Goal: Information Seeking & Learning: Learn about a topic

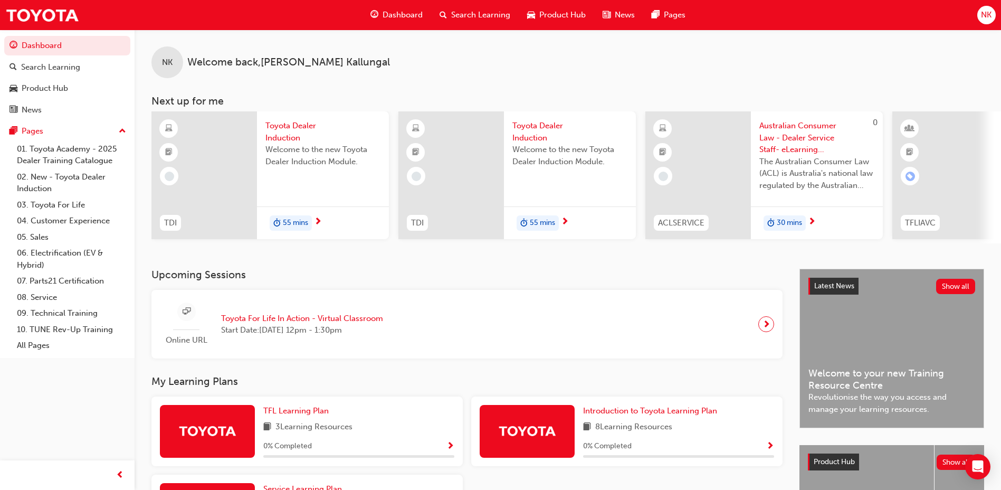
click at [429, 273] on h3 "Upcoming Sessions" at bounding box center [466, 275] width 631 height 12
click at [203, 198] on div at bounding box center [204, 175] width 106 height 128
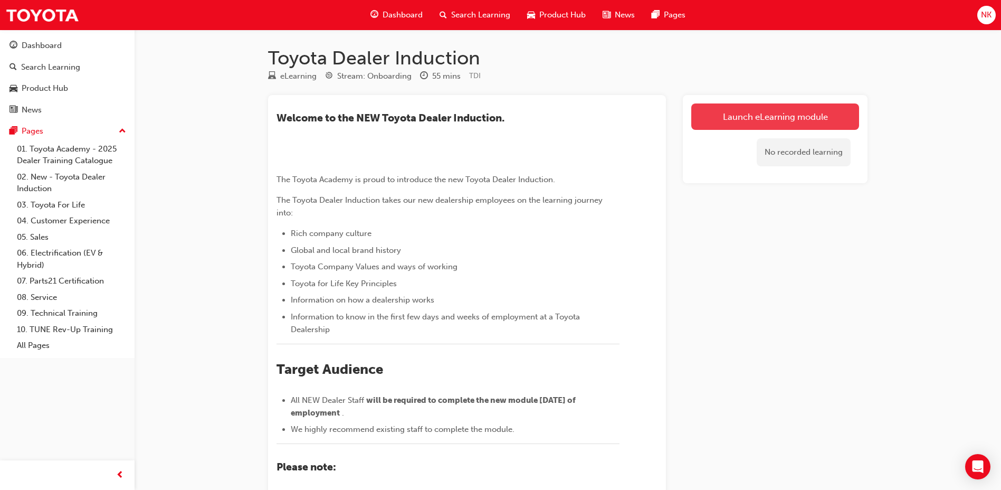
click at [750, 115] on link "Launch eLearning module" at bounding box center [775, 116] width 168 height 26
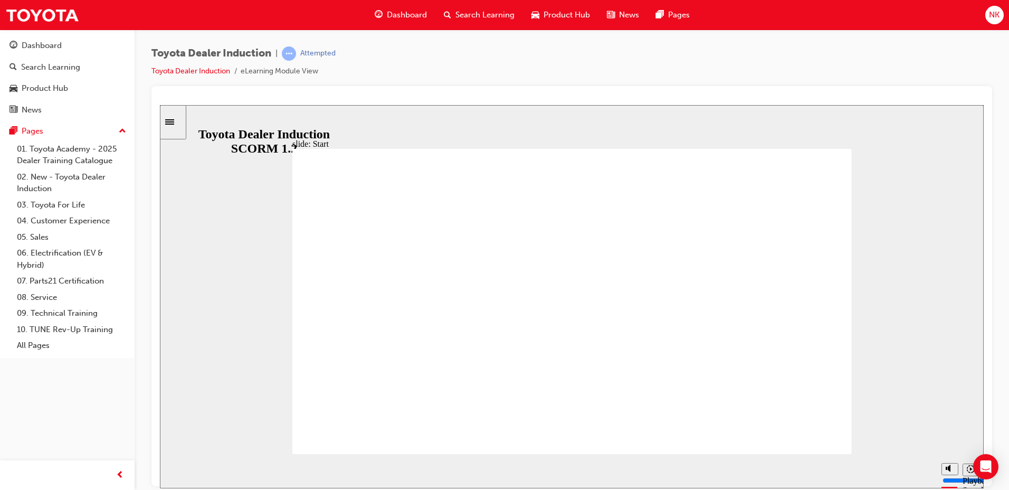
drag, startPoint x: 687, startPoint y: 362, endPoint x: 674, endPoint y: 380, distance: 22.2
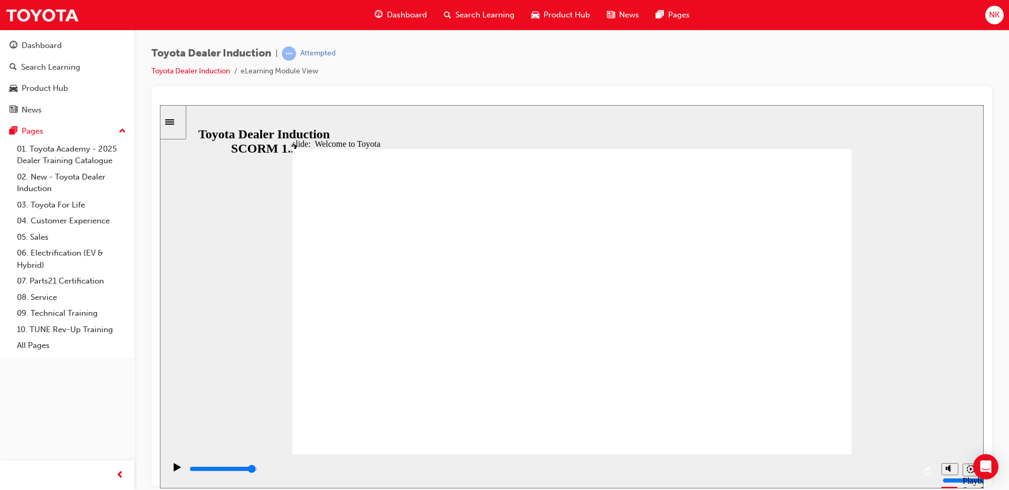
type input "7500"
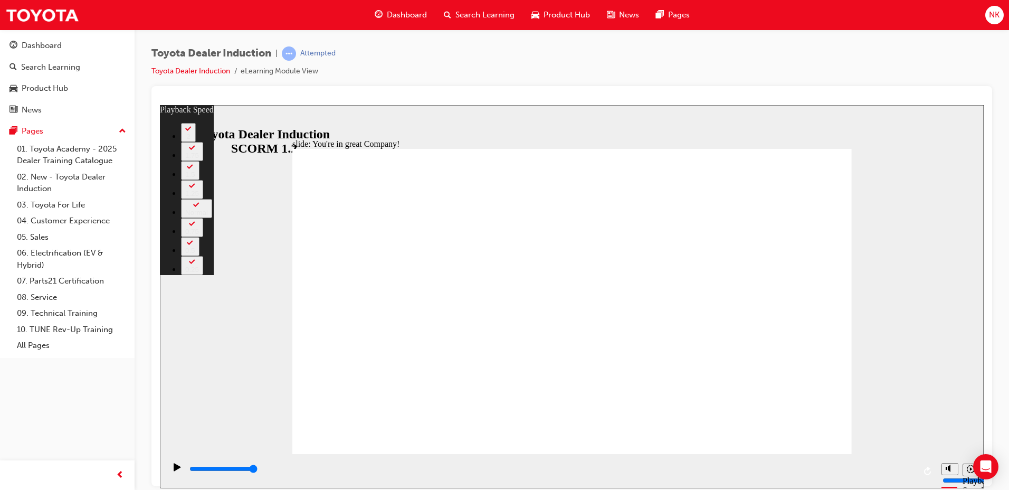
type input "156"
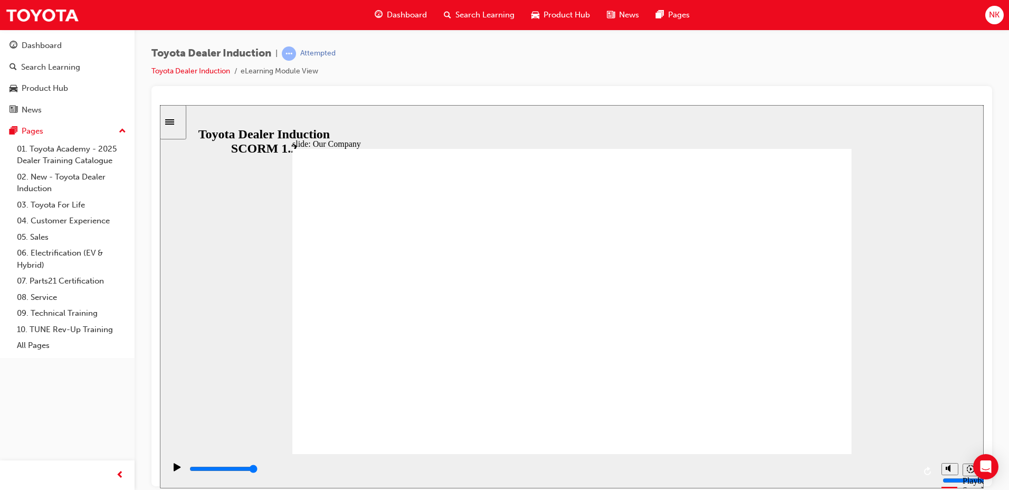
drag, startPoint x: 560, startPoint y: 424, endPoint x: 689, endPoint y: 412, distance: 129.9
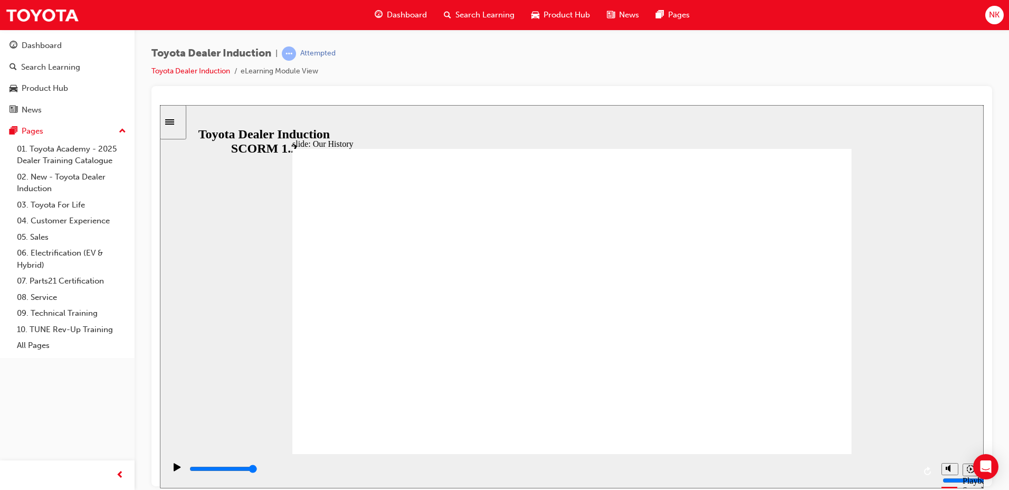
drag, startPoint x: 773, startPoint y: 291, endPoint x: 488, endPoint y: 301, distance: 285.7
drag, startPoint x: 395, startPoint y: 304, endPoint x: 574, endPoint y: 314, distance: 179.2
drag, startPoint x: 567, startPoint y: 389, endPoint x: 685, endPoint y: 397, distance: 118.5
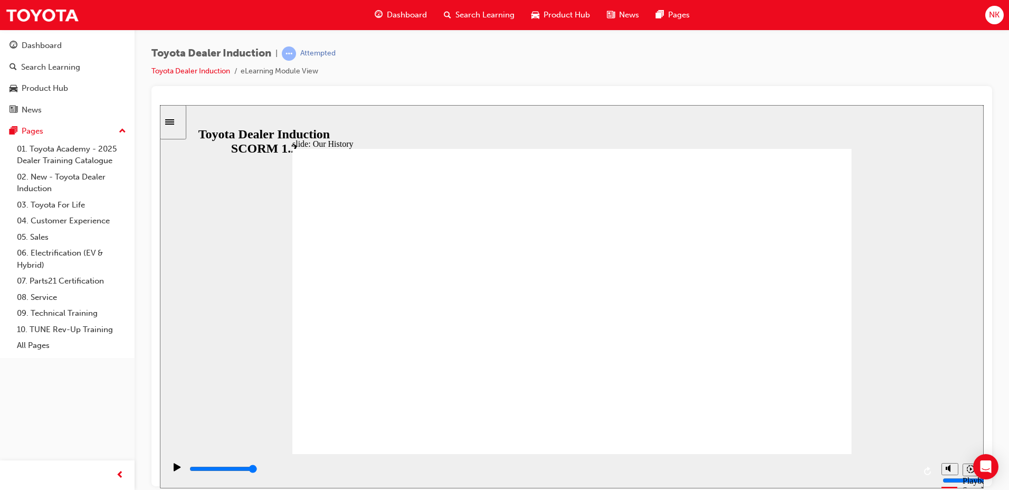
drag, startPoint x: 716, startPoint y: 388, endPoint x: 779, endPoint y: 386, distance: 62.9
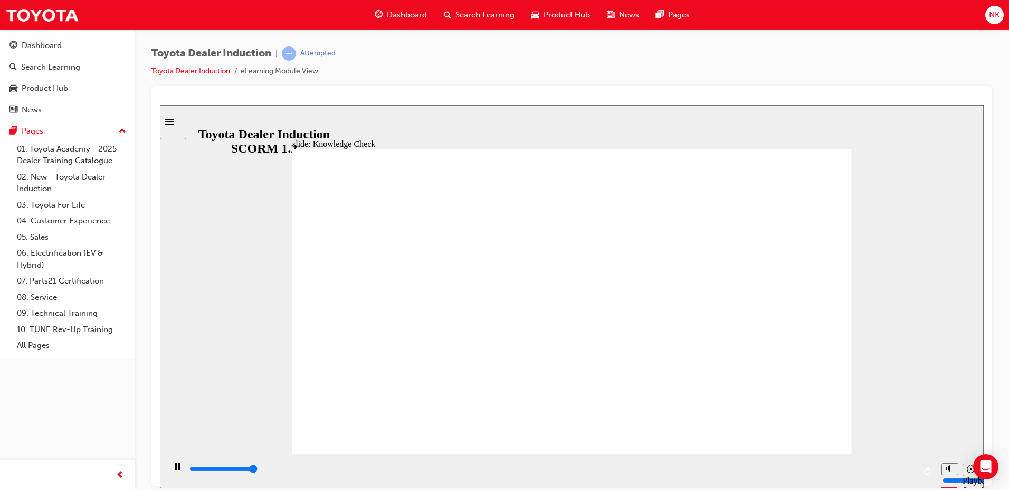
type input "5000"
radio input "true"
type input "5000"
radio input "true"
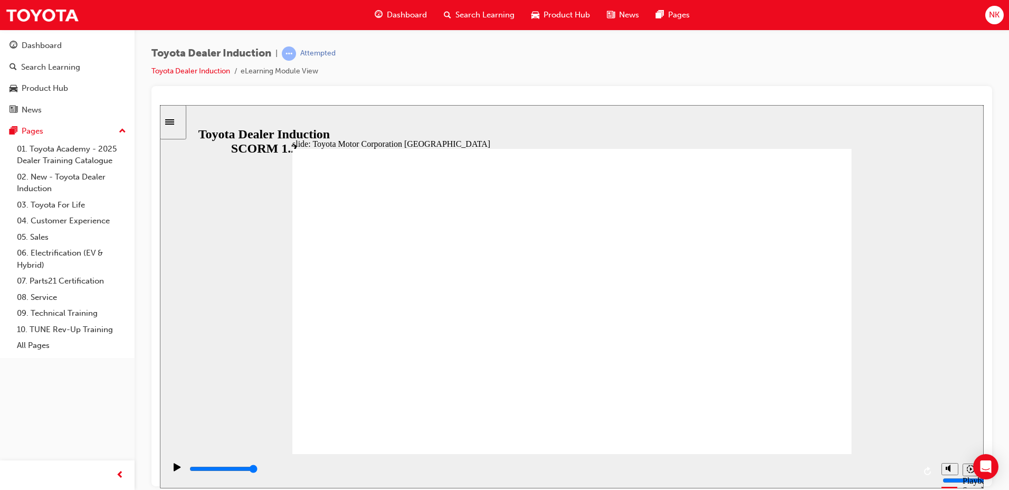
type input "15300"
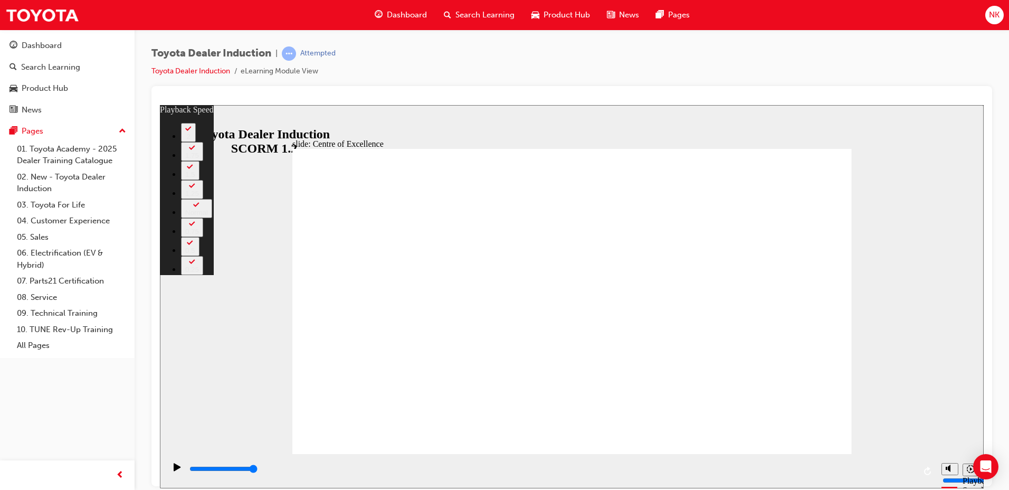
type input "65"
type input "248"
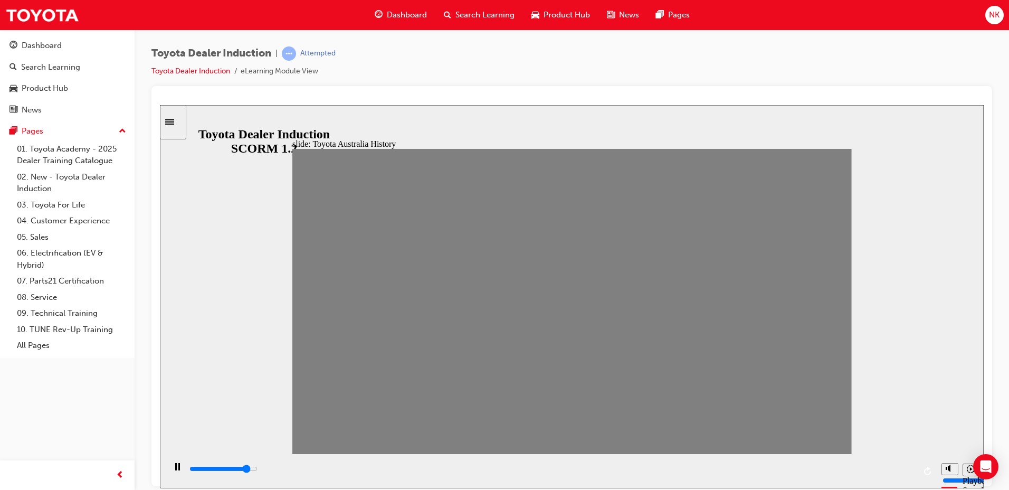
drag, startPoint x: 308, startPoint y: 307, endPoint x: 333, endPoint y: 309, distance: 24.4
type input "0"
type input "2"
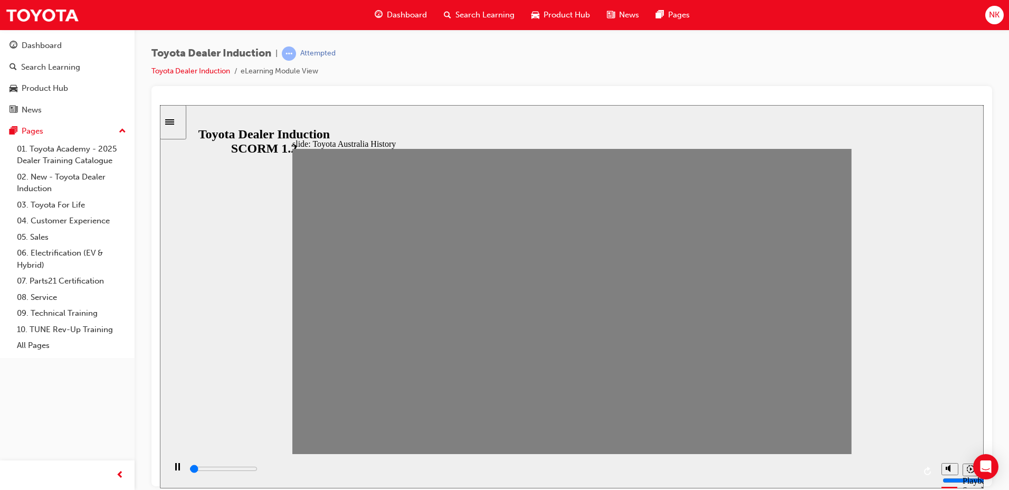
type input "0"
type input "1"
drag, startPoint x: 333, startPoint y: 309, endPoint x: 340, endPoint y: 311, distance: 8.3
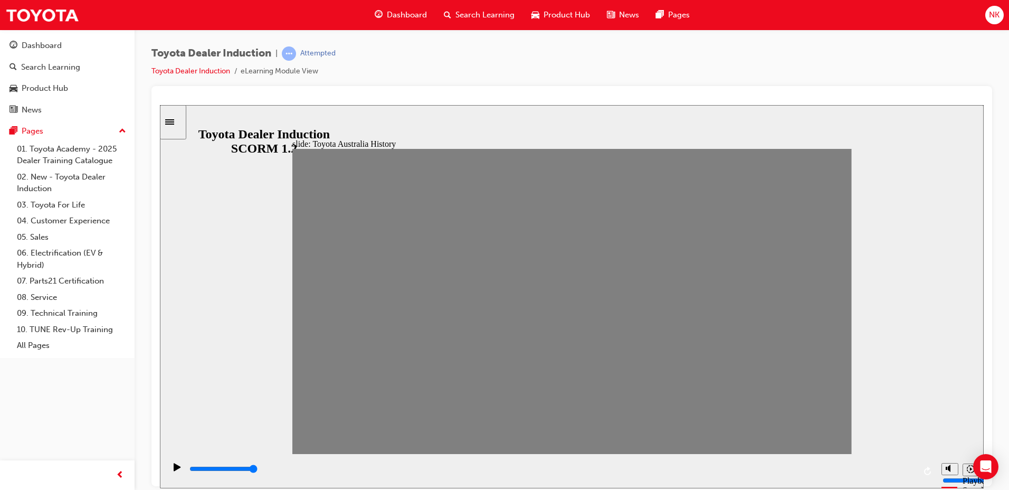
type input "0"
type input "2"
drag, startPoint x: 337, startPoint y: 307, endPoint x: 356, endPoint y: 307, distance: 19.5
type input "0"
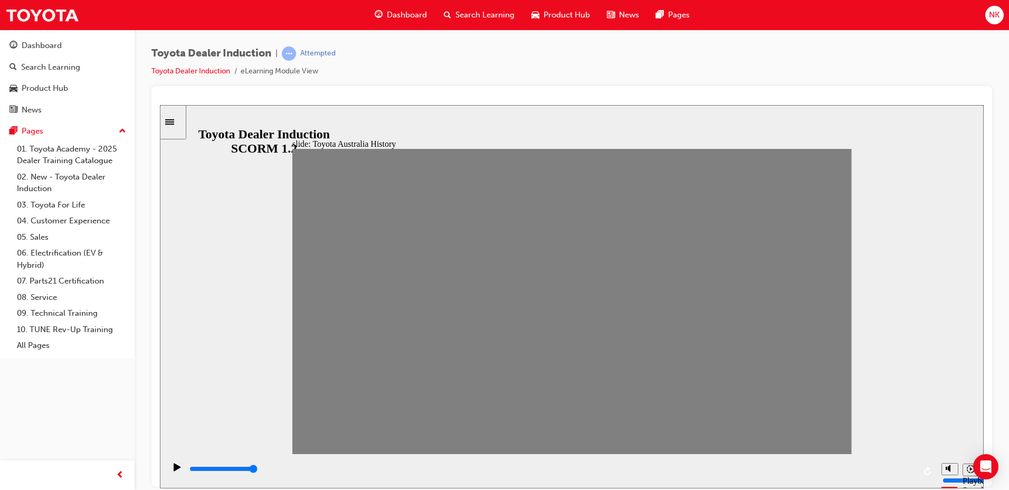
type input "3"
drag, startPoint x: 371, startPoint y: 311, endPoint x: 385, endPoint y: 309, distance: 14.4
drag, startPoint x: 383, startPoint y: 308, endPoint x: 406, endPoint y: 307, distance: 23.2
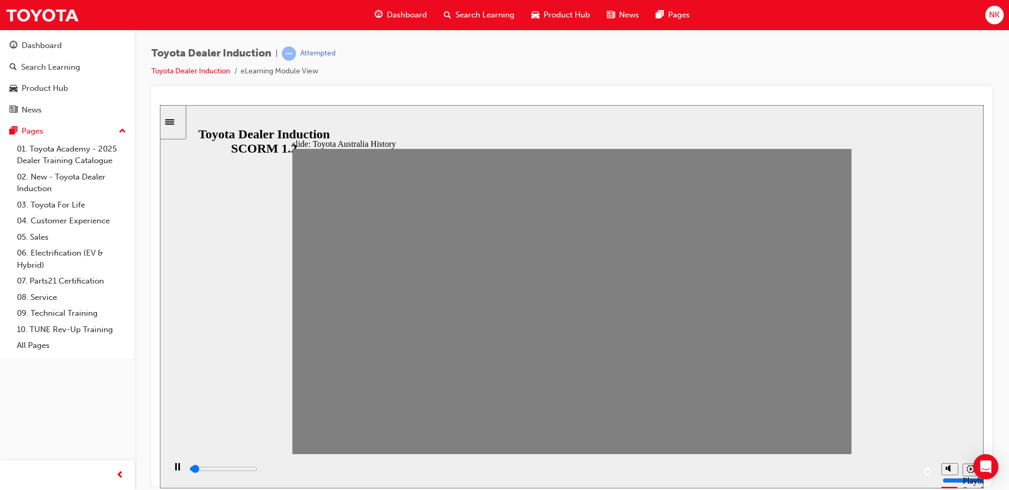
drag, startPoint x: 416, startPoint y: 309, endPoint x: 435, endPoint y: 304, distance: 19.6
drag, startPoint x: 441, startPoint y: 311, endPoint x: 460, endPoint y: 310, distance: 19.6
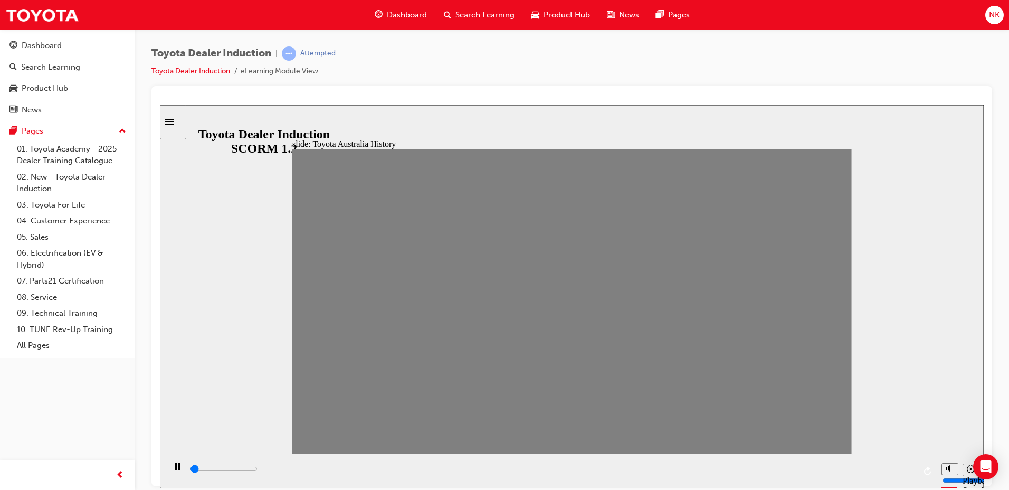
drag, startPoint x: 463, startPoint y: 310, endPoint x: 482, endPoint y: 309, distance: 18.5
drag, startPoint x: 496, startPoint y: 307, endPoint x: 517, endPoint y: 309, distance: 21.7
drag, startPoint x: 520, startPoint y: 310, endPoint x: 537, endPoint y: 308, distance: 16.6
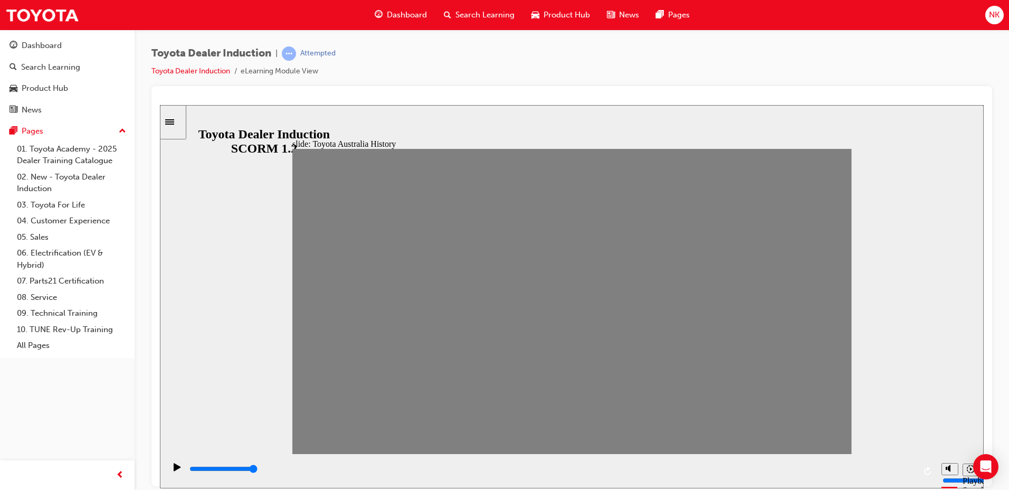
drag, startPoint x: 541, startPoint y: 309, endPoint x: 557, endPoint y: 307, distance: 17.0
drag, startPoint x: 569, startPoint y: 306, endPoint x: 589, endPoint y: 306, distance: 19.5
drag, startPoint x: 594, startPoint y: 312, endPoint x: 613, endPoint y: 308, distance: 18.8
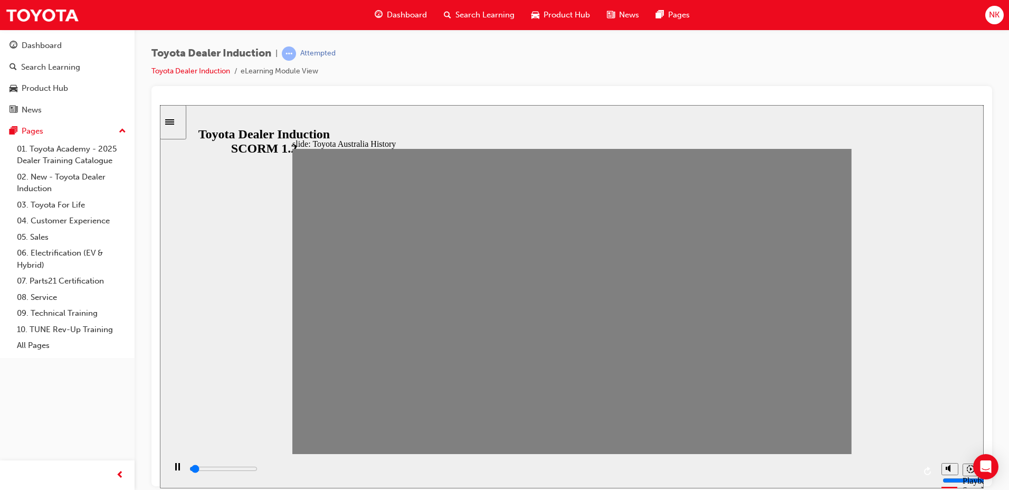
drag, startPoint x: 622, startPoint y: 308, endPoint x: 643, endPoint y: 307, distance: 20.6
drag, startPoint x: 649, startPoint y: 311, endPoint x: 666, endPoint y: 311, distance: 16.9
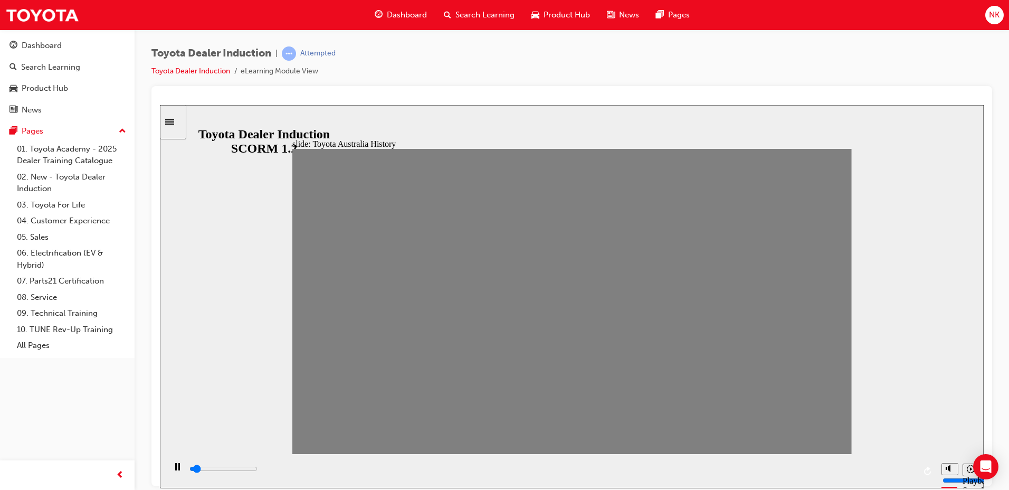
drag, startPoint x: 672, startPoint y: 306, endPoint x: 698, endPoint y: 308, distance: 26.5
drag, startPoint x: 698, startPoint y: 309, endPoint x: 722, endPoint y: 307, distance: 23.8
drag, startPoint x: 725, startPoint y: 308, endPoint x: 744, endPoint y: 307, distance: 19.0
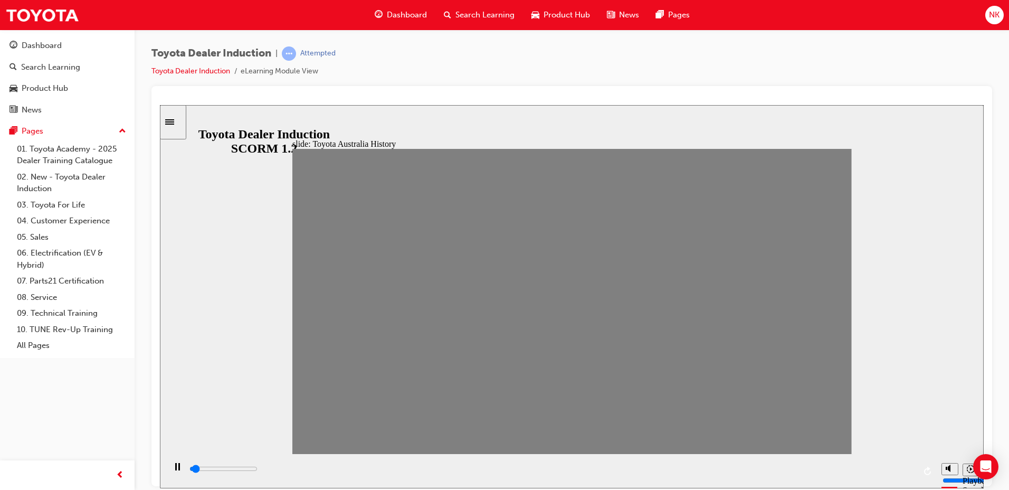
drag, startPoint x: 748, startPoint y: 312, endPoint x: 765, endPoint y: 309, distance: 17.7
drag, startPoint x: 775, startPoint y: 310, endPoint x: 808, endPoint y: 311, distance: 32.7
drag, startPoint x: 799, startPoint y: 309, endPoint x: 818, endPoint y: 309, distance: 18.5
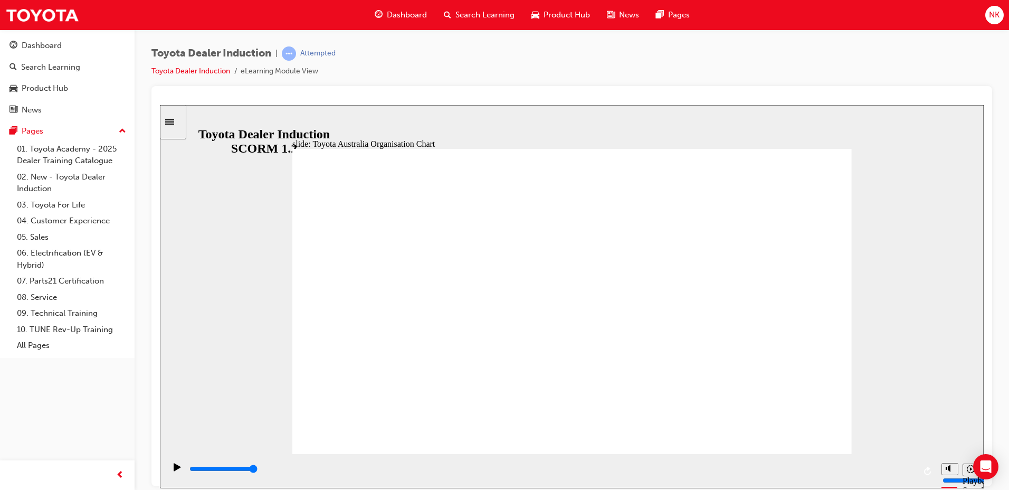
type input "5000"
radio input "true"
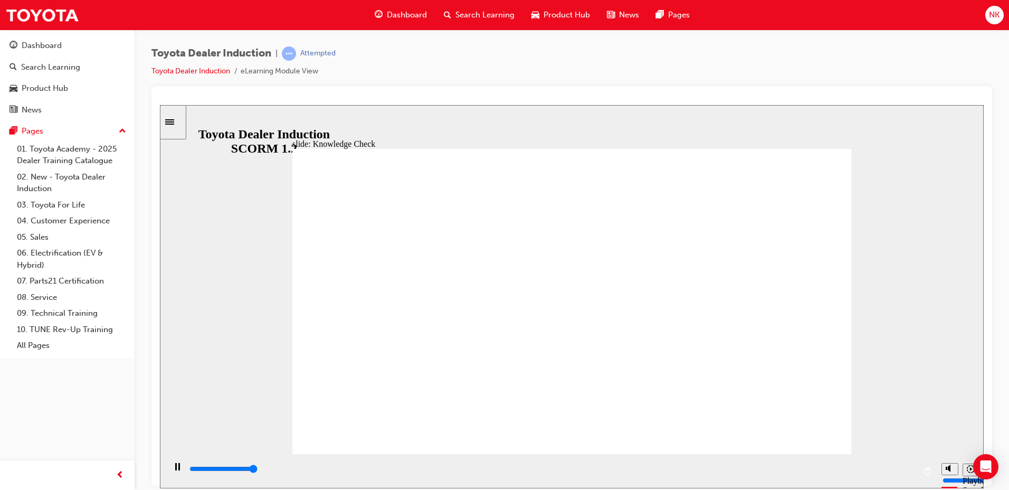
type input "5000"
radio input "true"
type input "5000"
radio input "true"
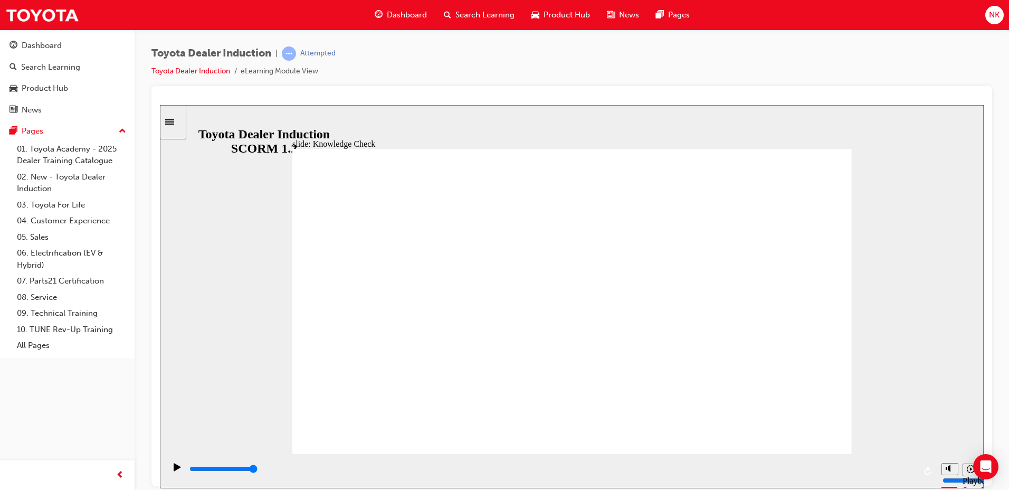
type input "9200"
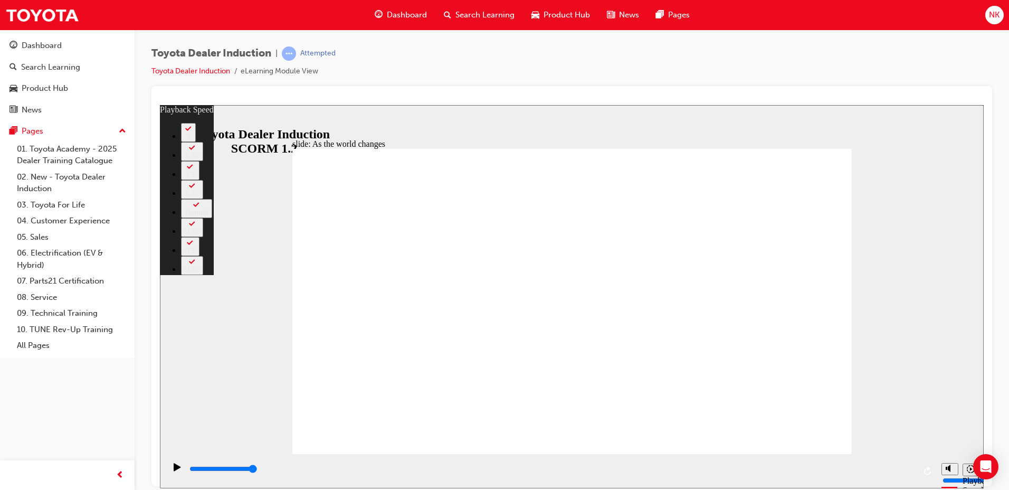
type input "128"
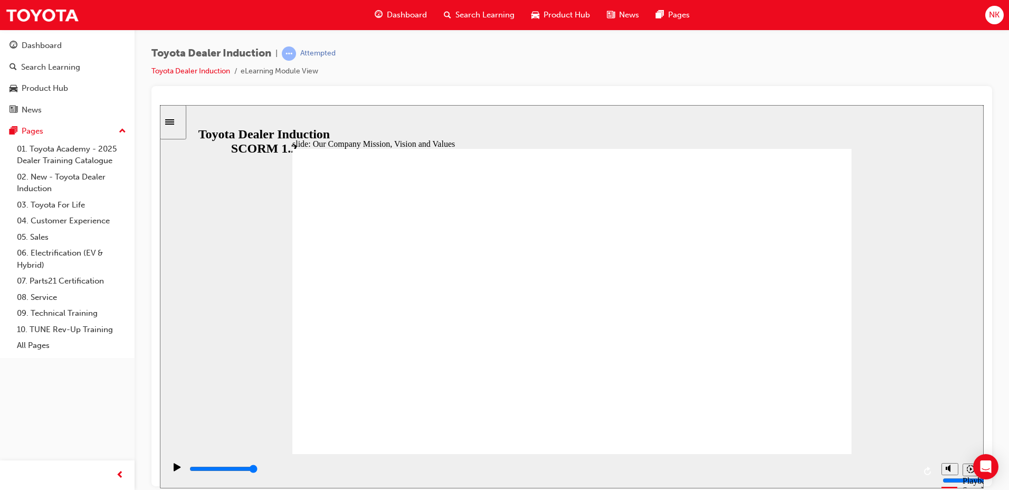
type input "59400"
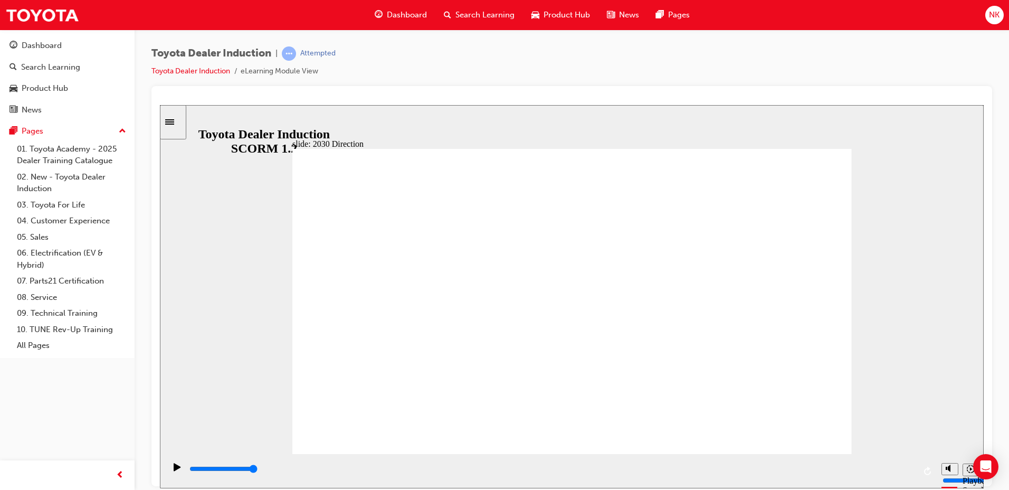
type input "3200"
type input "s"
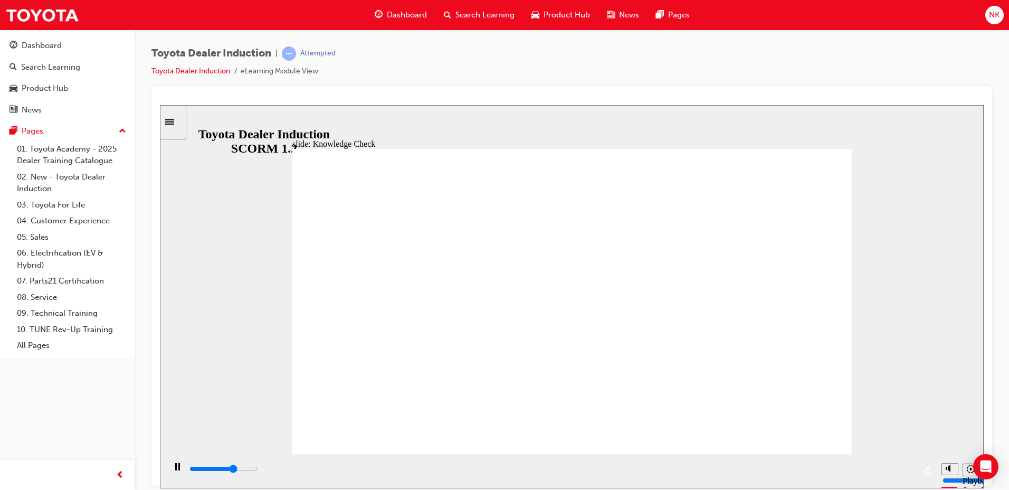
type input "3300"
type input "sa"
type input "3600"
type input "saf"
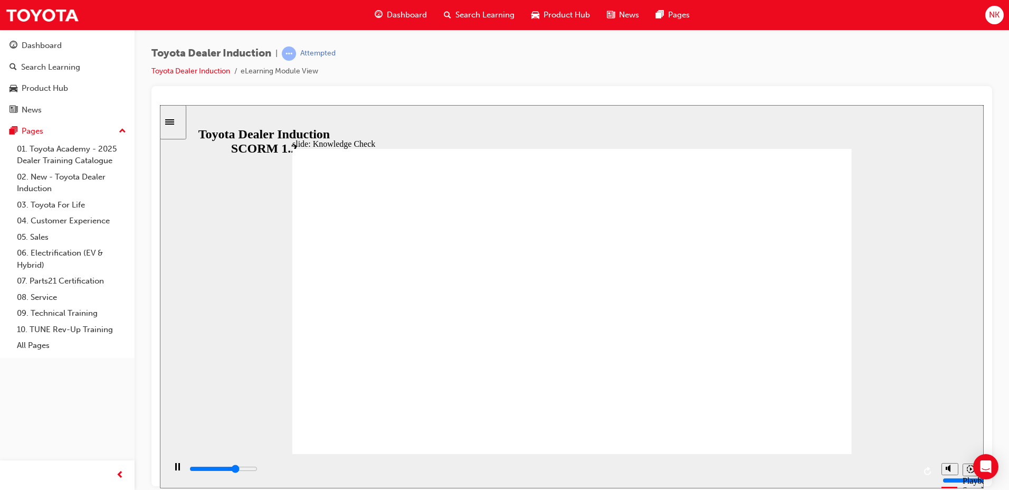
type input "saf"
type input "3700"
type input "safe"
type input "4300"
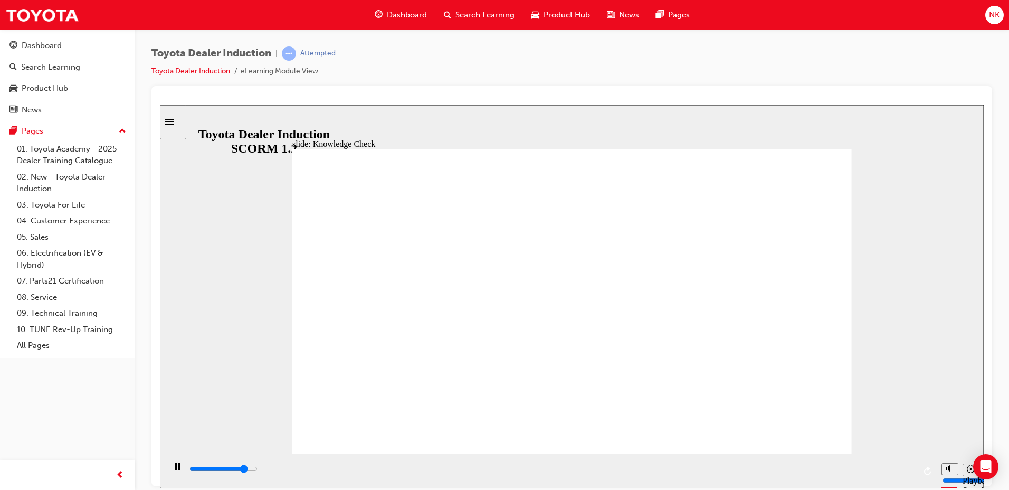
type input "safet"
type input "4400"
type input "safety"
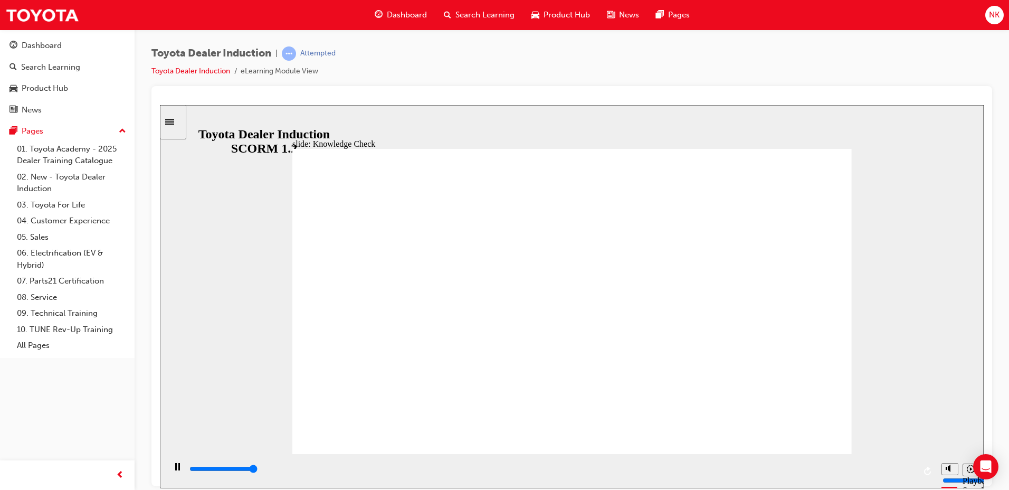
type input "5000"
type input "safety"
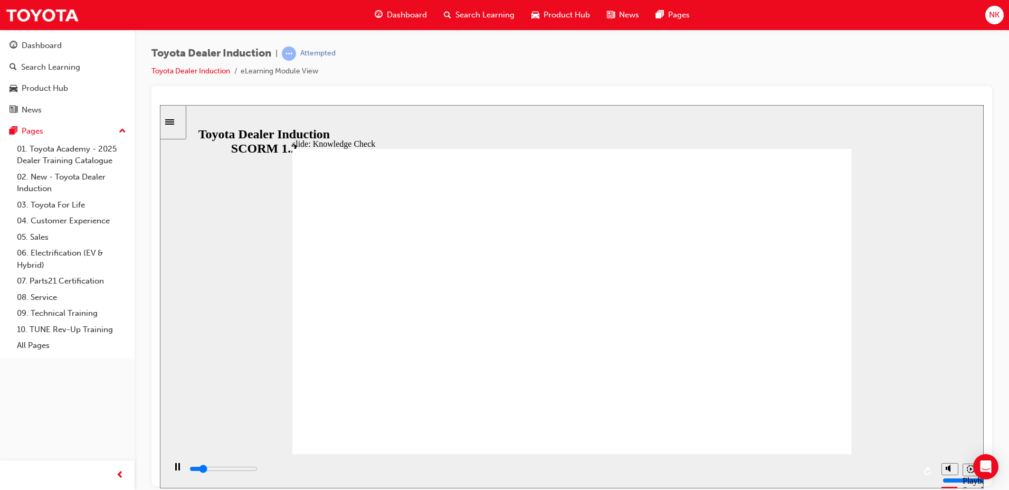
type input "800"
type input "safety"
drag, startPoint x: 489, startPoint y: 312, endPoint x: 318, endPoint y: 302, distance: 171.8
type input "4000"
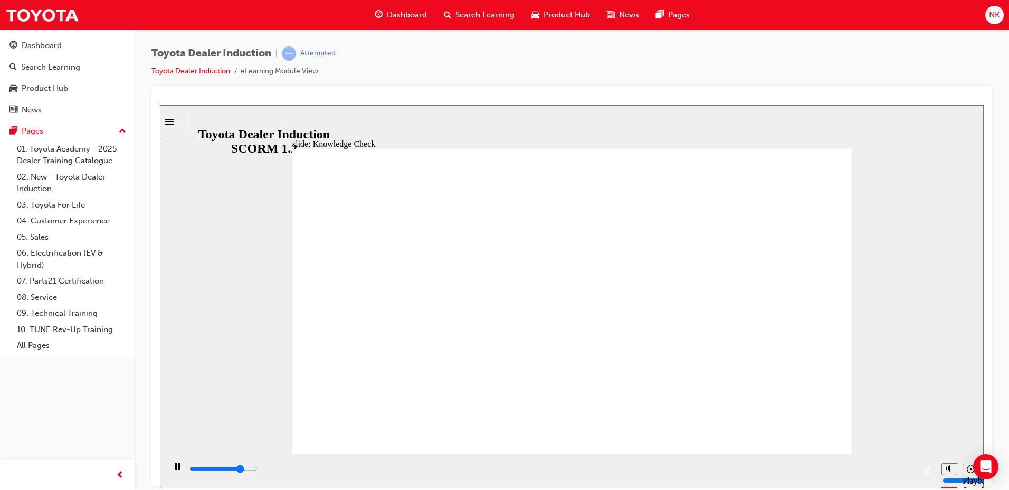
type input "h"
type input "4200"
type input "ha"
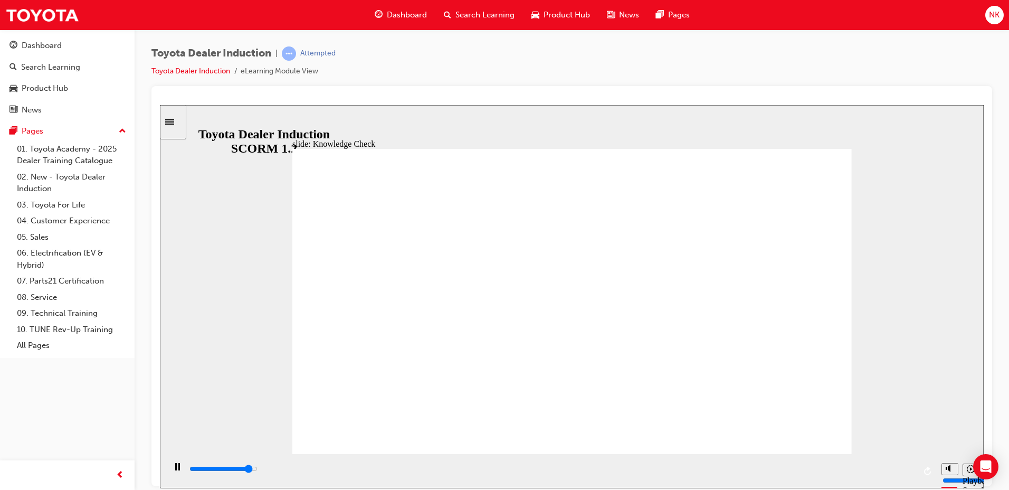
type input "4600"
type input "hap"
type input "4800"
type input "happ"
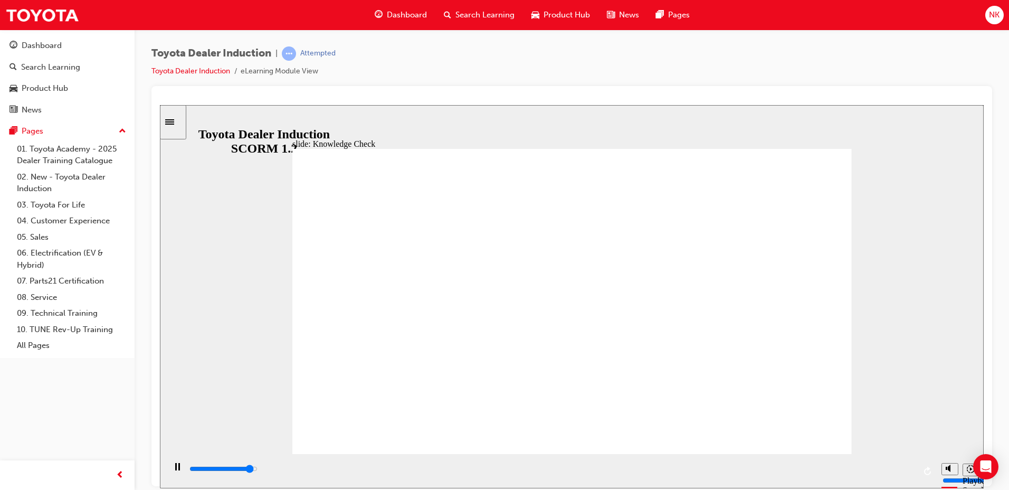
type input "happ"
type input "5000"
type input "happi"
type input "happin"
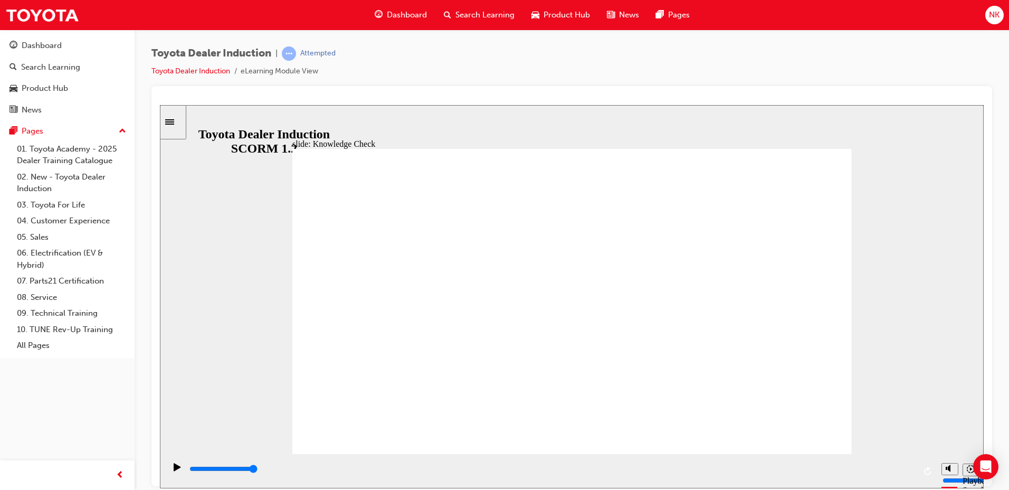
type input "happin"
type input "happine"
type input "happines"
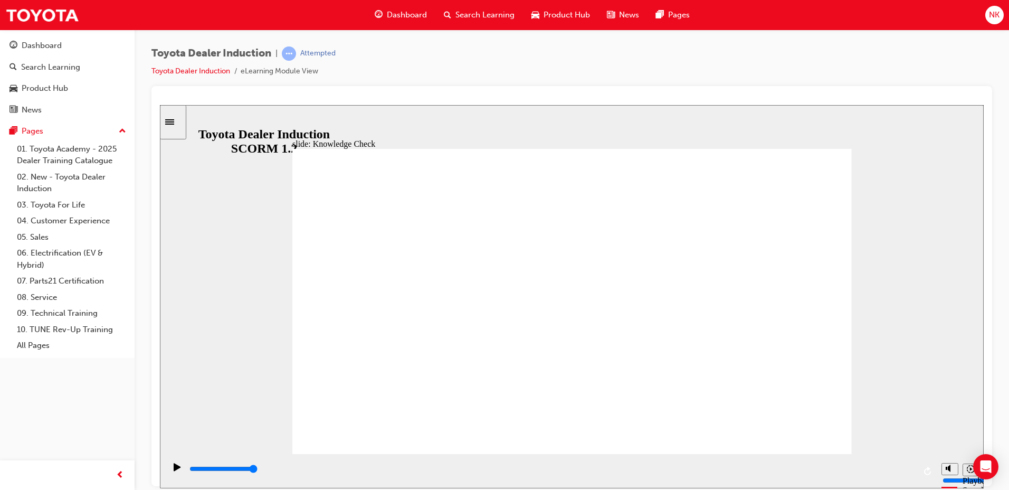
type input "happiness"
type input "5000"
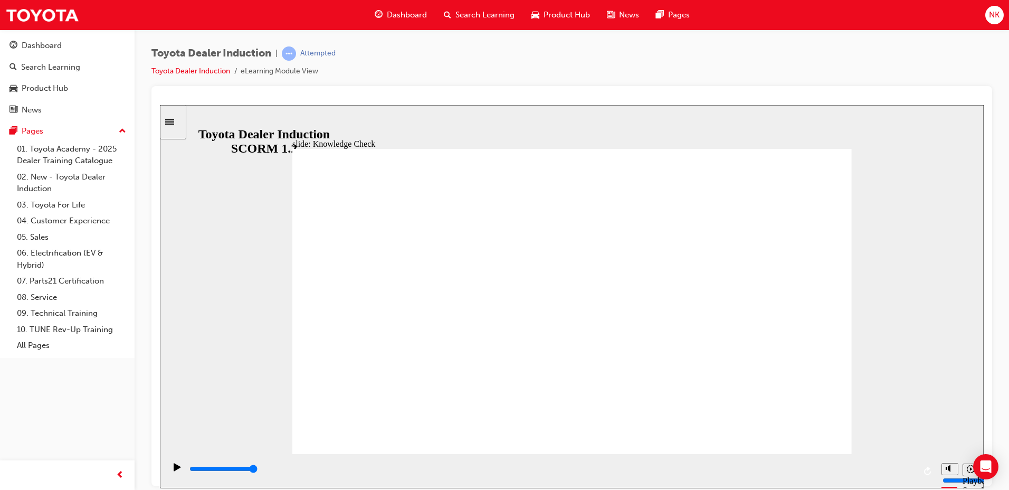
type input "h"
type input "ha"
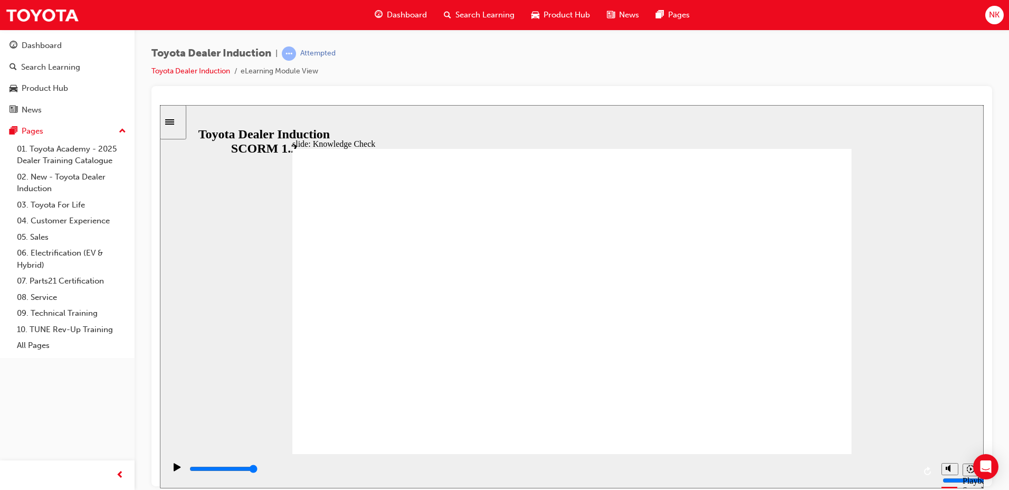
type input "hap"
type input "happ"
type input "happy"
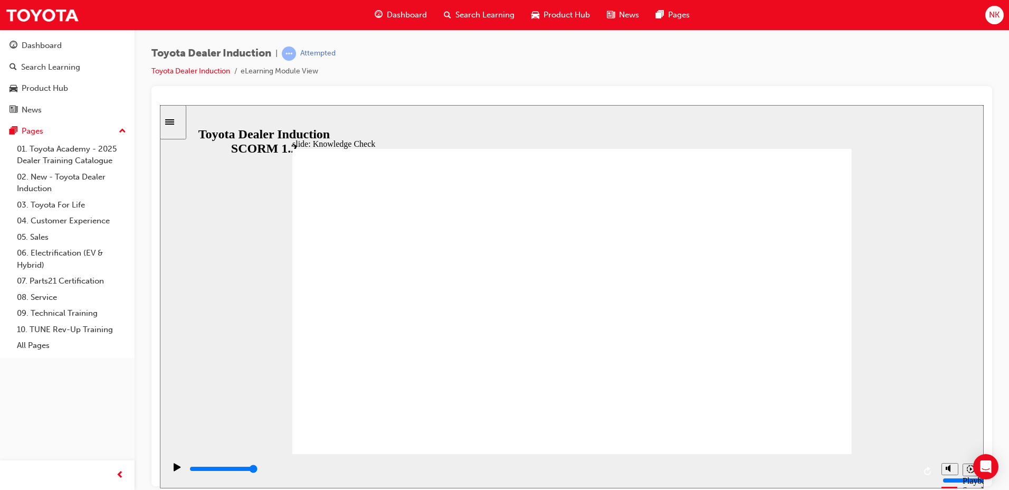
type input "happy"
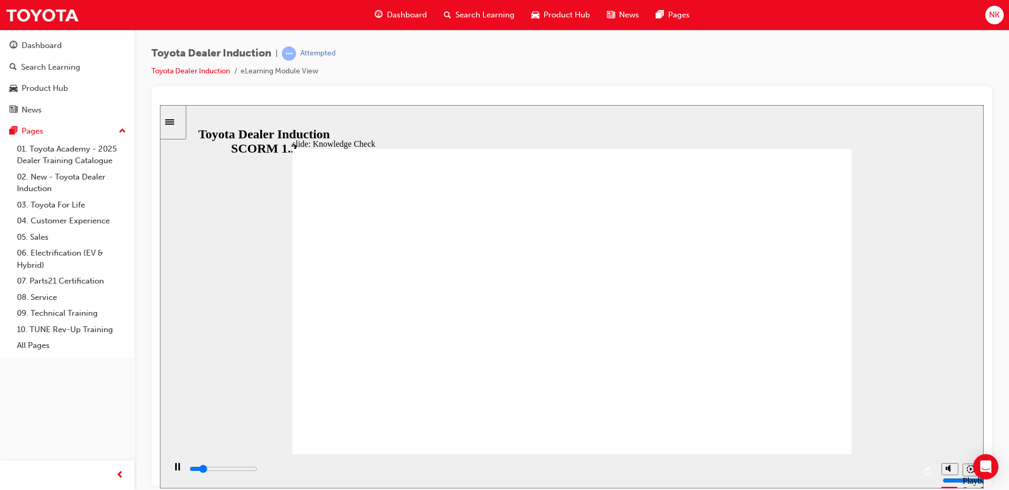
type input "800"
type input "happy"
drag, startPoint x: 471, startPoint y: 312, endPoint x: 341, endPoint y: 299, distance: 131.0
type input "2000"
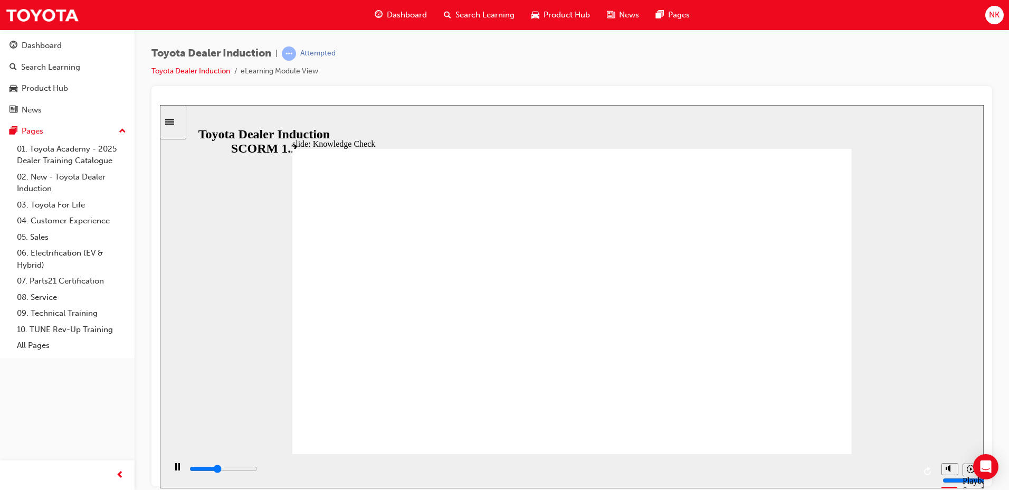
type input "m"
type input "2200"
type input "mo"
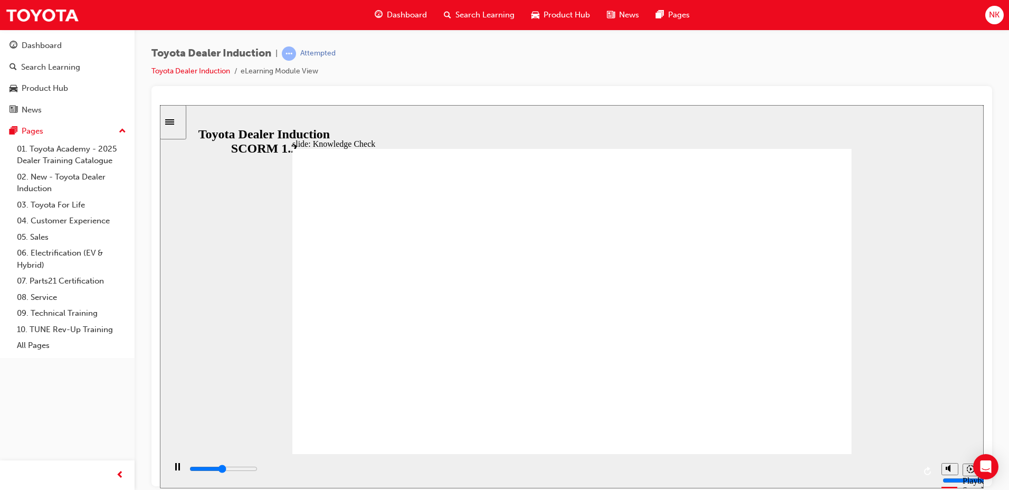
type input "2400"
type input "mov"
type input "2600"
type input "move"
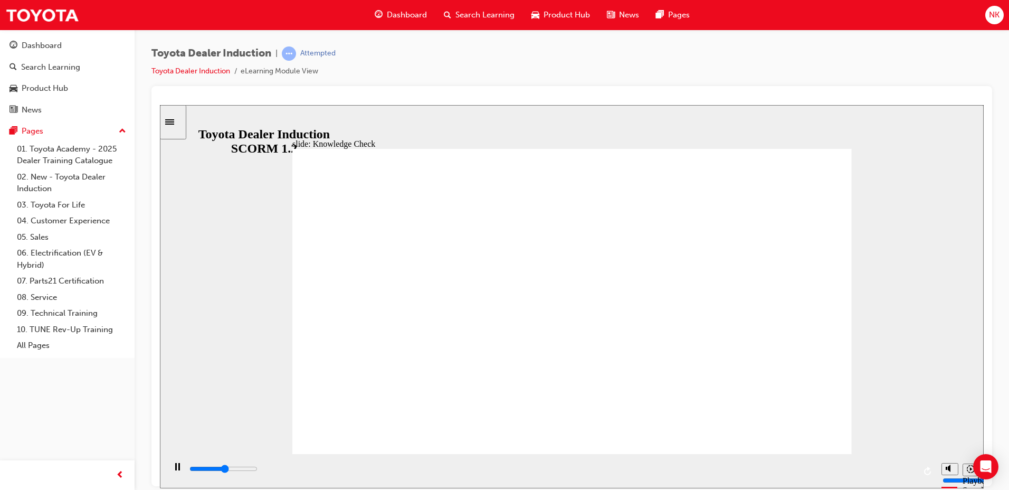
type input "move"
type input "2800"
type input "moved"
type input "3900"
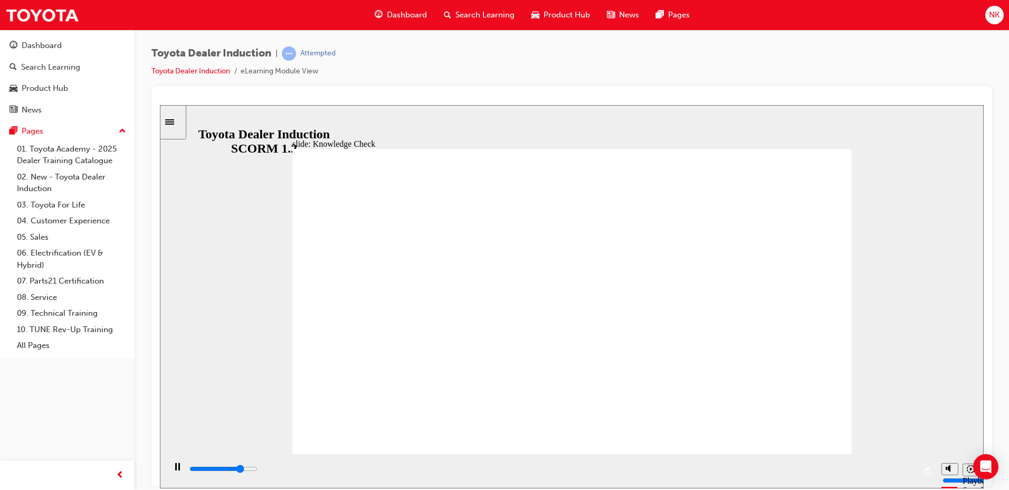
type input "moved"
type input "4500"
type input "moved"
type input "5000"
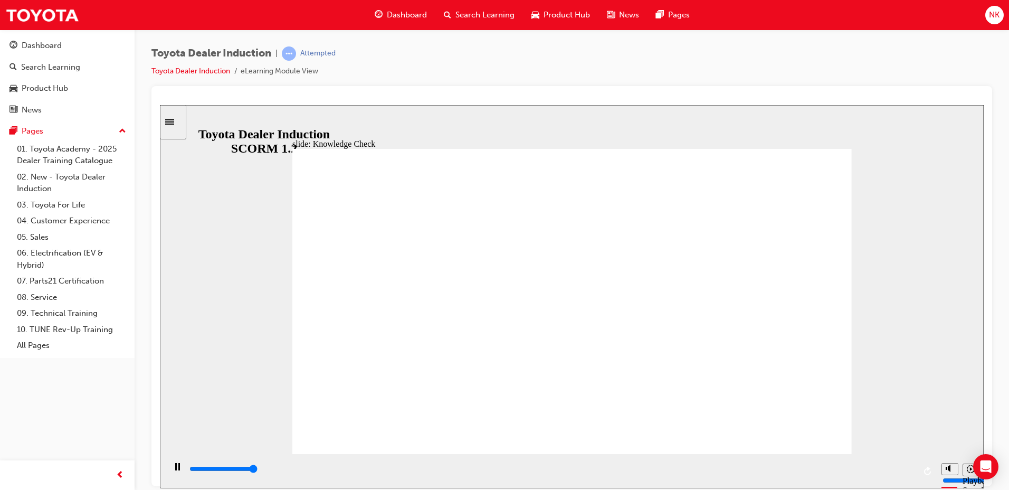
type input "moved"
type input "6500"
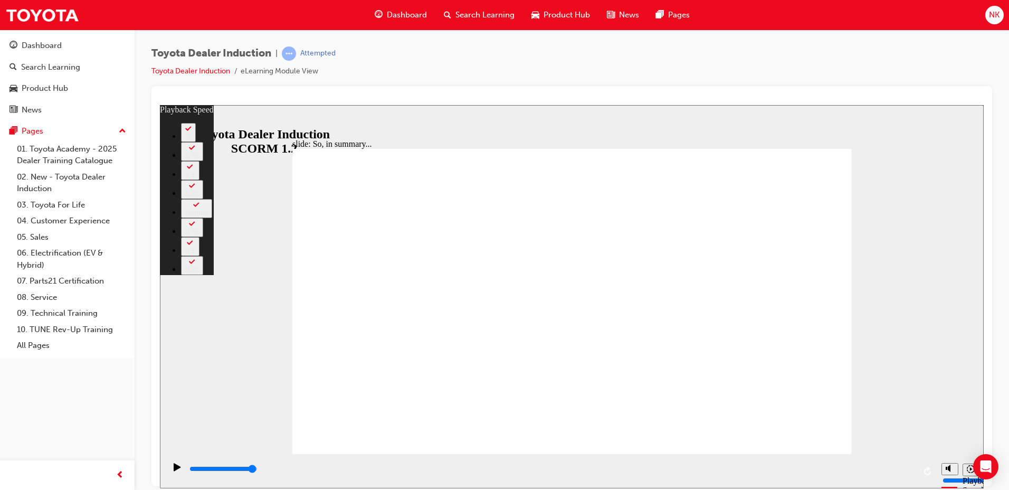
type input "128"
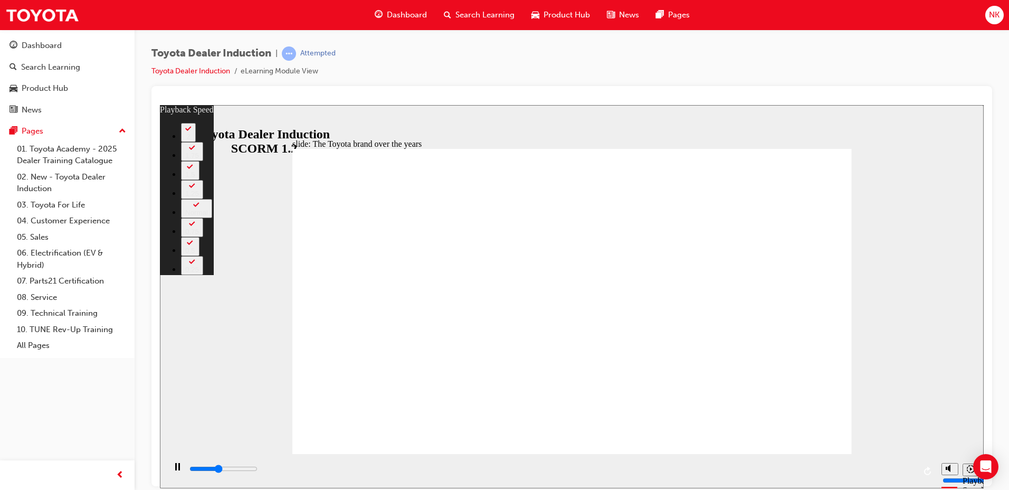
type input "3500"
type input "0"
type input "3800"
type input "1"
type input "4000"
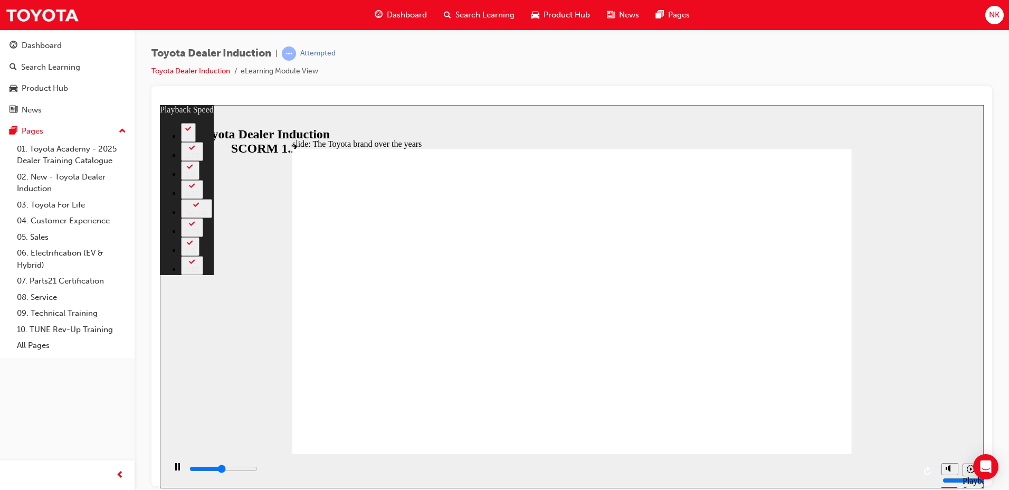
type input "1"
type input "4300"
type input "1"
type input "4600"
type input "1"
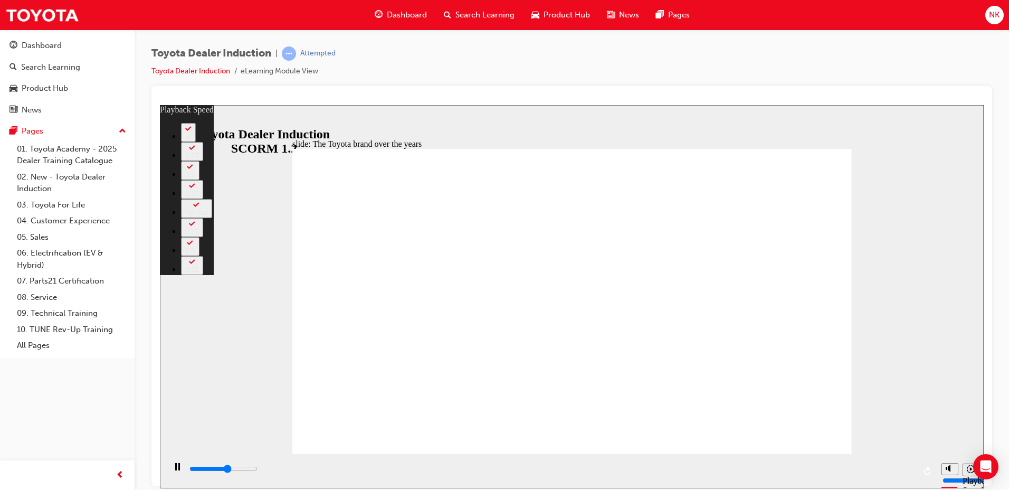
type input "4800"
type input "2"
type input "5100"
type input "2"
type input "5400"
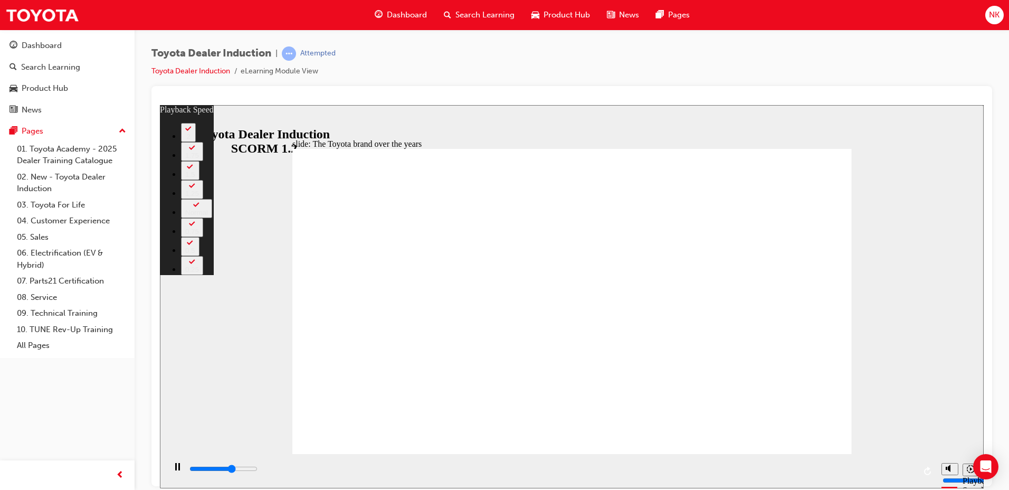
type input "2"
type input "5600"
type input "2"
type input "5900"
type input "3"
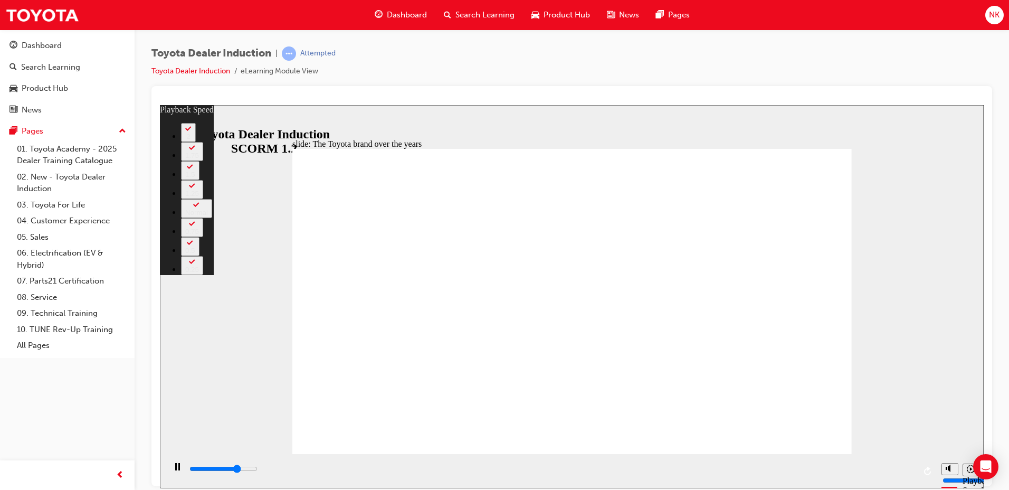
type input "6100"
type input "3"
type input "6400"
type input "3"
type input "6700"
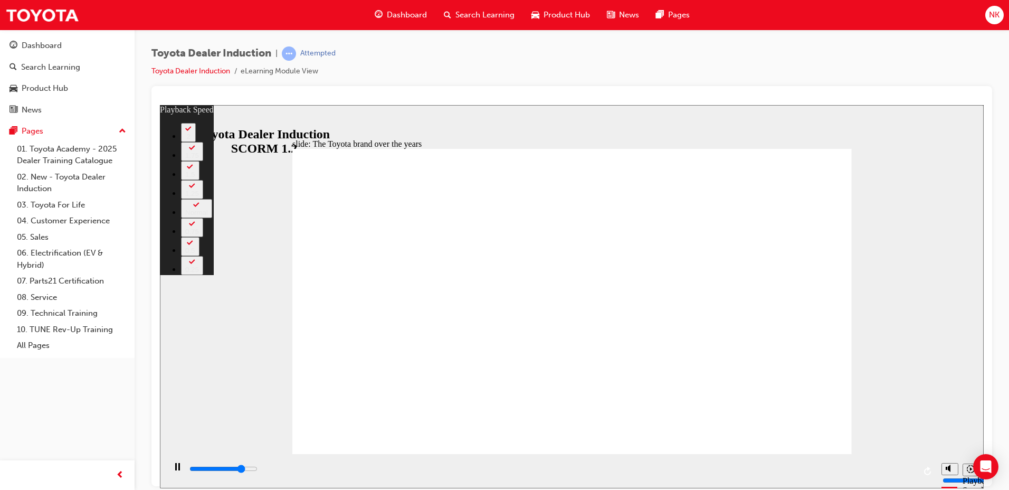
type input "3"
type input "7000"
type input "4"
type input "7200"
type input "4"
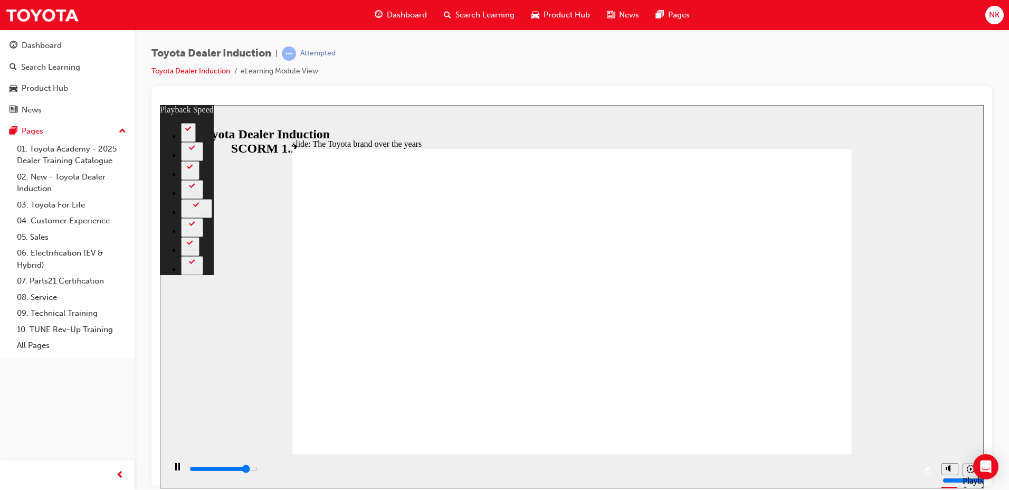
type input "7400"
type input "4"
type input "7500"
type input "4"
type input "7800"
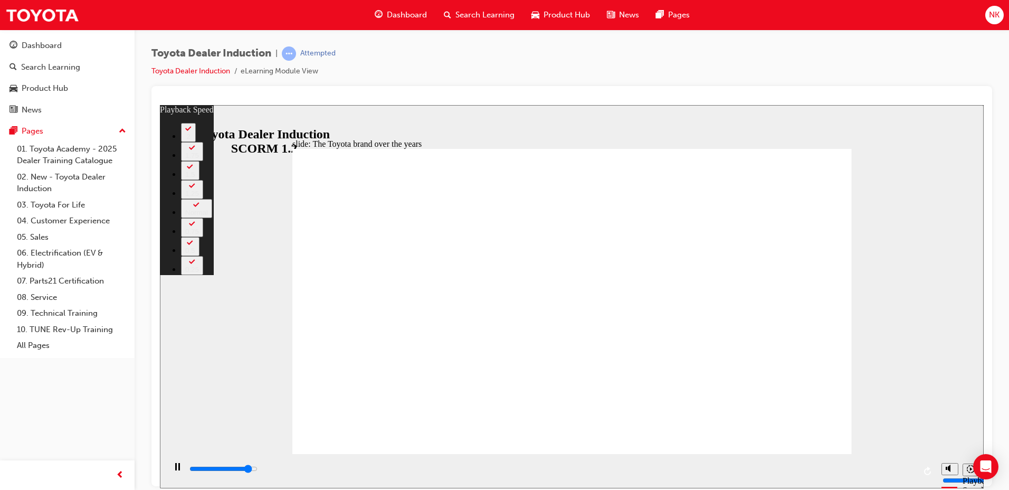
type input "5"
type input "8000"
type input "5"
type input "8300"
type input "5"
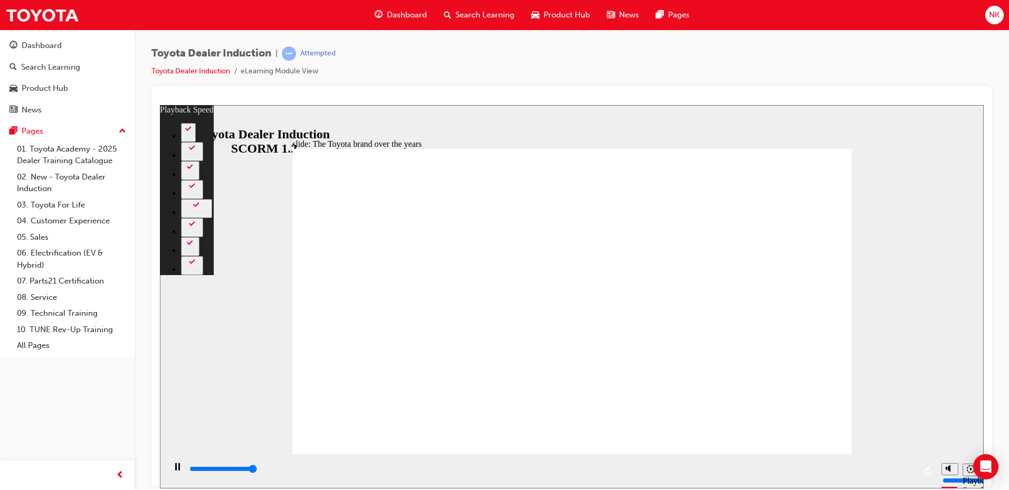
type input "8400"
type input "165"
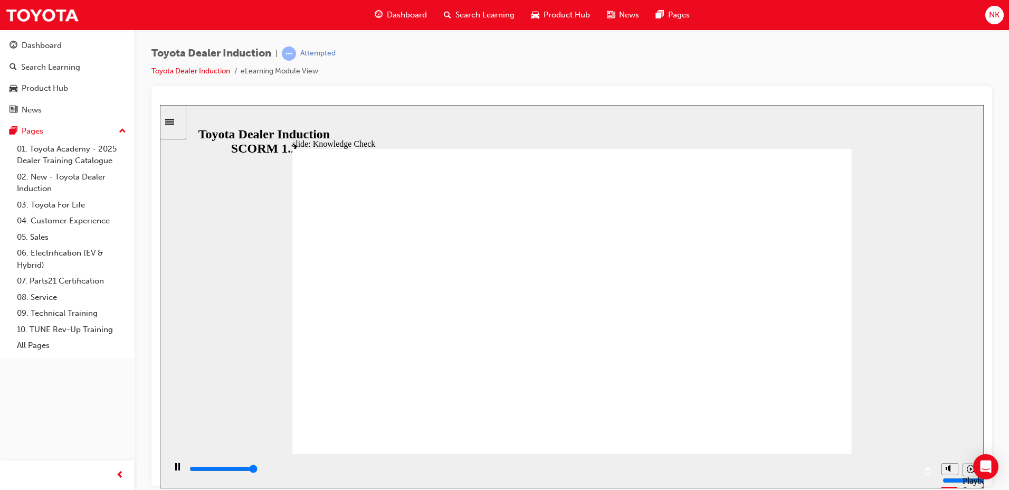
type input "5000"
radio input "true"
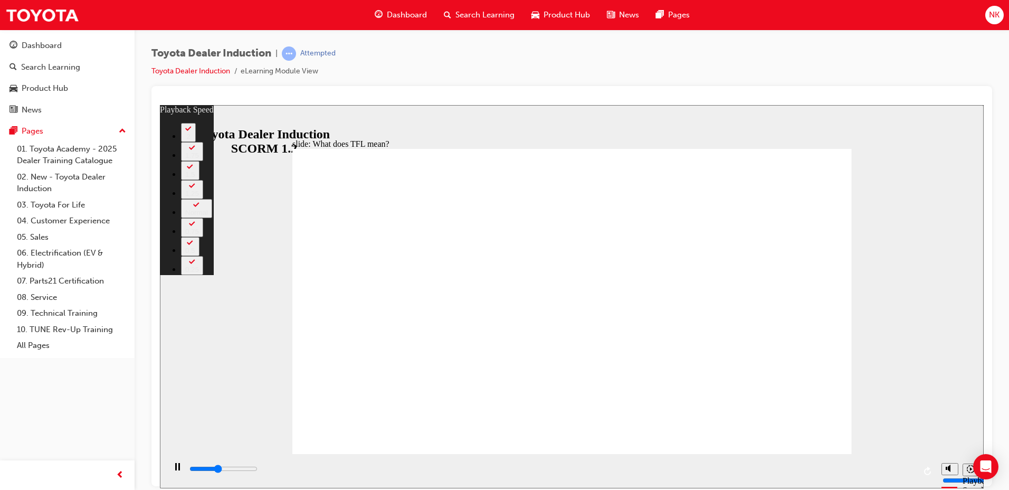
type input "4400"
type input "0"
type input "4500"
type input "0"
type input "4700"
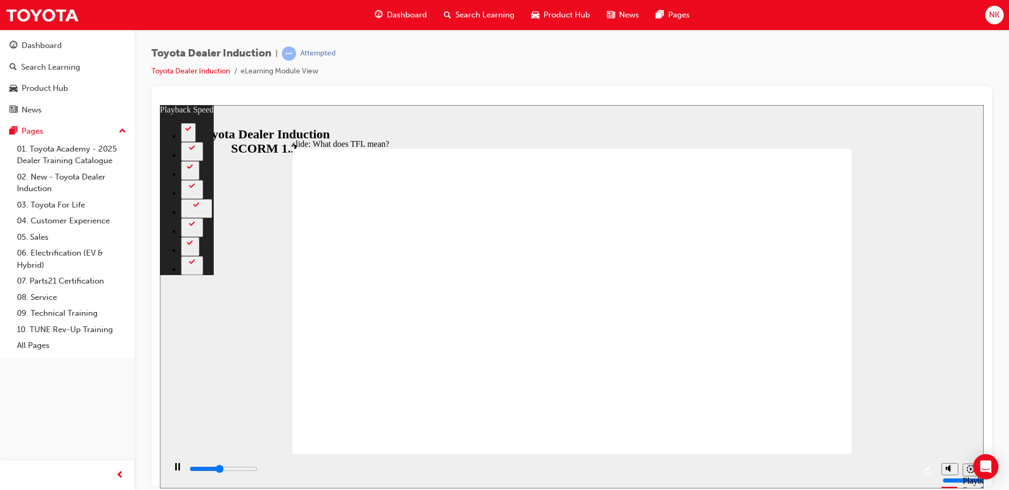
type input "1"
type input "5000"
type input "1"
type input "5200"
type input "1"
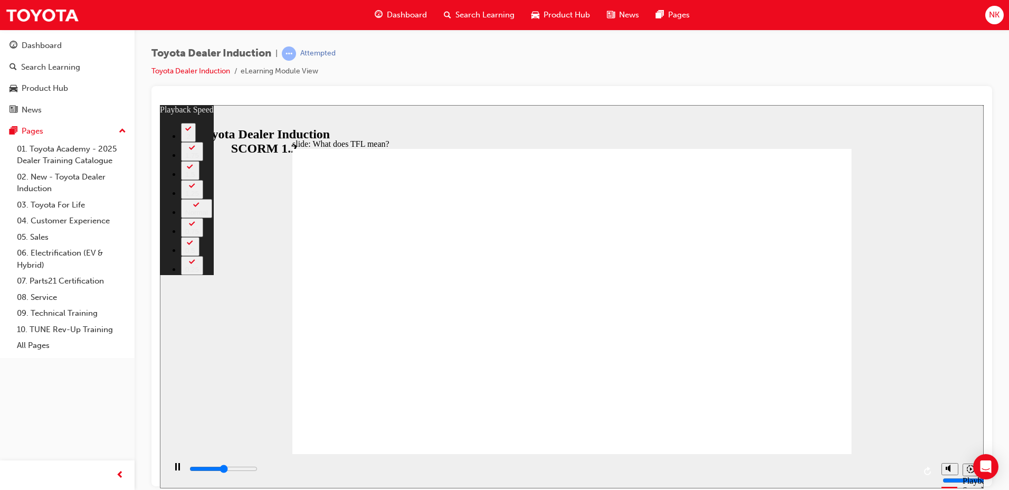
type input "5500"
type input "1"
type input "5800"
type input "2"
type input "6100"
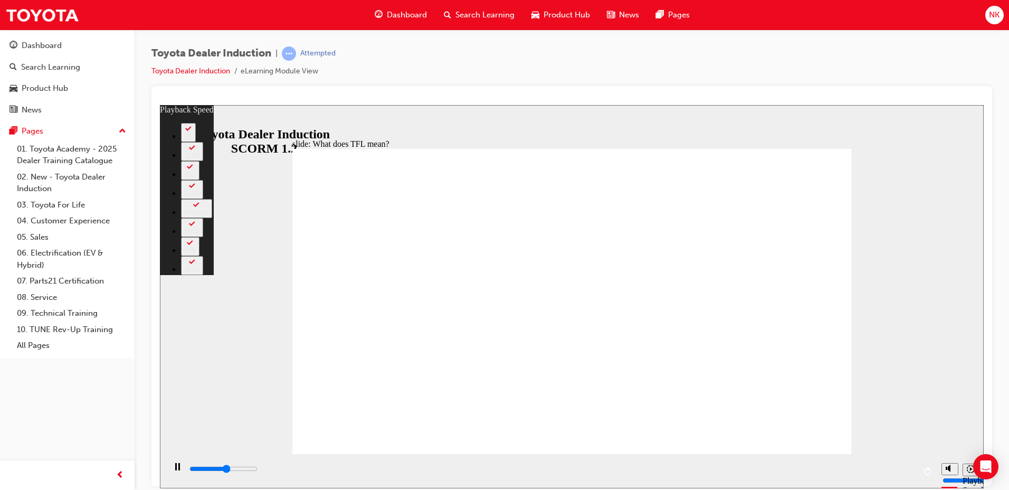
type input "2"
type input "6300"
type input "2"
type input "6600"
type input "2"
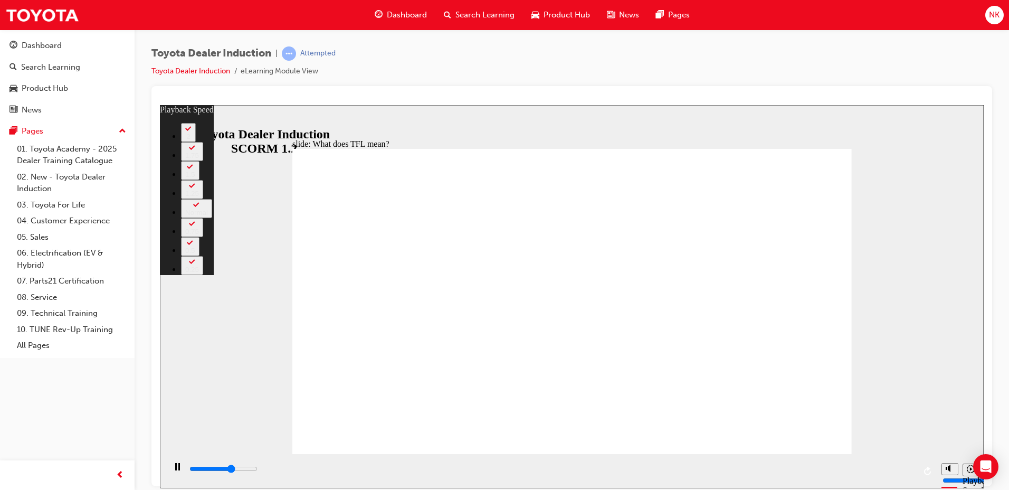
type input "6900"
type input "3"
type input "7100"
type input "3"
type input "7400"
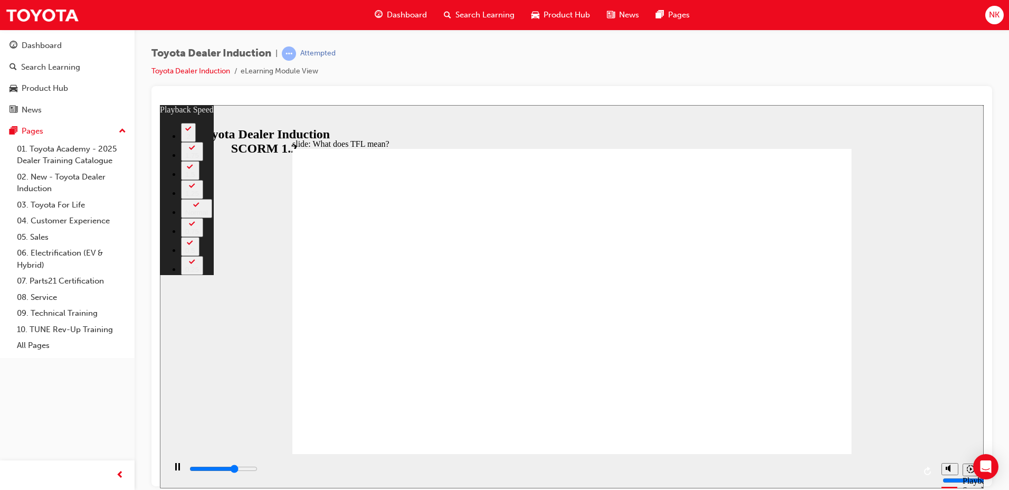
type input "3"
type input "7700"
type input "3"
type input "7900"
type input "4"
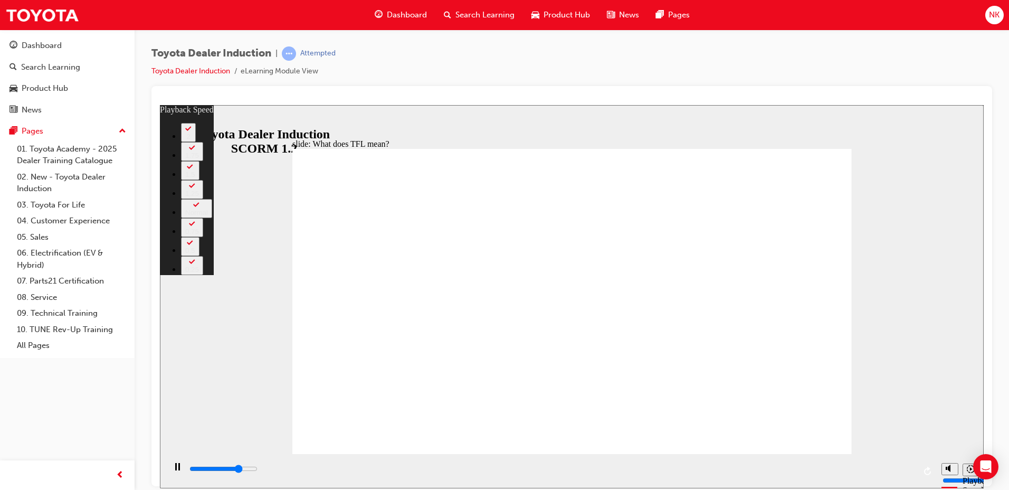
type input "8200"
type input "4"
type input "8500"
type input "4"
type input "8700"
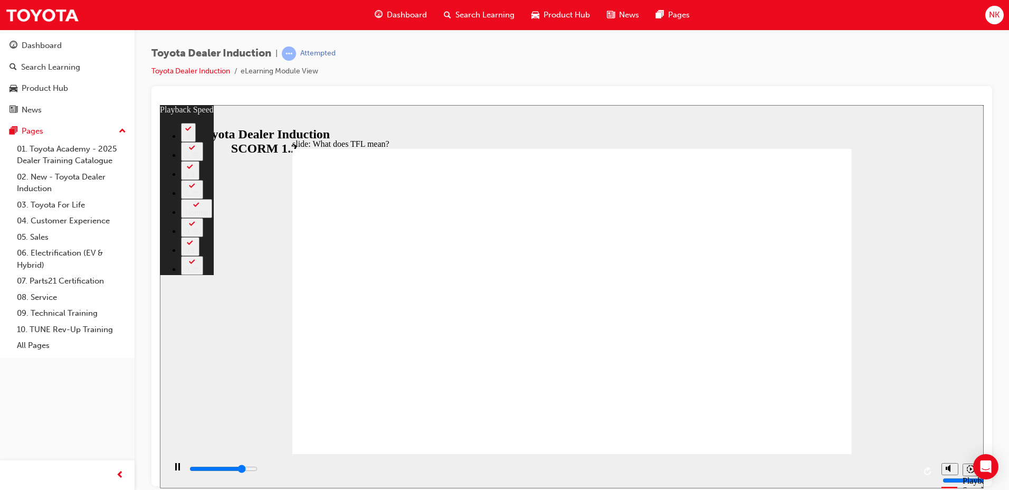
type input "5"
type input "9000"
type input "5"
type input "9200"
type input "5"
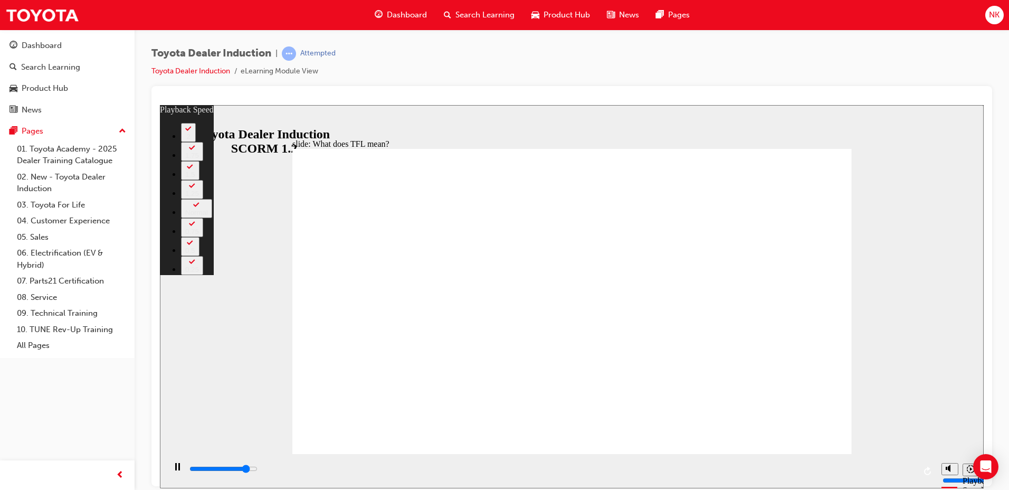
type input "9500"
type input "5"
type input "9800"
type input "6"
type input "10100"
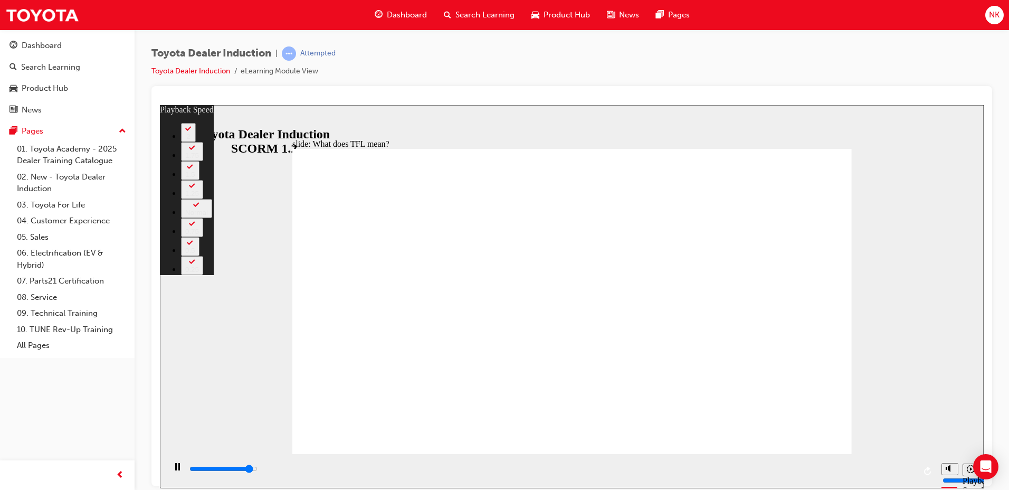
type input "6"
type input "10300"
type input "6"
type input "10600"
type input "6"
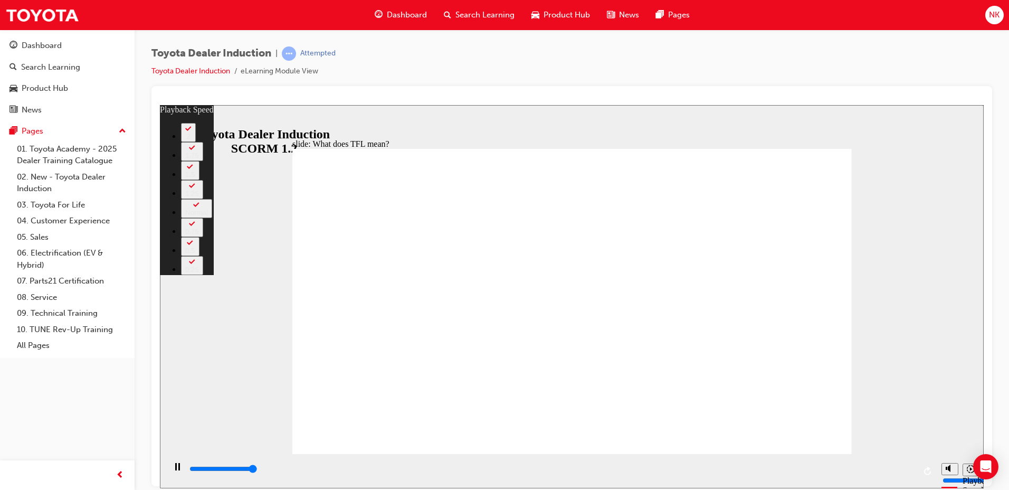
type input "10800"
type input "139"
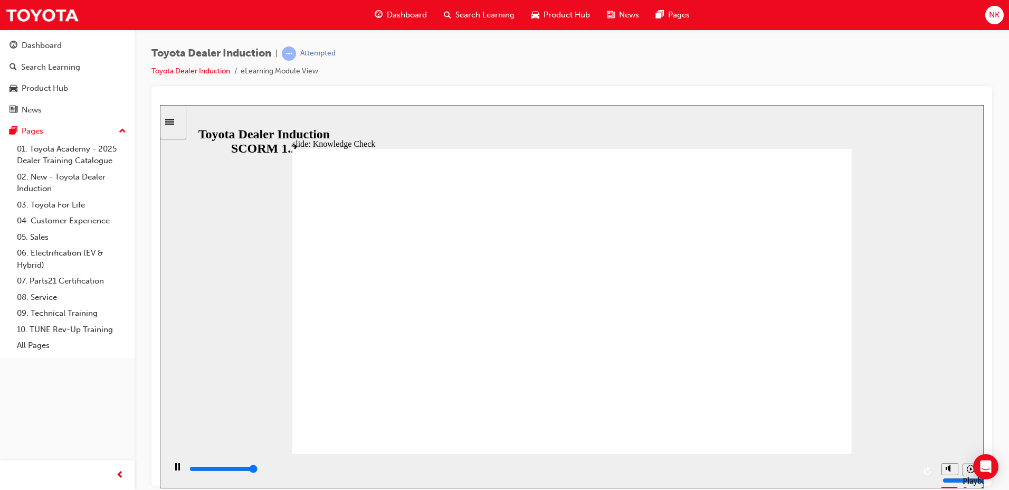
type input "5000"
radio input "true"
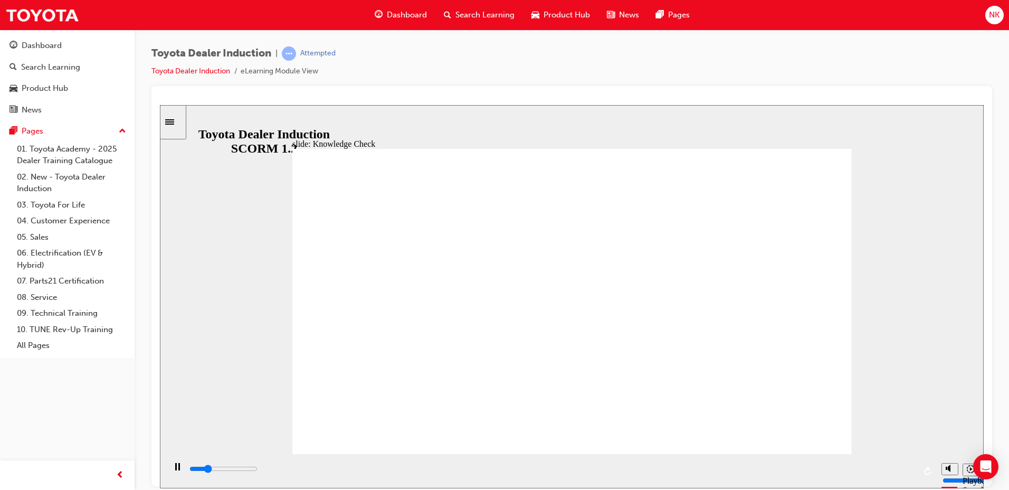
type input "1300"
radio input "true"
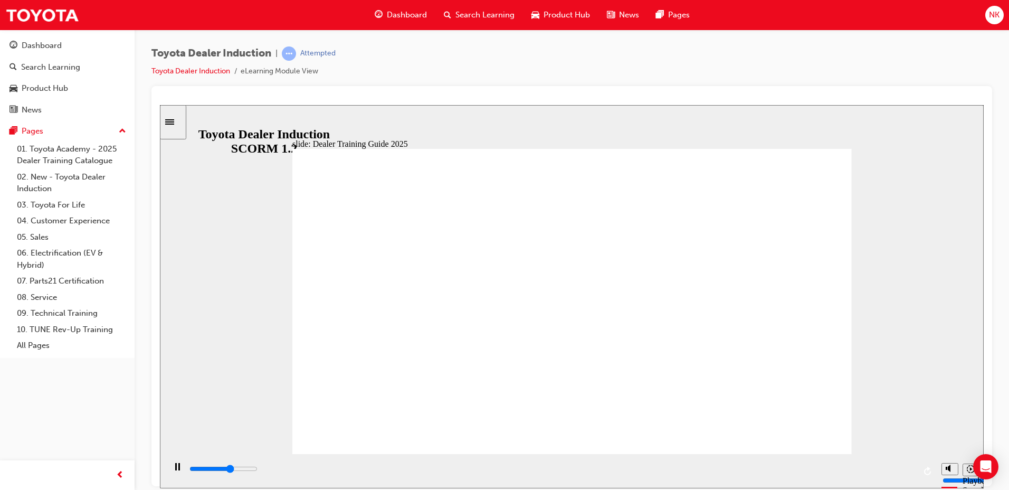
type input "5000"
radio input "true"
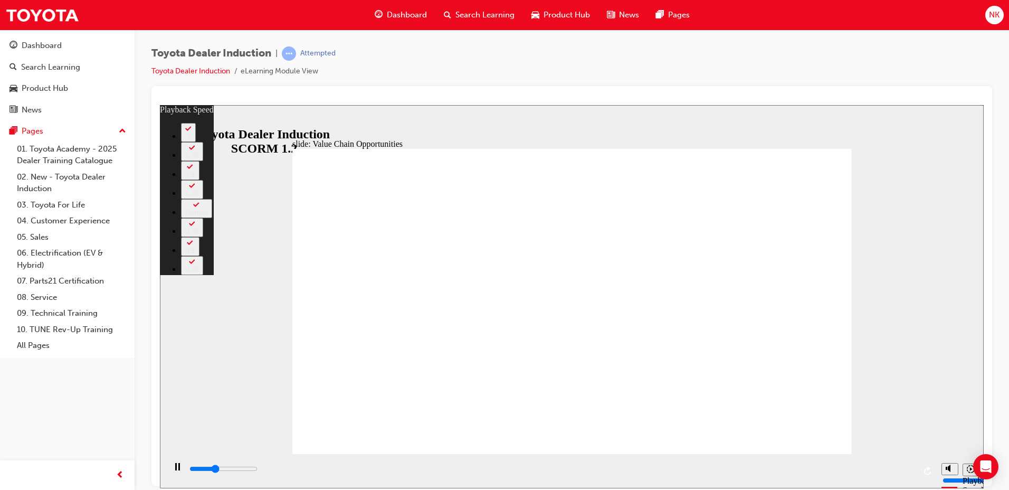
type input "4100"
type input "0"
type input "4300"
type input "0"
type input "4600"
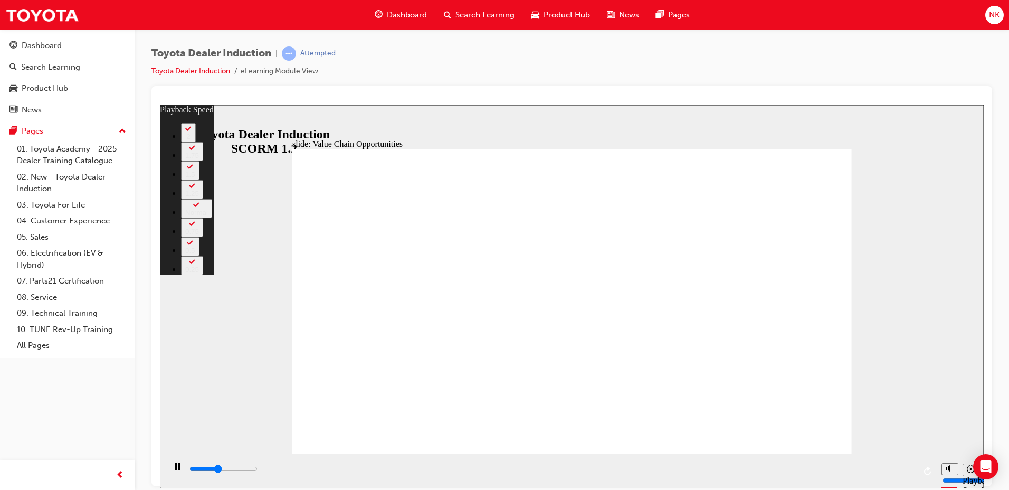
type input "1"
type input "4800"
type input "1"
type input "5100"
type input "1"
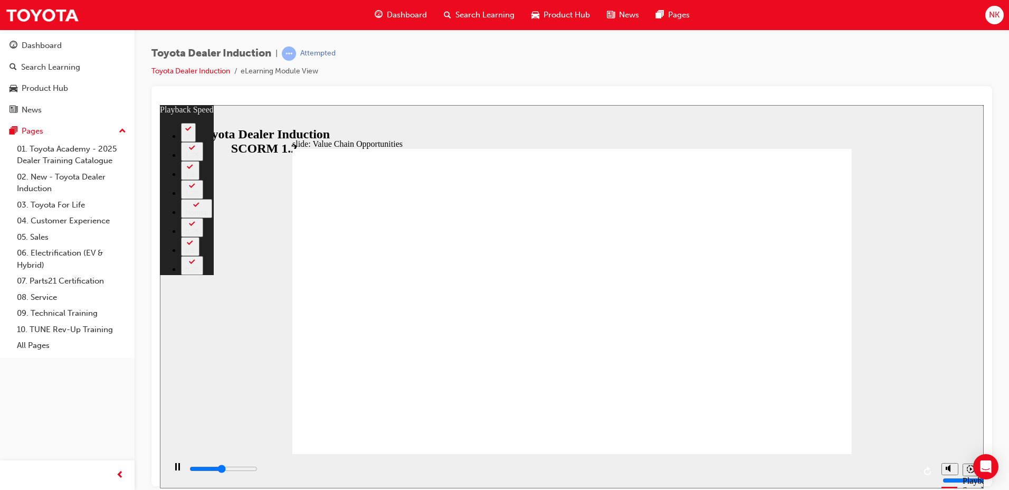
type input "5400"
type input "1"
type input "5600"
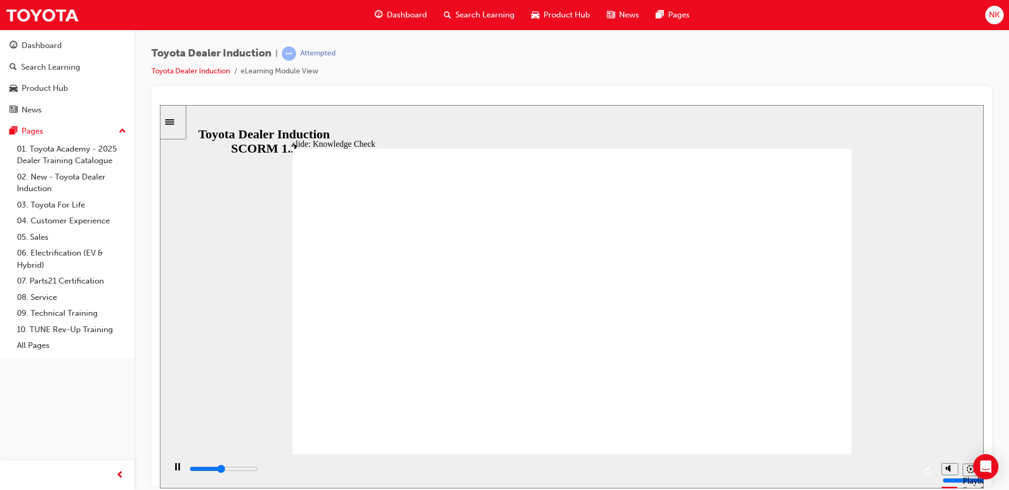
type input "2100"
type input "t"
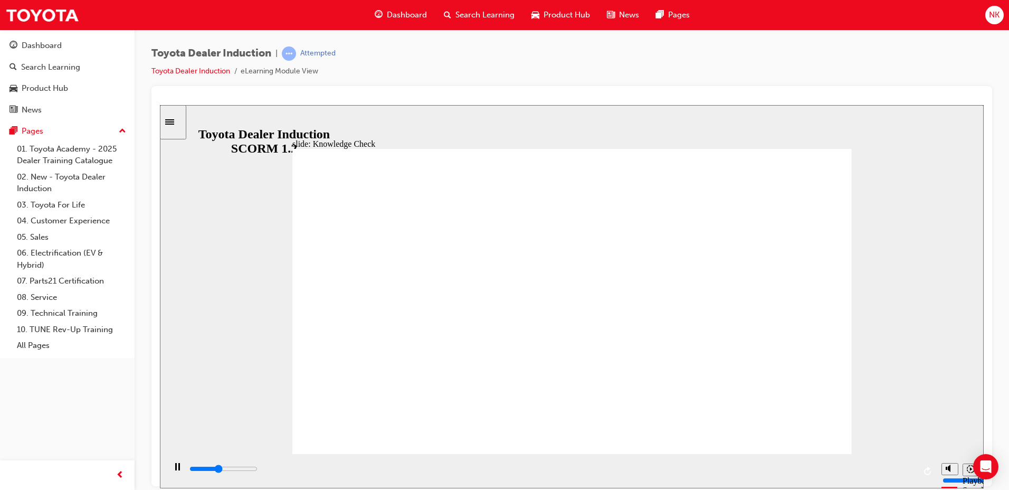
type input "t"
type input "2300"
type input "to"
type input "2800"
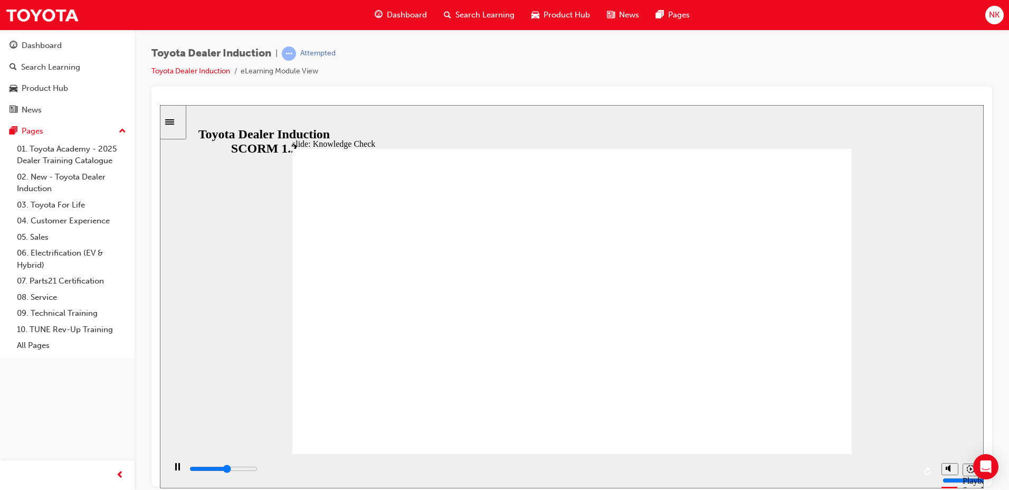
type input "toy"
type input "2900"
type input "toyo"
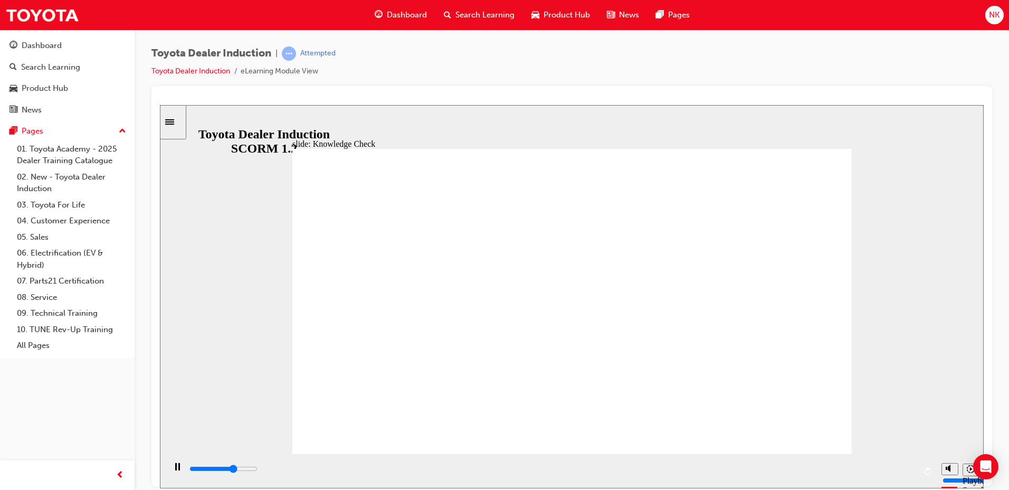
type input "3300"
type input "toyot"
type input "3500"
type input "toyota"
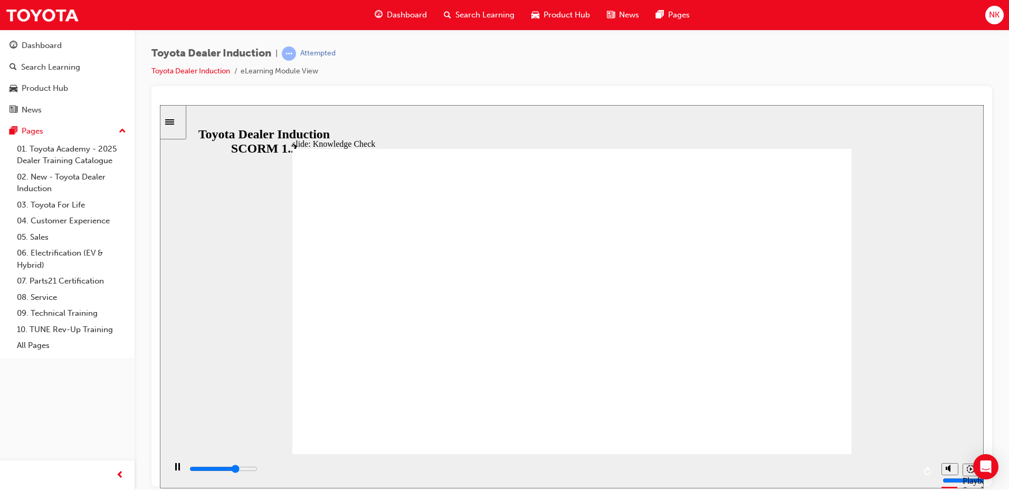
type input "toyota"
type input "3600"
type input "toyota"
type input "4000"
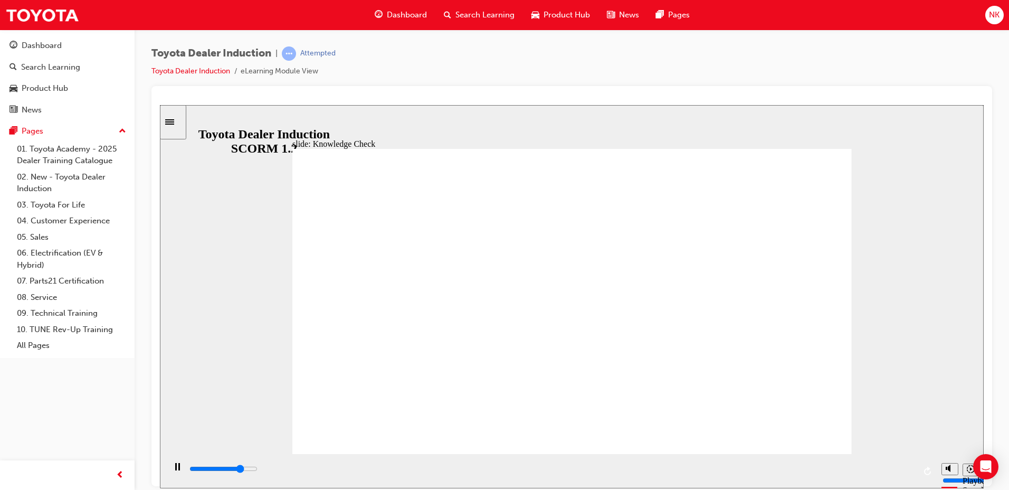
type input "toyota e"
type input "4100"
type input "toyota en"
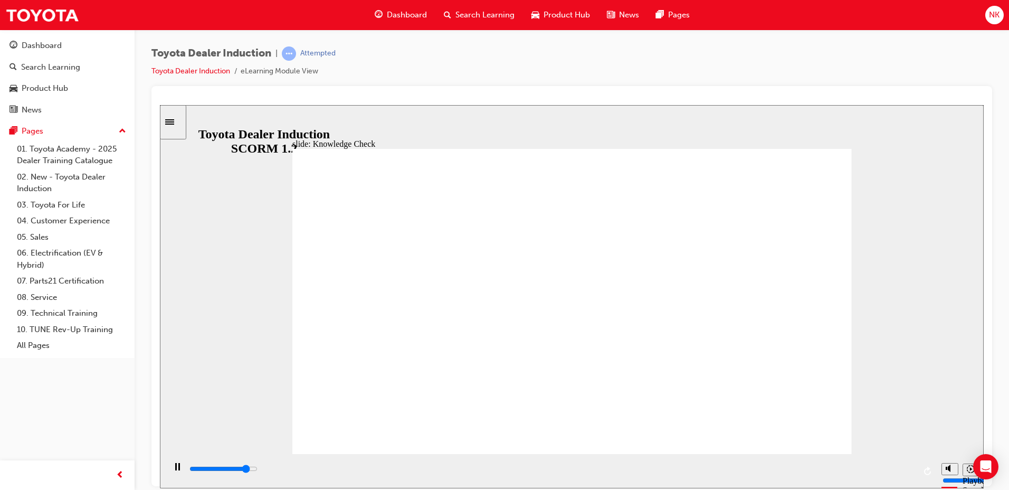
type input "4400"
type input "toyota eng"
type input "4500"
type input "toyota enga"
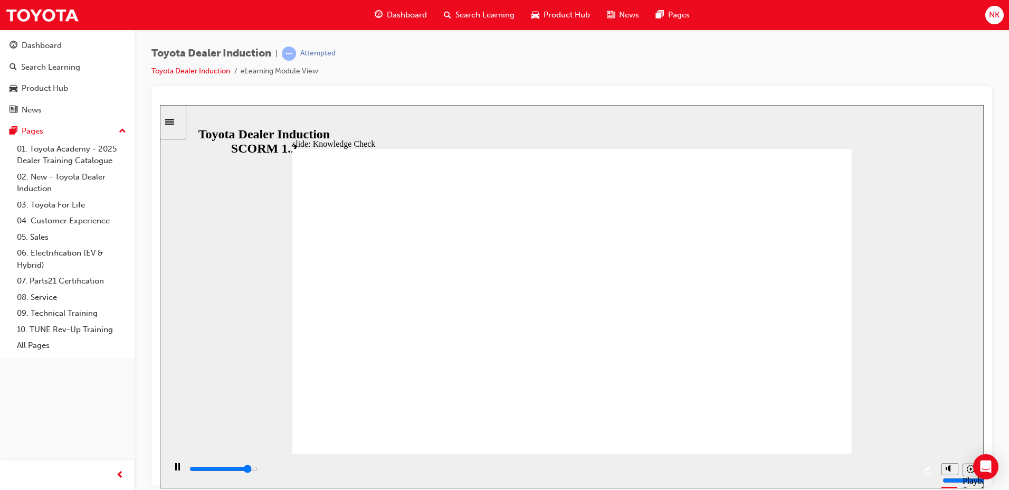
type input "toyota enga"
type input "4600"
type input "toyota engage"
type input "4900"
type input "toyota engage"
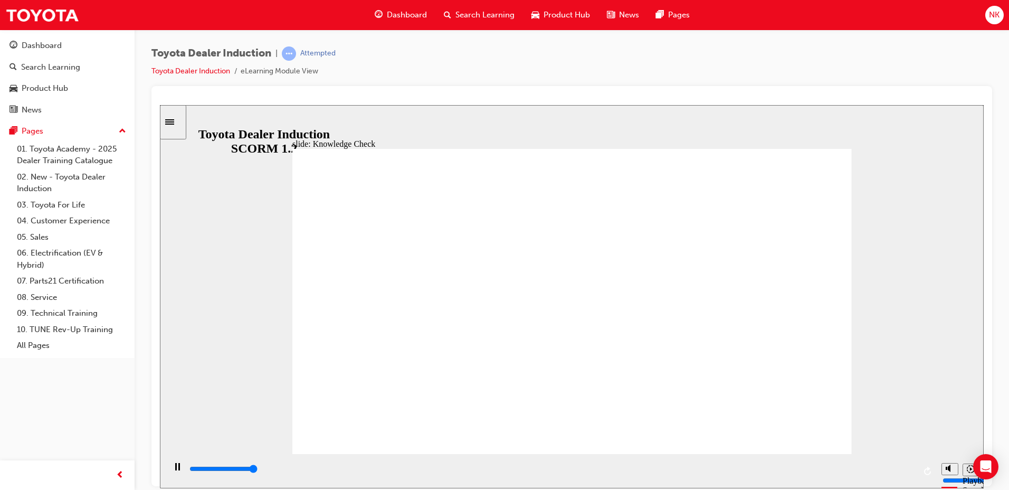
type input "5000"
type input "toyota engage"
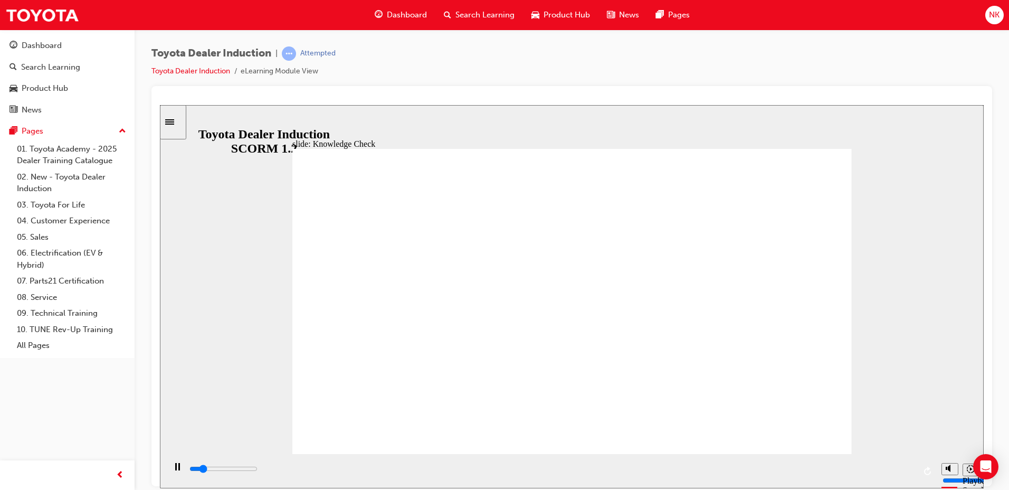
type input "800"
type input "toyota engage"
type input "1500"
type input "toyota engage"
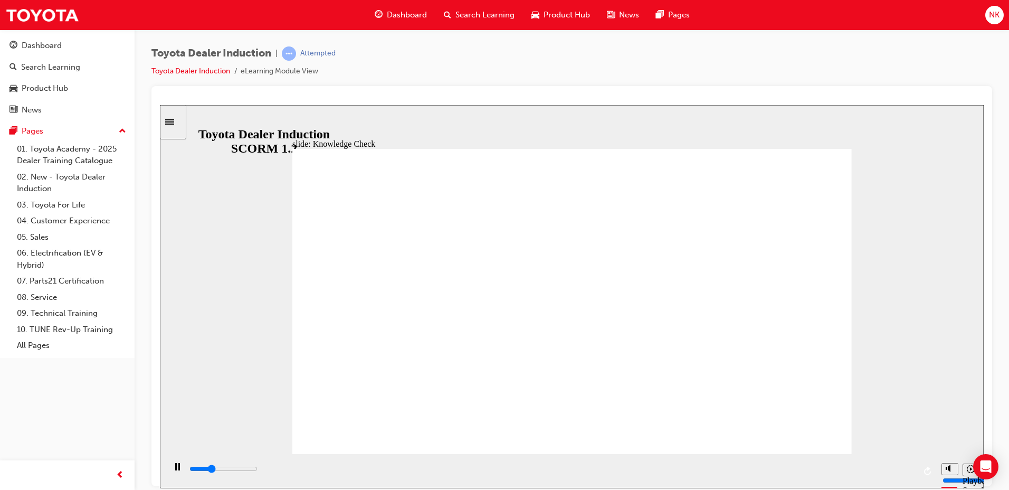
type input "toyota engage"
type input "2300"
type input "toyota engage a"
type input "3200"
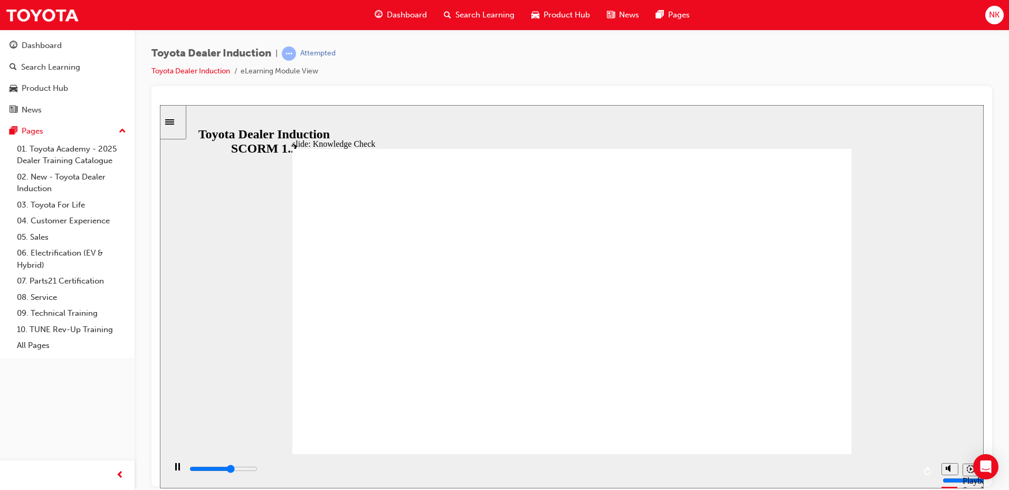
type input "toyota engage ap"
type input "3300"
type input "toyota engage app"
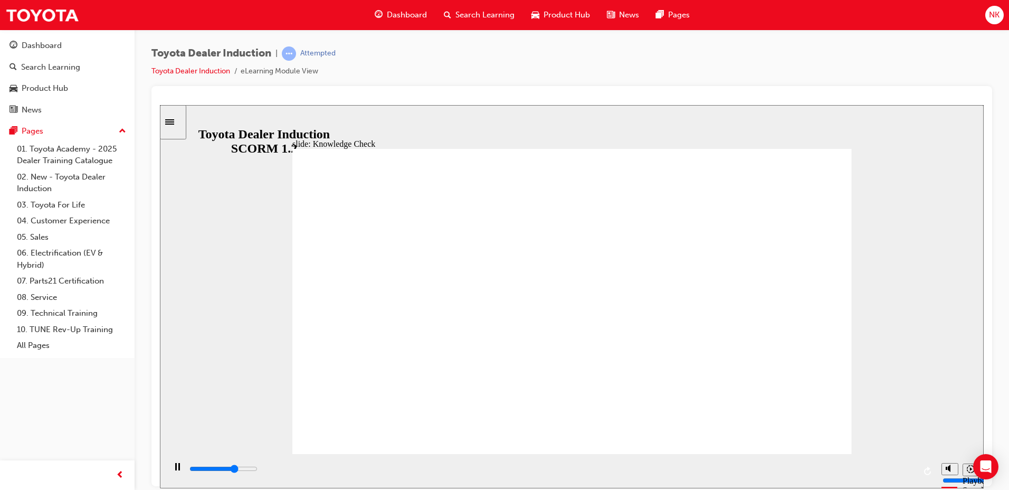
type input "3500"
type input "toyota engage appa"
type input "4400"
type input "toyota engage app"
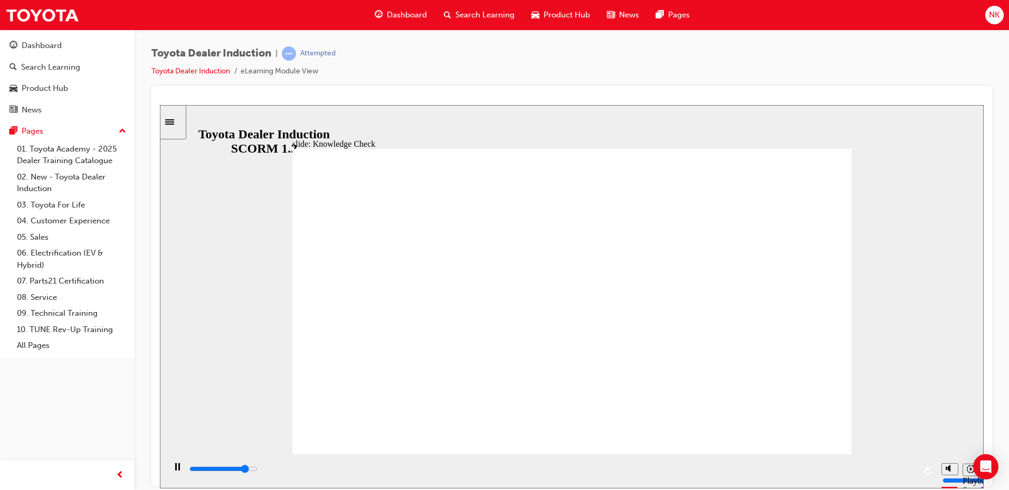
type input "toyota engage app"
type input "5000"
type input "toyota engage app"
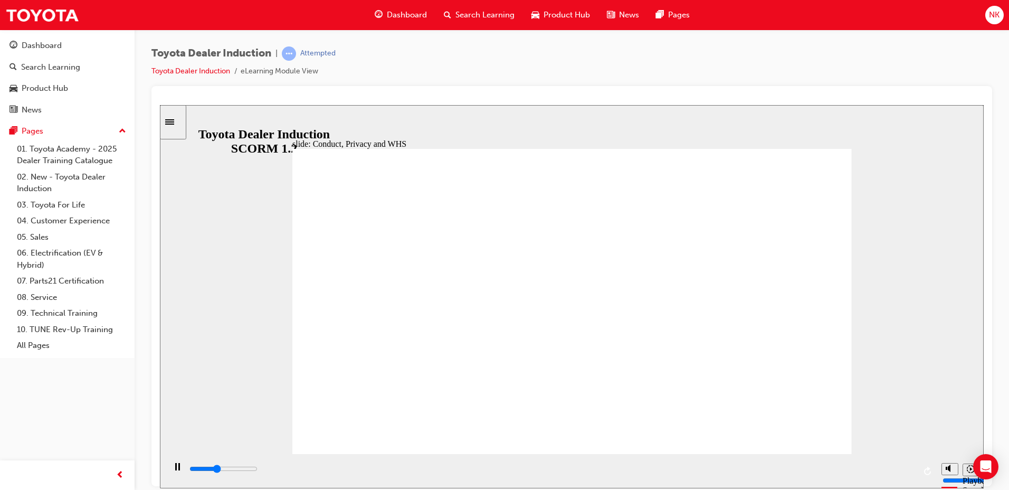
drag, startPoint x: 782, startPoint y: 415, endPoint x: 823, endPoint y: 423, distance: 41.8
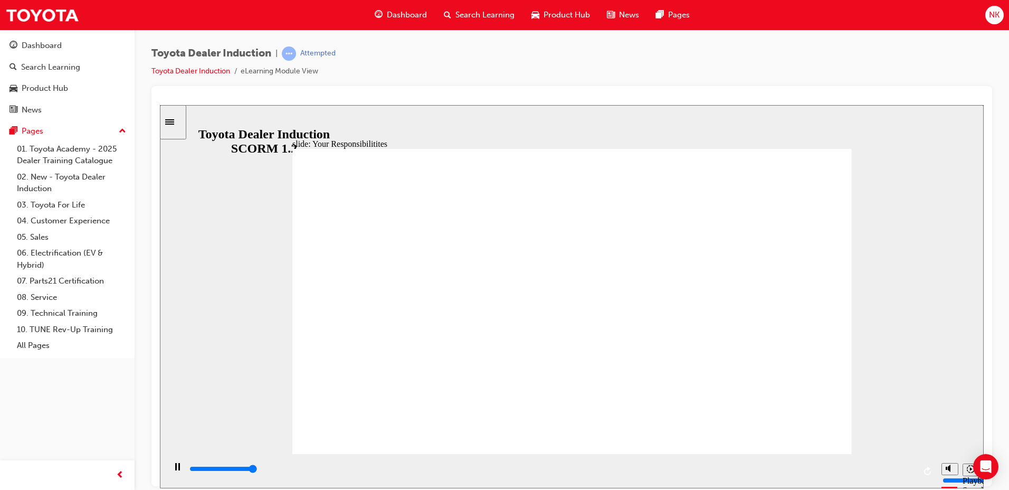
type input "8400"
checkbox input "true"
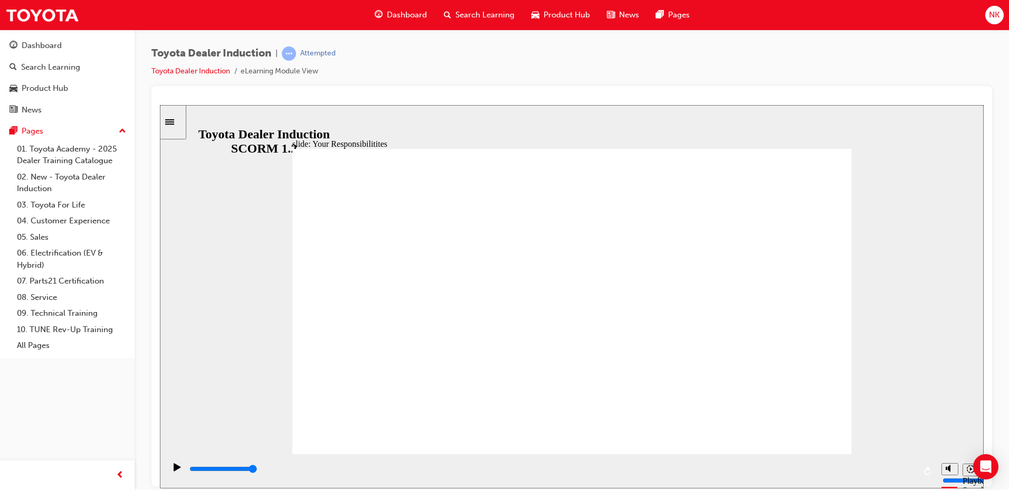
checkbox input "true"
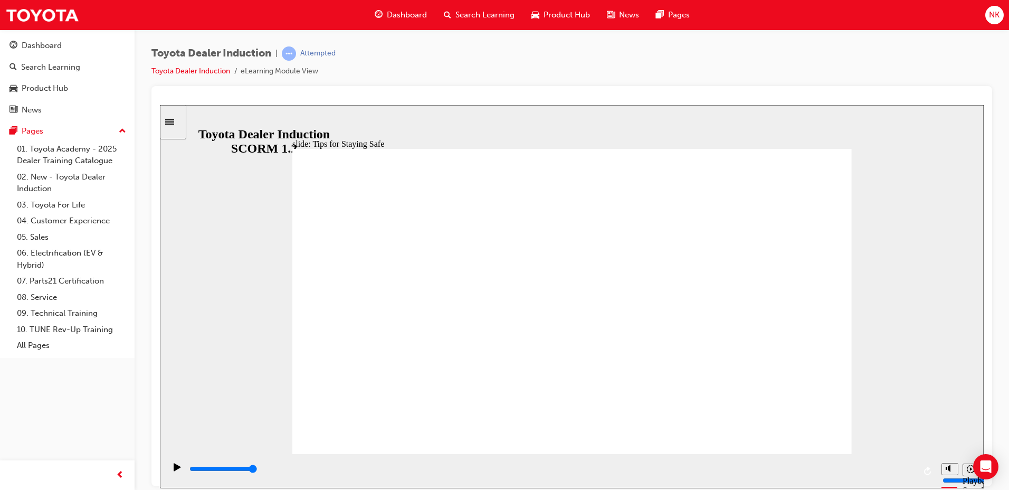
drag, startPoint x: 632, startPoint y: 393, endPoint x: 590, endPoint y: 403, distance: 43.8
type input "5000"
checkbox input "true"
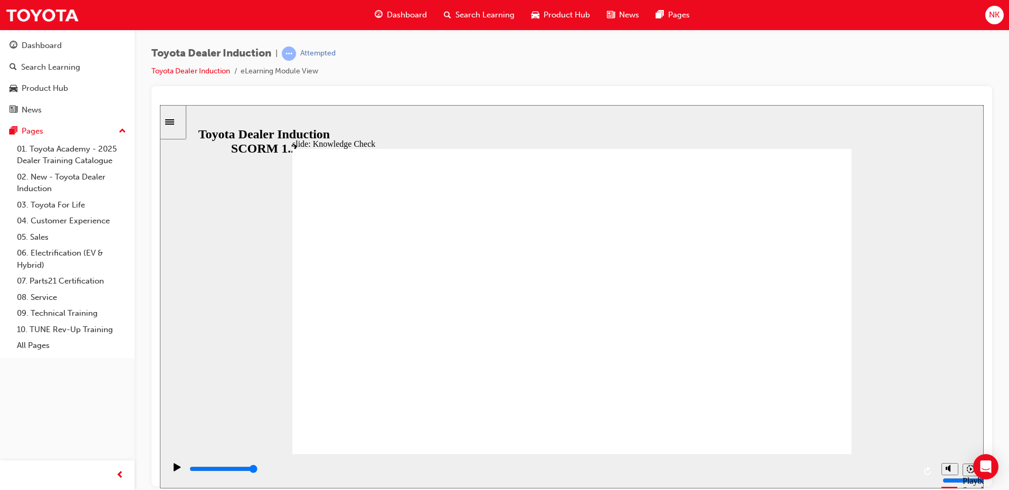
type input "1500"
checkbox input "true"
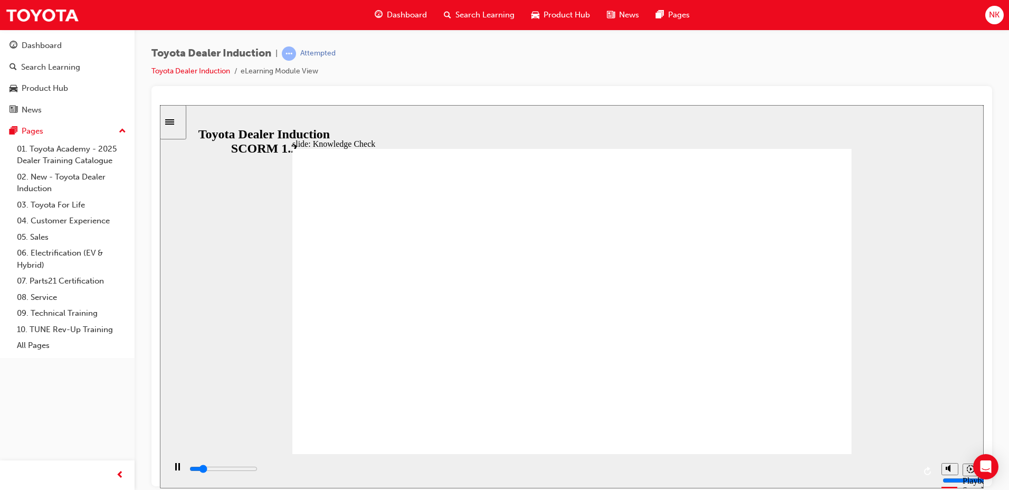
type input "2800"
checkbox input "true"
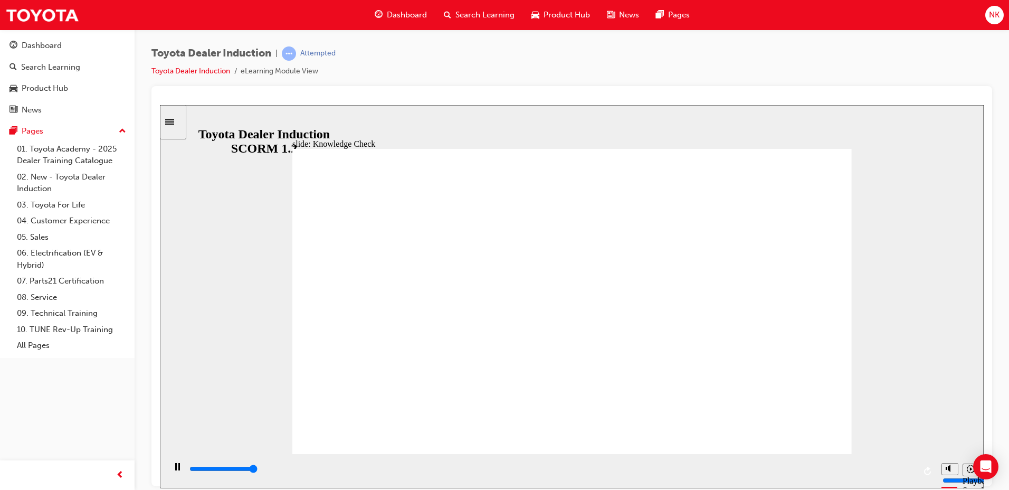
type input "5000"
checkbox input "true"
drag, startPoint x: 594, startPoint y: 343, endPoint x: 366, endPoint y: 168, distance: 288.0
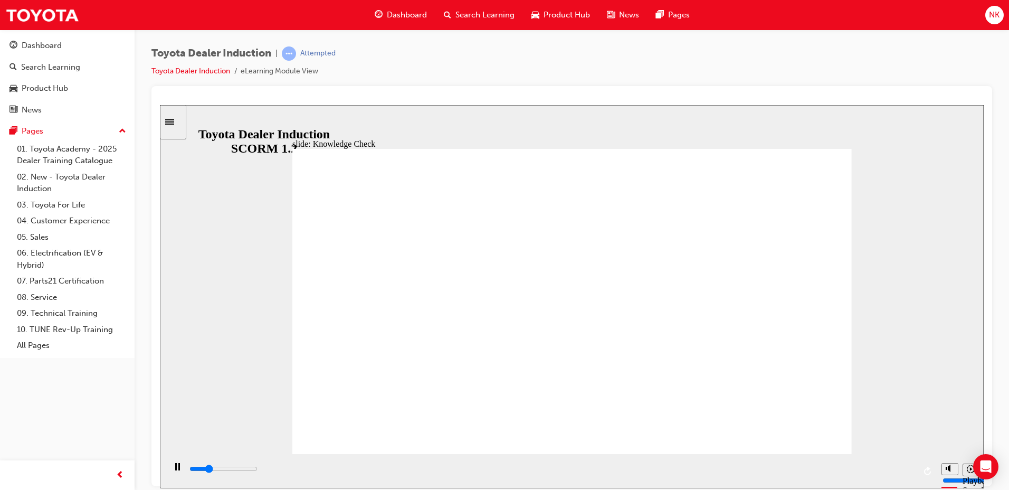
type input "5000"
checkbox input "true"
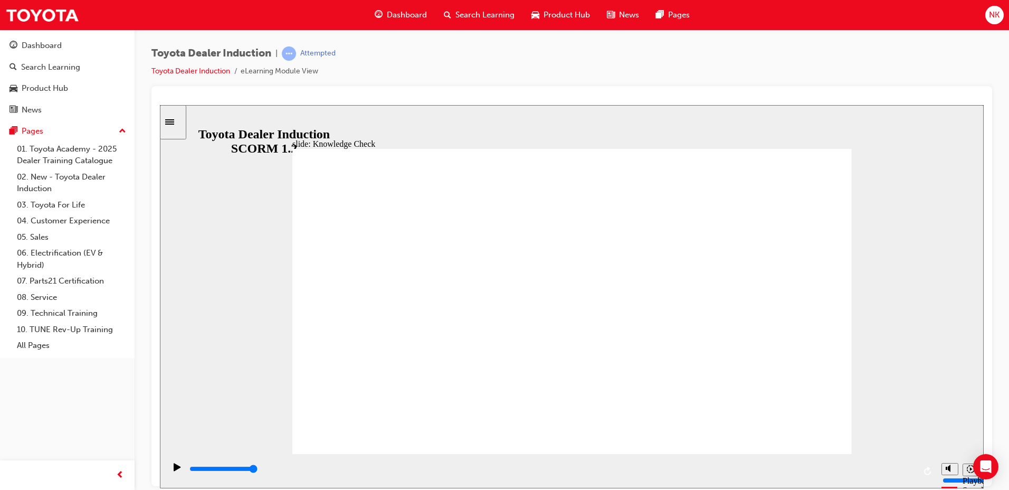
drag, startPoint x: 598, startPoint y: 425, endPoint x: 813, endPoint y: 168, distance: 336.1
type input "5000"
radio input "true"
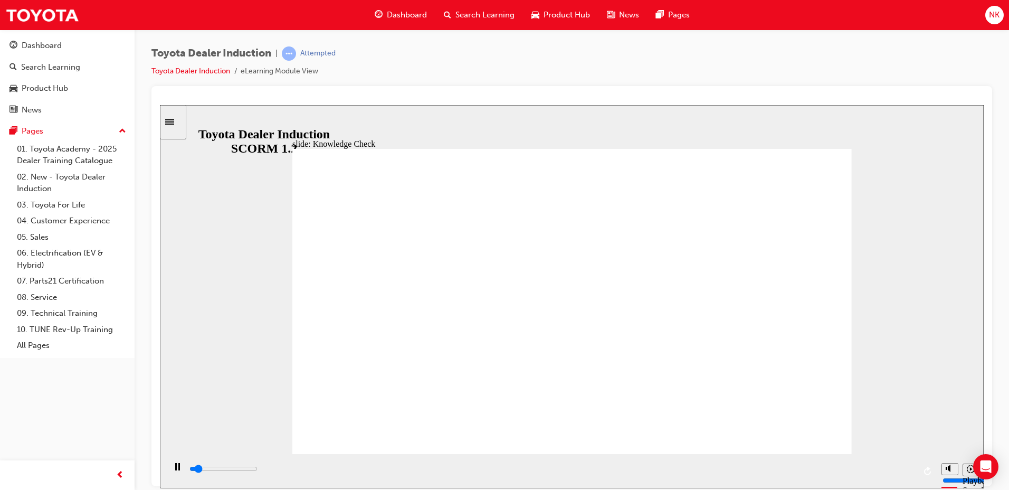
drag, startPoint x: 575, startPoint y: 355, endPoint x: 342, endPoint y: 164, distance: 301.7
type input "1100"
radio input "true"
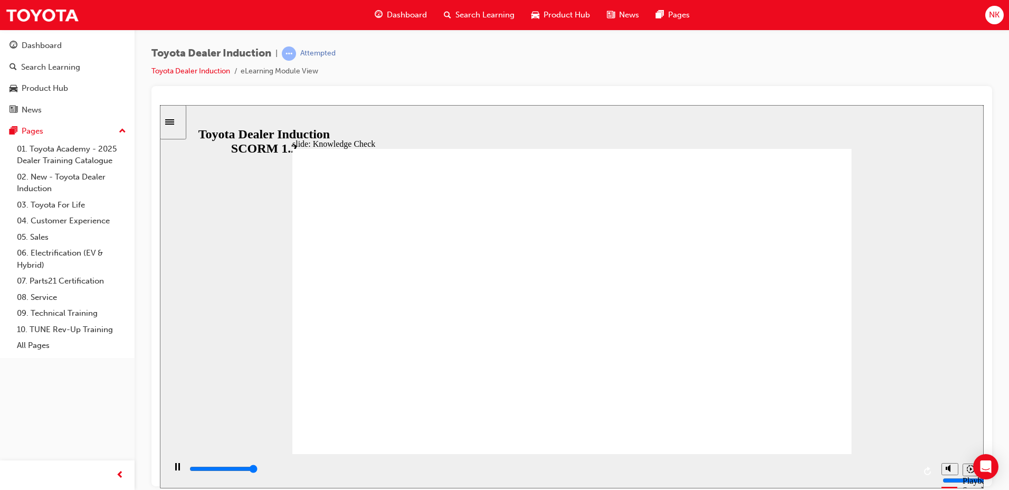
type input "5000"
checkbox input "true"
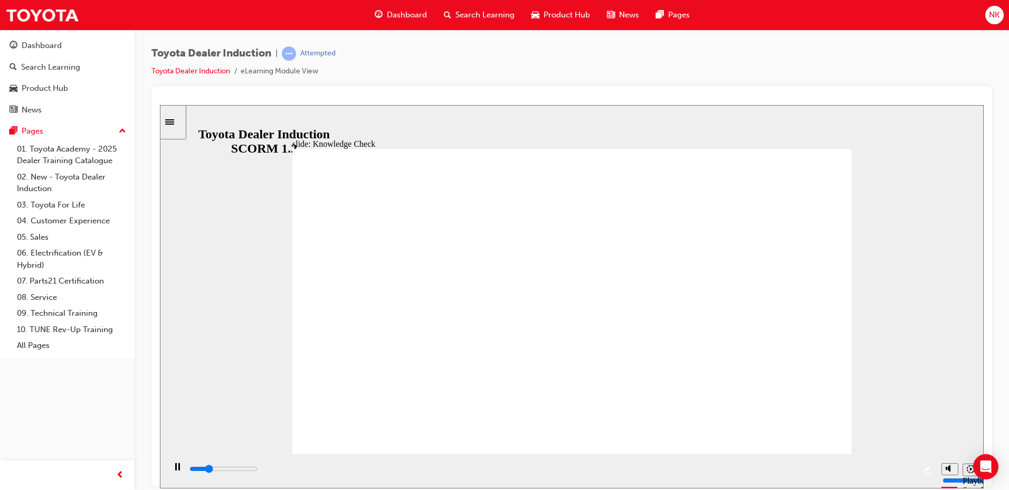
type input "1300"
checkbox input "true"
type input "5000"
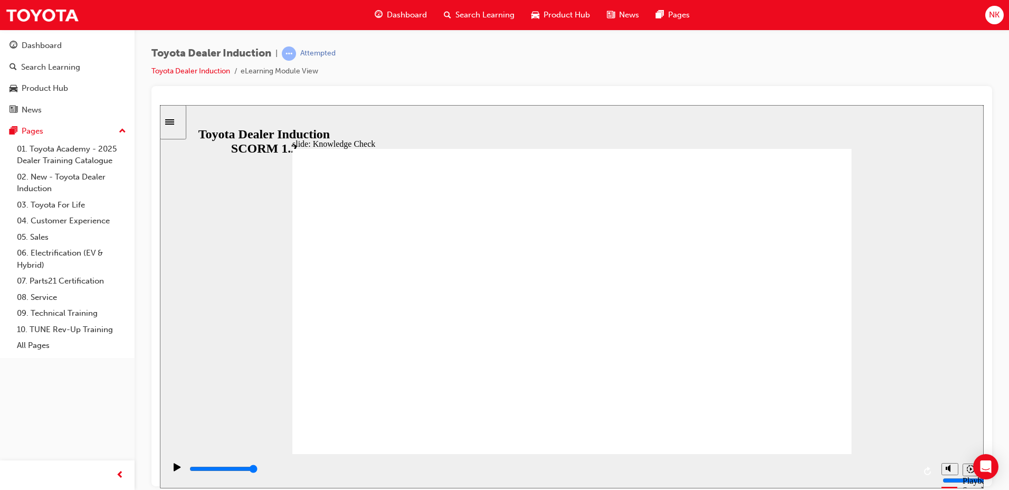
checkbox input "true"
type input "3100"
checkbox input "true"
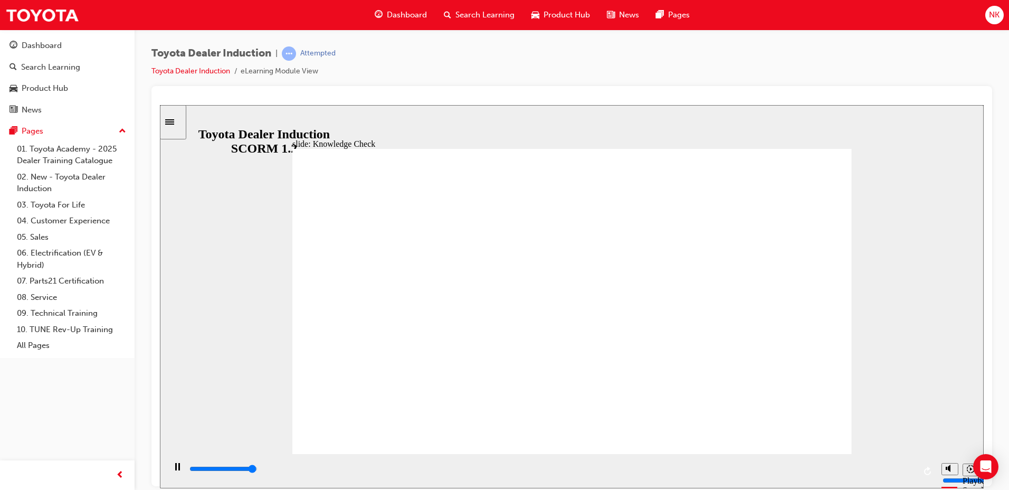
type input "4900"
checkbox input "false"
type input "5000"
checkbox input "true"
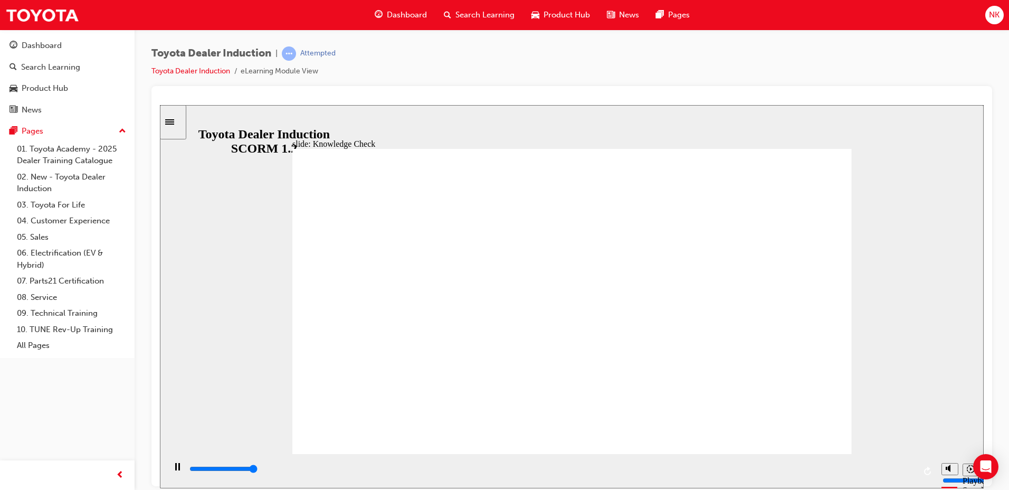
type input "5000"
checkbox input "true"
type input "5000"
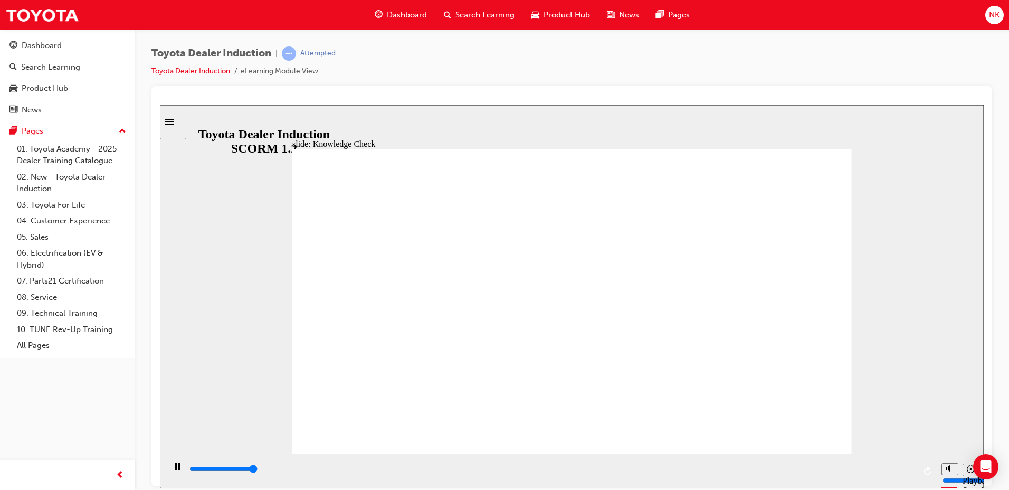
checkbox input "true"
type input "2000"
checkbox input "true"
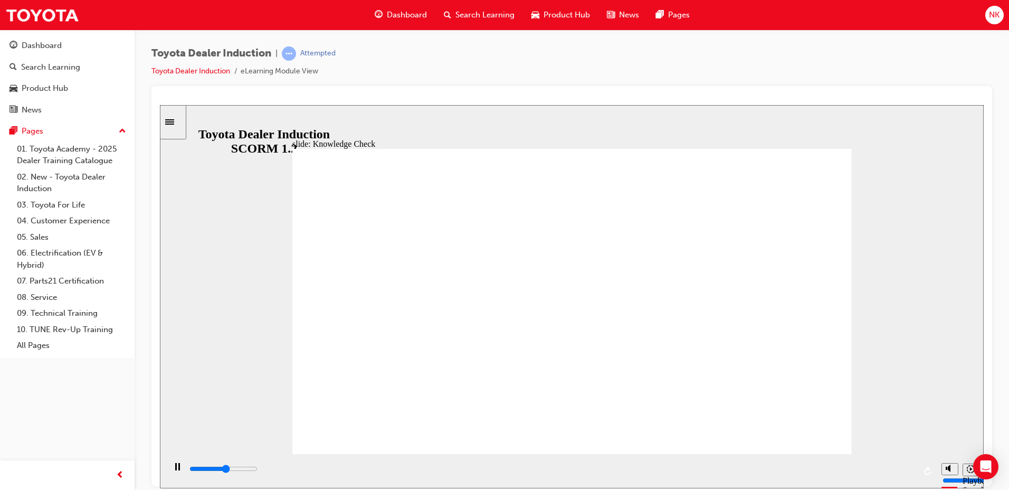
type input "2700"
checkbox input "true"
type input "3700"
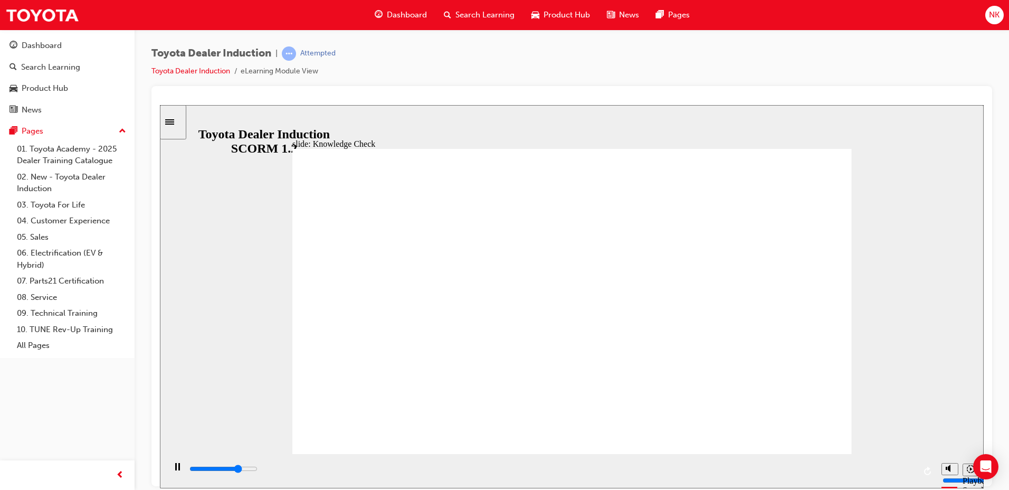
checkbox input "true"
type input "4900"
checkbox input "true"
type input "5000"
checkbox input "true"
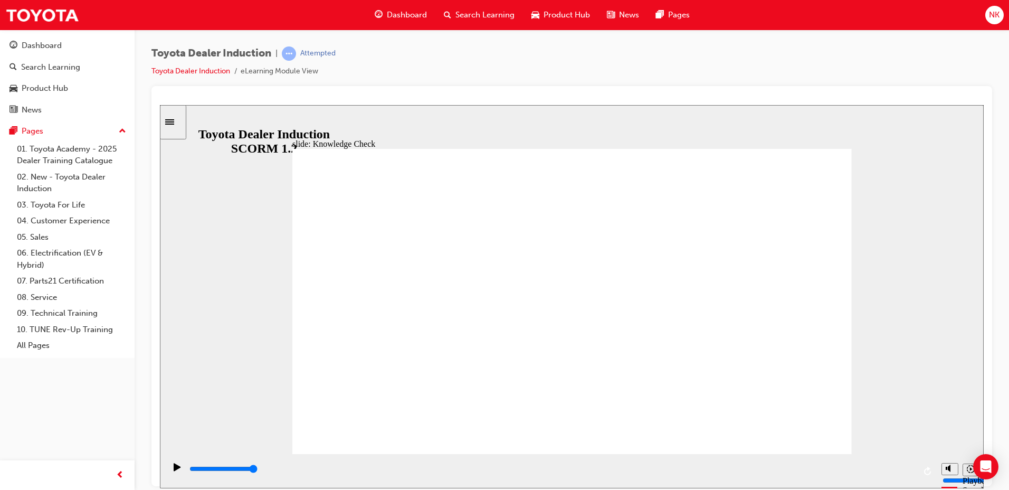
type input "1100"
checkbox input "true"
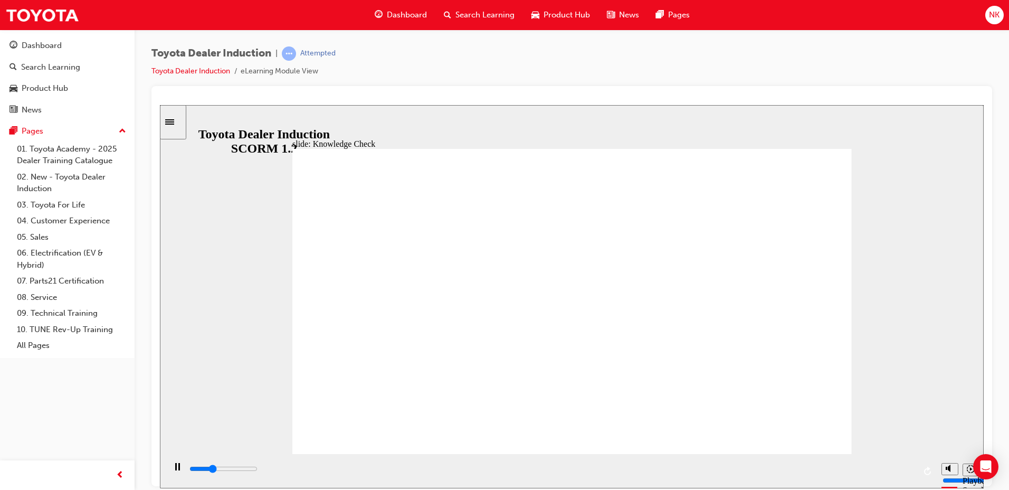
type input "1600"
checkbox input "true"
type input "2100"
checkbox input "true"
type input "2600"
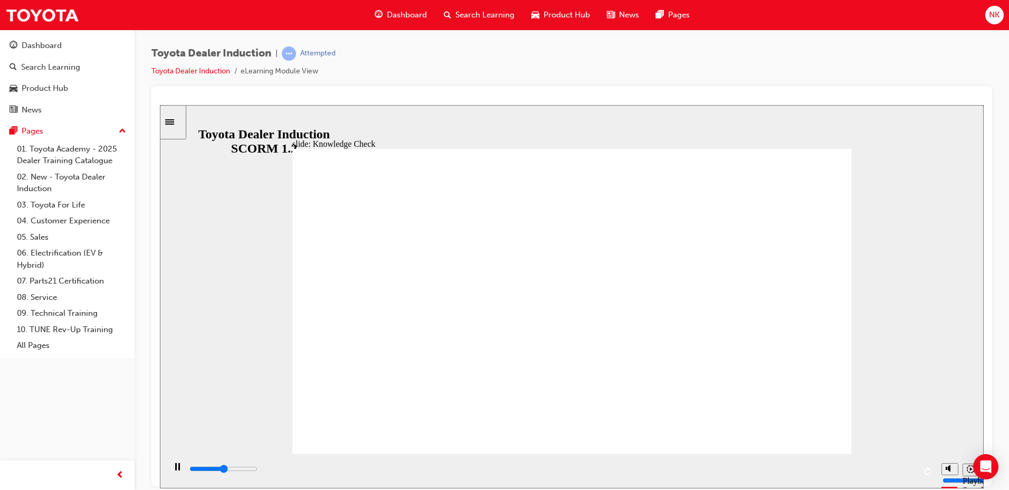
checkbox input "true"
type input "2400"
checkbox input "true"
drag, startPoint x: 457, startPoint y: 293, endPoint x: 454, endPoint y: 307, distance: 14.4
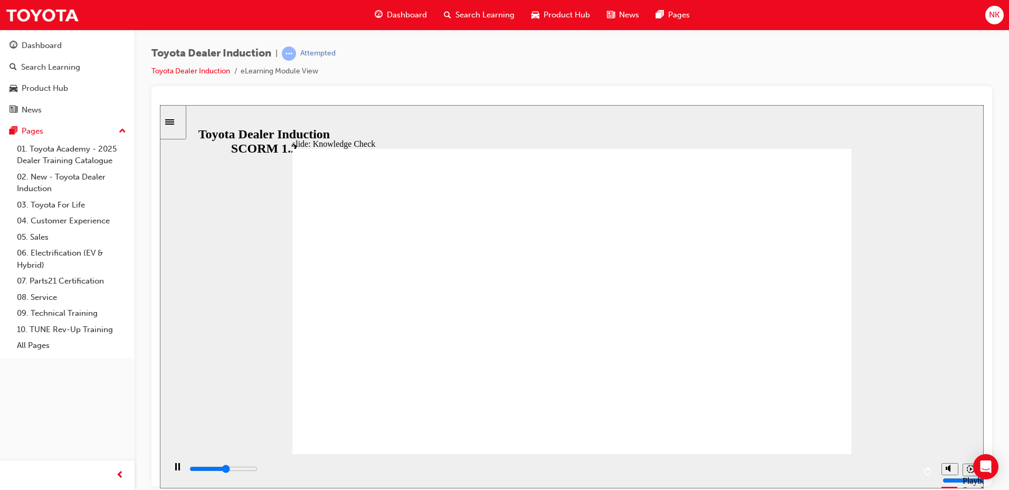
type input "2700"
checkbox input "true"
type input "3200"
checkbox input "true"
type input "3500"
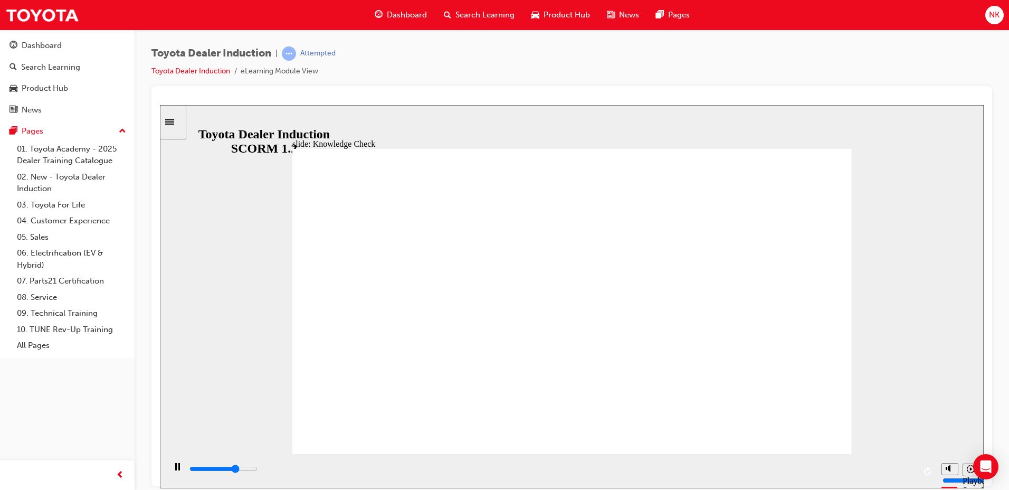
checkbox input "true"
drag, startPoint x: 458, startPoint y: 365, endPoint x: 808, endPoint y: 166, distance: 402.9
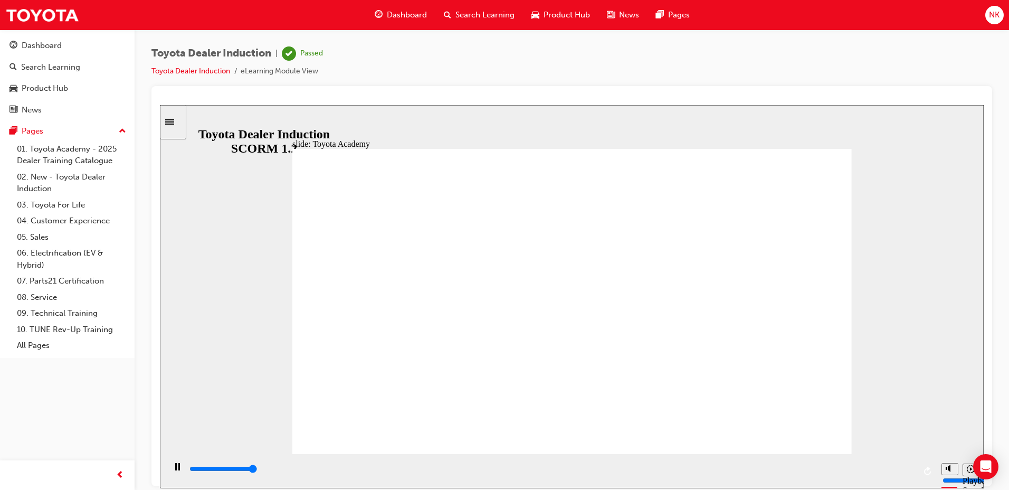
type input "9900"
click at [44, 49] on div "Dashboard" at bounding box center [42, 46] width 40 height 12
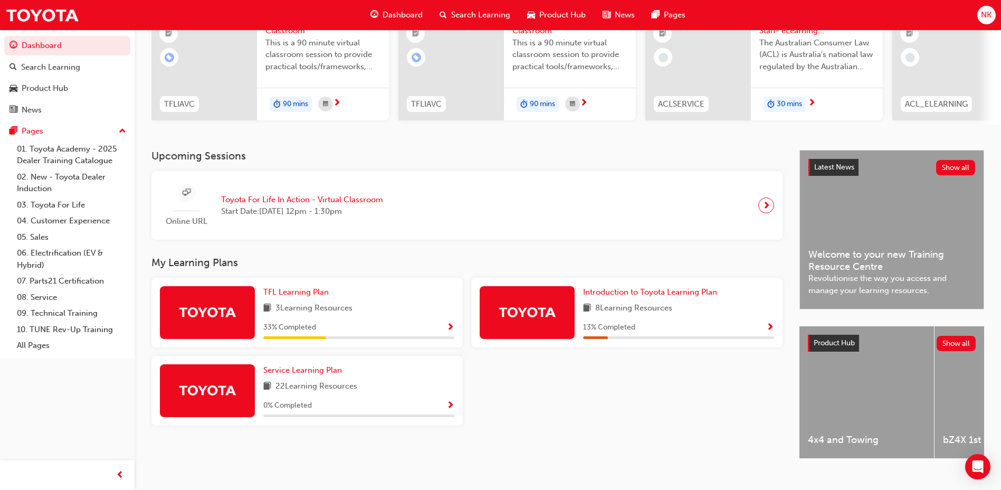
scroll to position [141, 0]
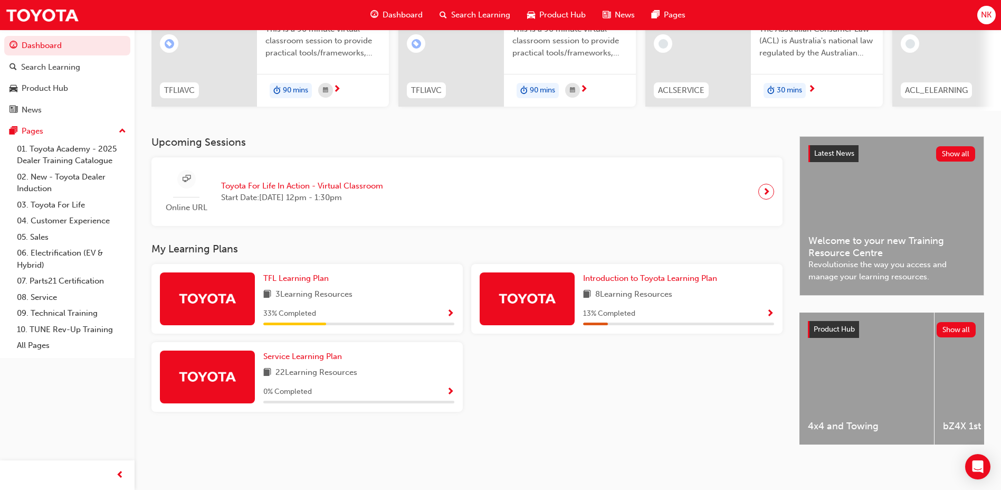
click at [450, 309] on span "Show Progress" at bounding box center [451, 314] width 8 height 10
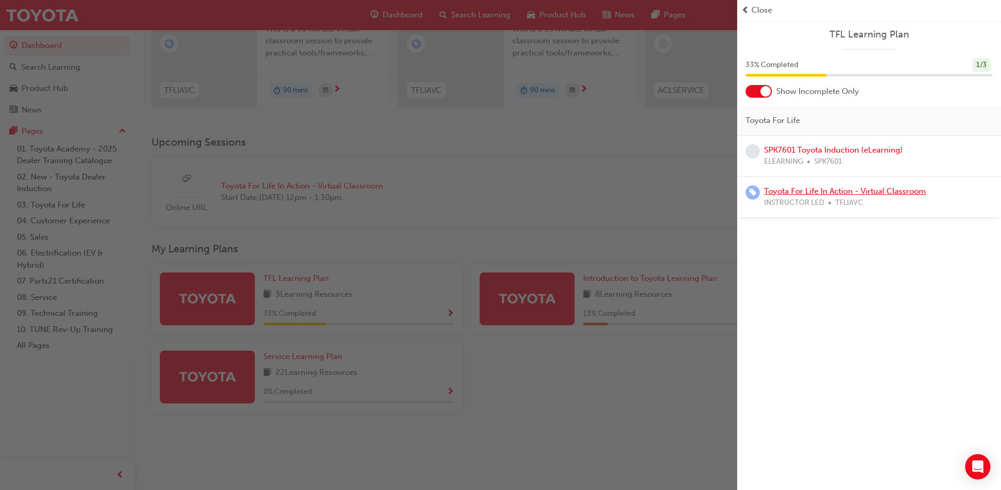
click at [800, 194] on link "Toyota For Life In Action - Virtual Classroom" at bounding box center [845, 191] width 162 height 10
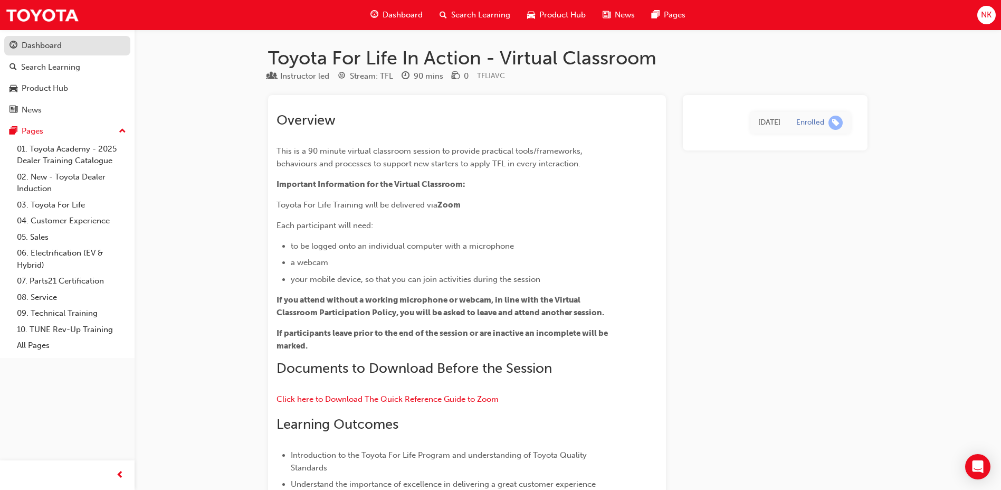
click at [61, 45] on div "Dashboard" at bounding box center [42, 46] width 40 height 12
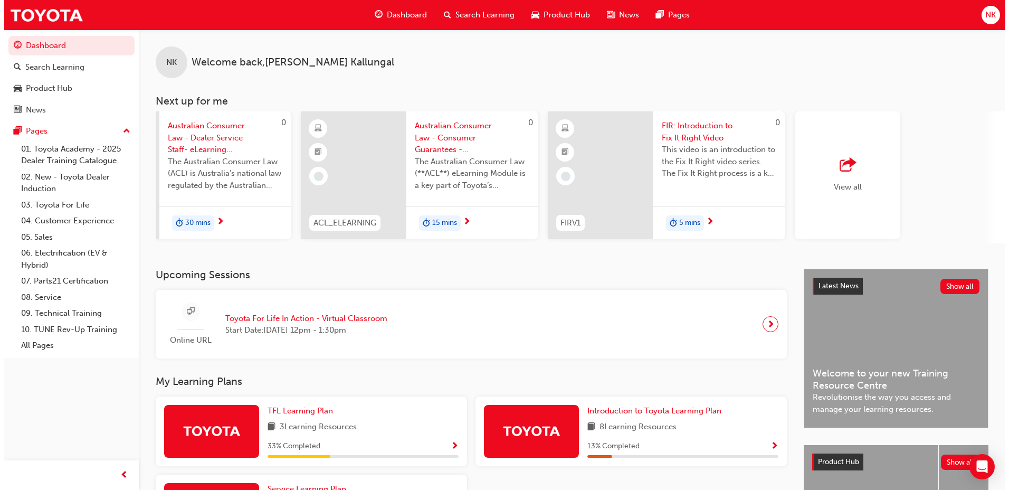
scroll to position [0, 631]
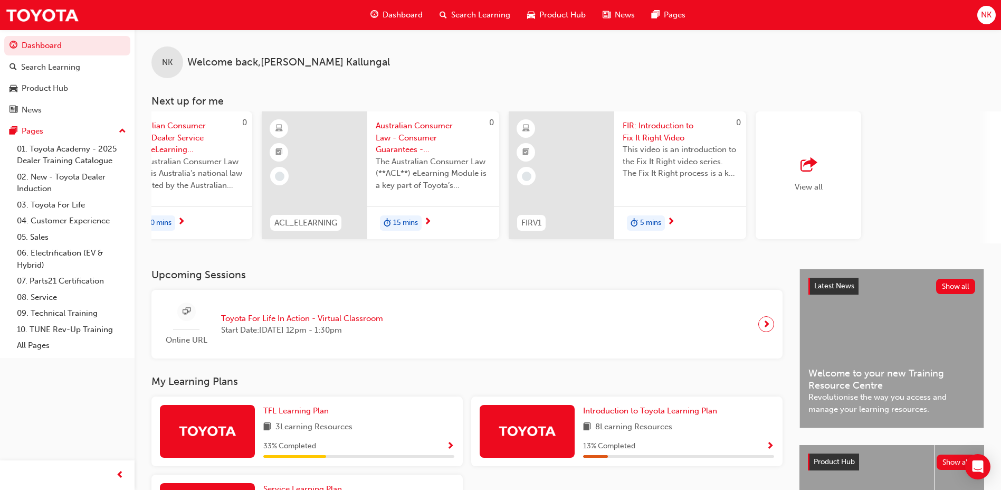
click at [705, 131] on span "FIR: Introduction to Fix It Right Video" at bounding box center [680, 132] width 115 height 24
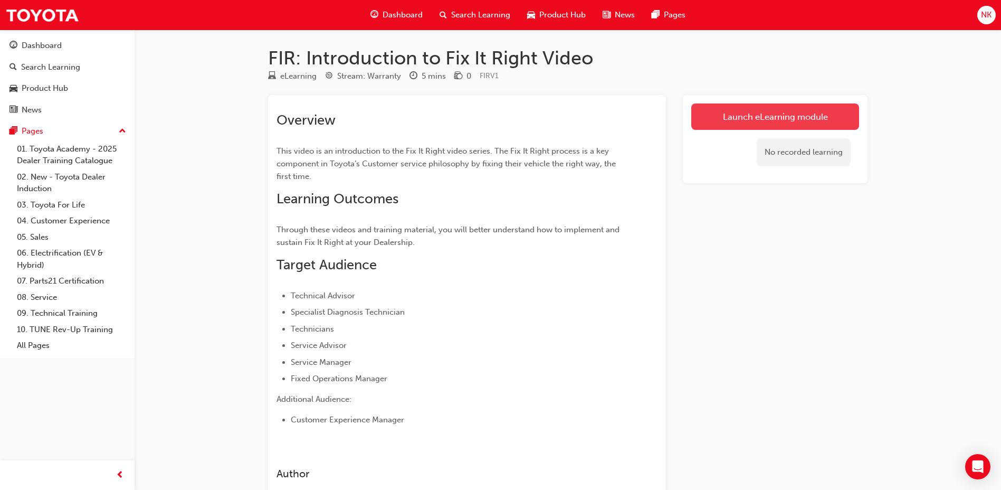
click at [737, 117] on link "Launch eLearning module" at bounding box center [775, 116] width 168 height 26
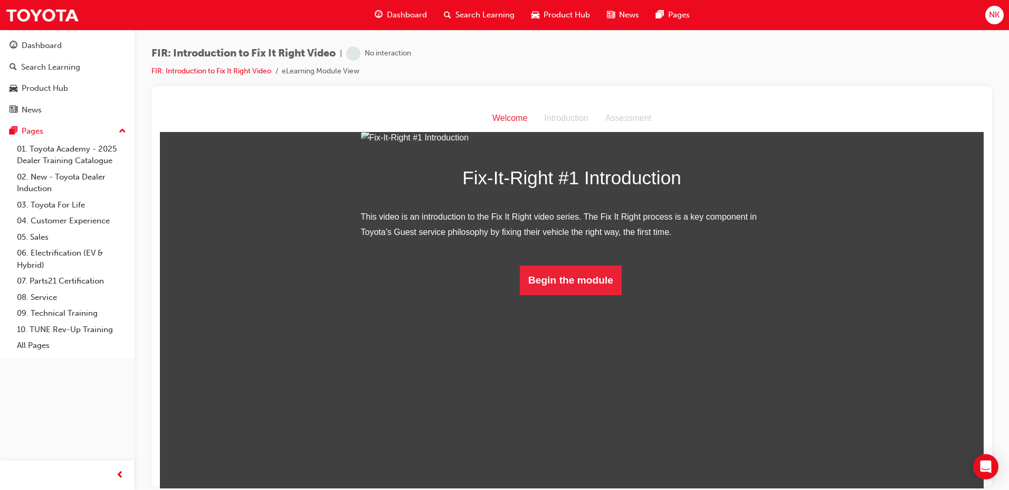
scroll to position [30, 0]
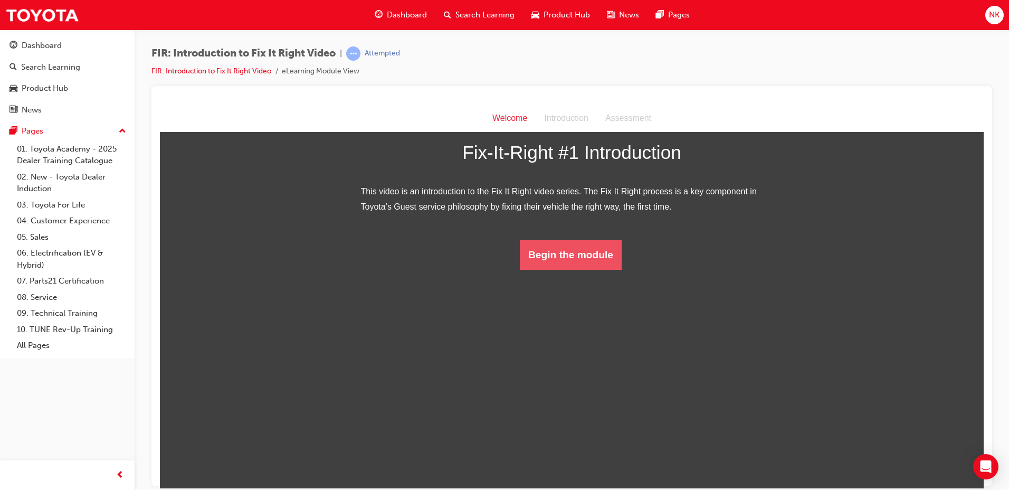
click at [577, 269] on button "Begin the module" at bounding box center [571, 255] width 102 height 30
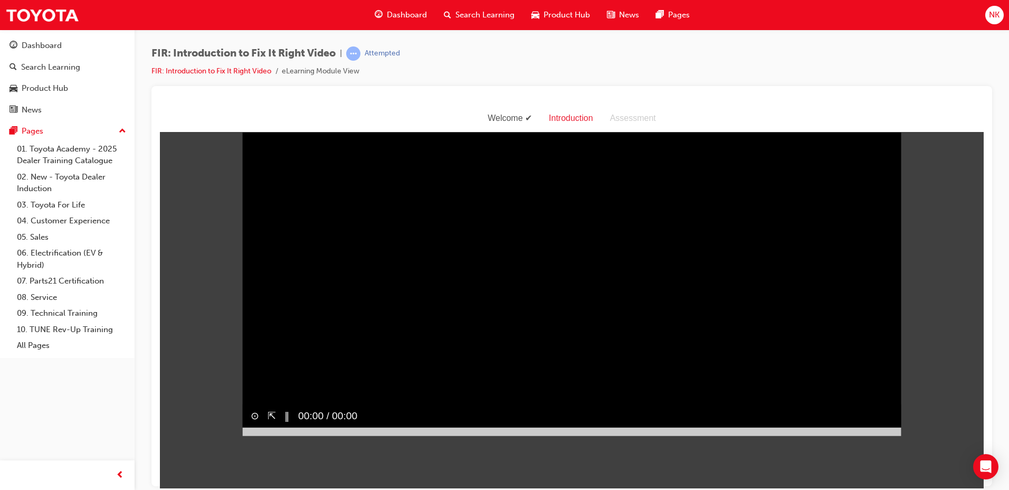
scroll to position [25, 0]
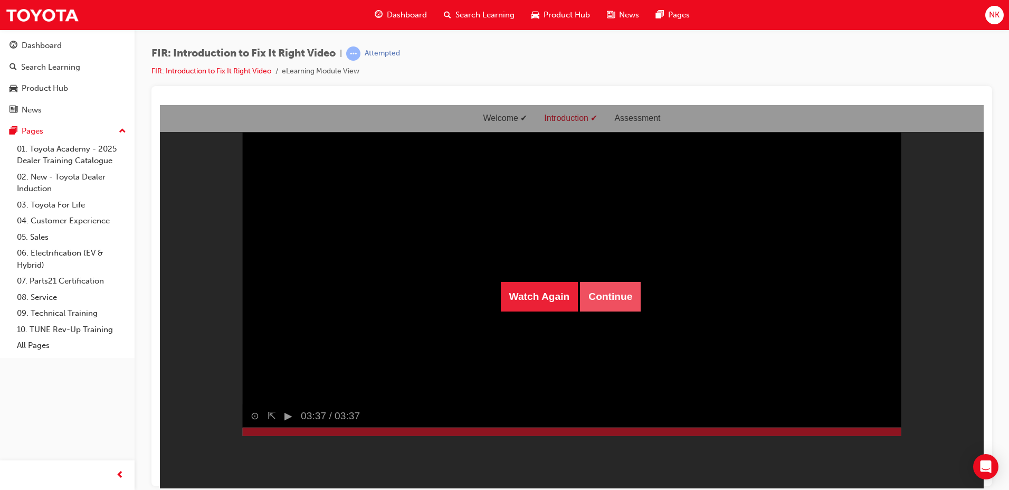
click at [615, 306] on button "Continue" at bounding box center [610, 296] width 61 height 30
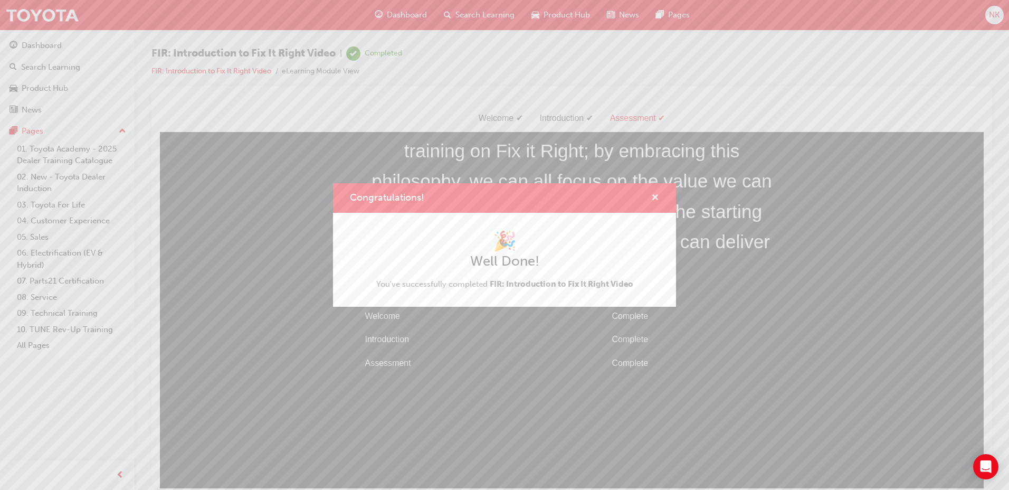
click at [655, 195] on span "cross-icon" at bounding box center [655, 199] width 8 height 10
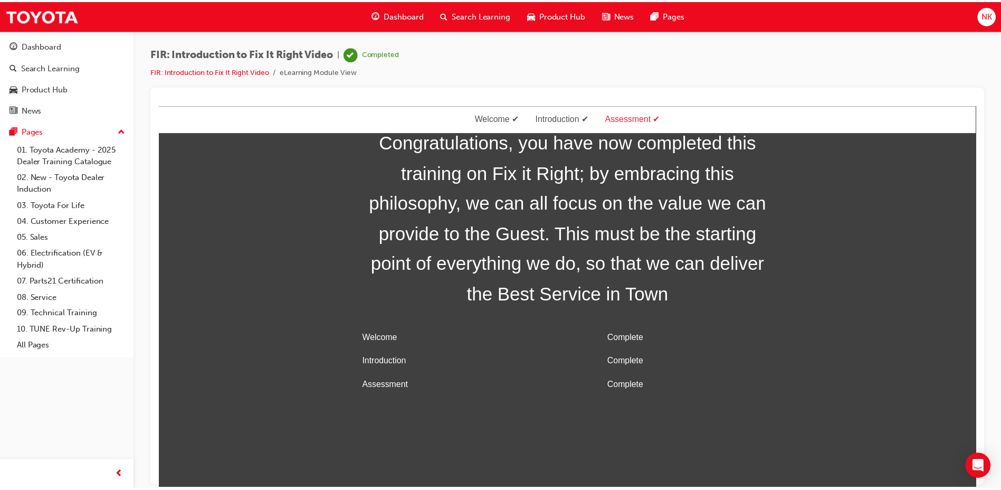
scroll to position [0, 0]
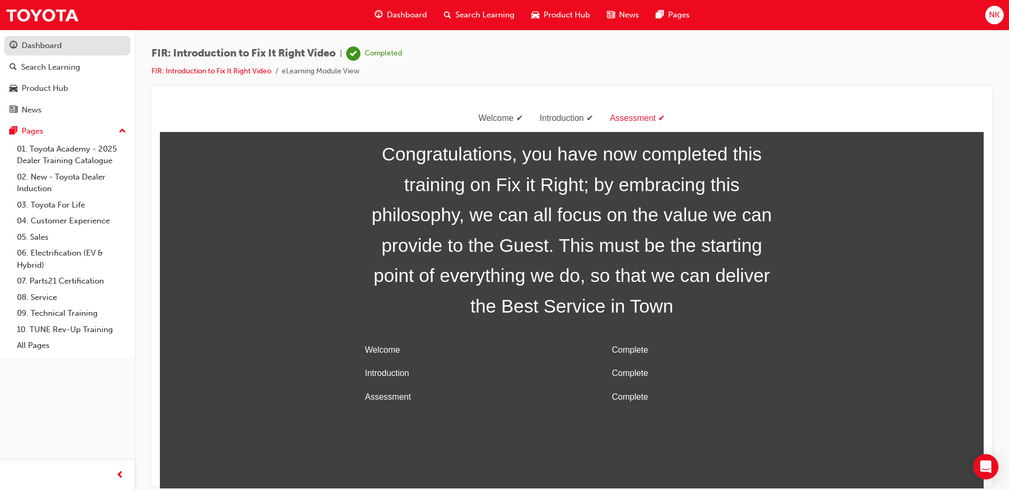
drag, startPoint x: 53, startPoint y: 49, endPoint x: 70, endPoint y: 54, distance: 18.1
click at [53, 49] on div "Dashboard" at bounding box center [42, 46] width 40 height 12
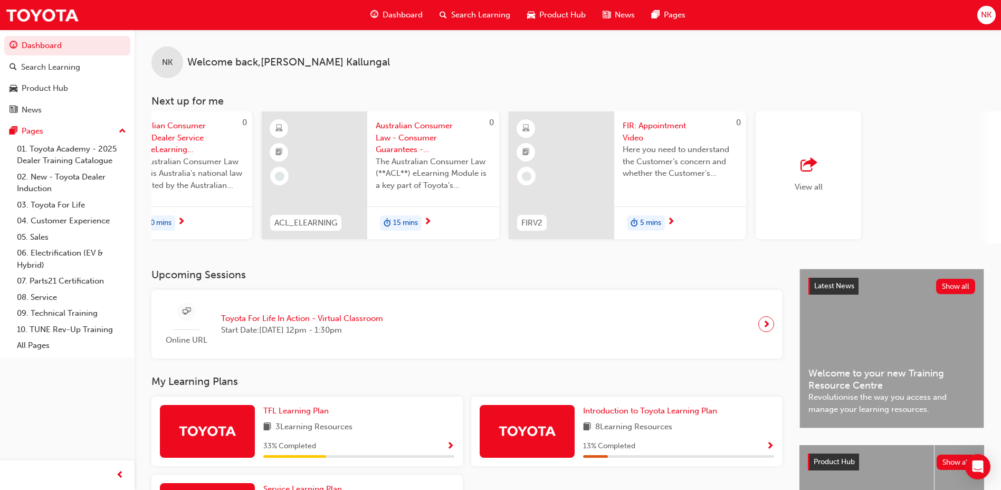
click at [669, 197] on div "FIR: Appointment Video Here you need to understand the Customer’s concern and w…" at bounding box center [680, 175] width 132 height 128
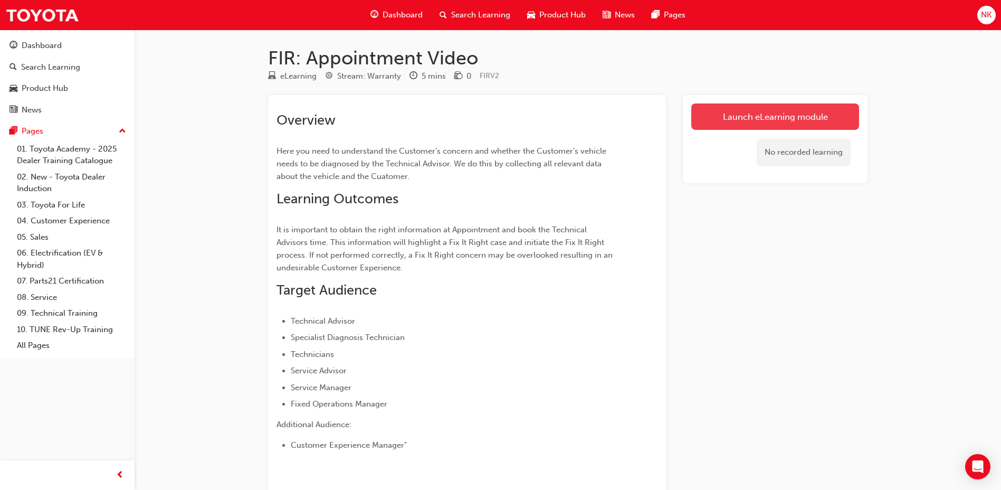
click at [776, 113] on link "Launch eLearning module" at bounding box center [775, 116] width 168 height 26
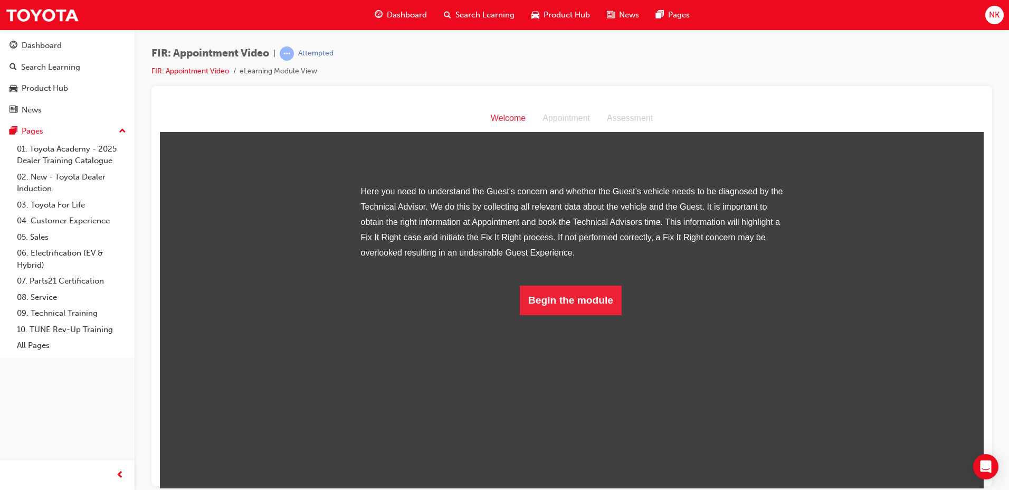
scroll to position [75, 0]
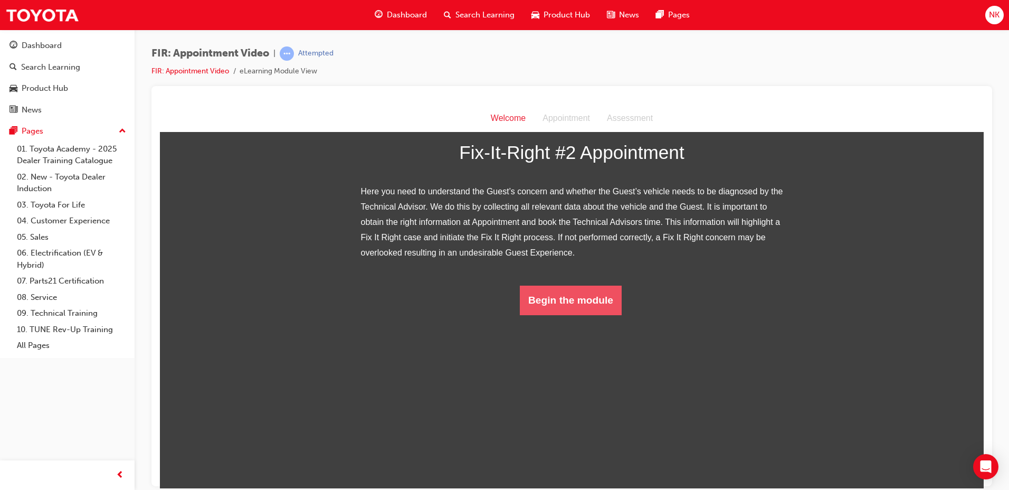
click at [559, 315] on button "Begin the module" at bounding box center [571, 300] width 102 height 30
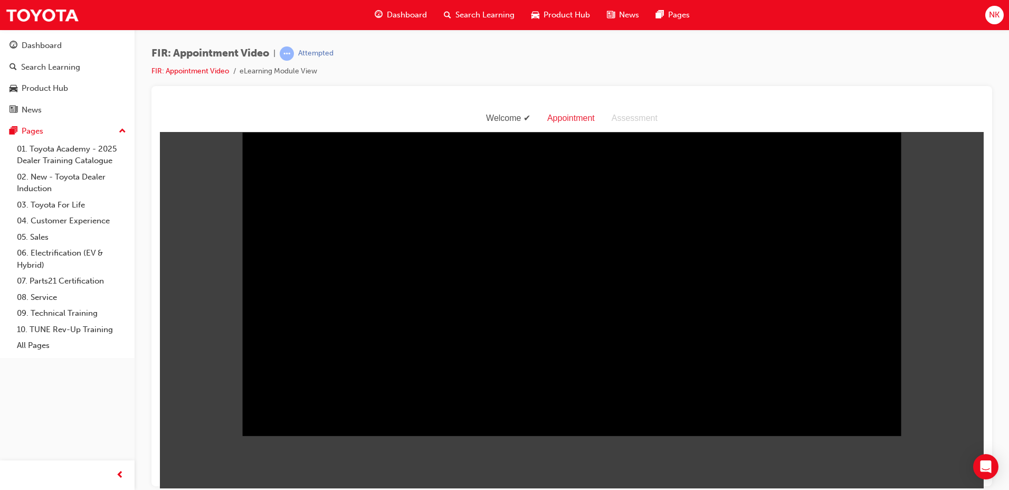
scroll to position [25, 0]
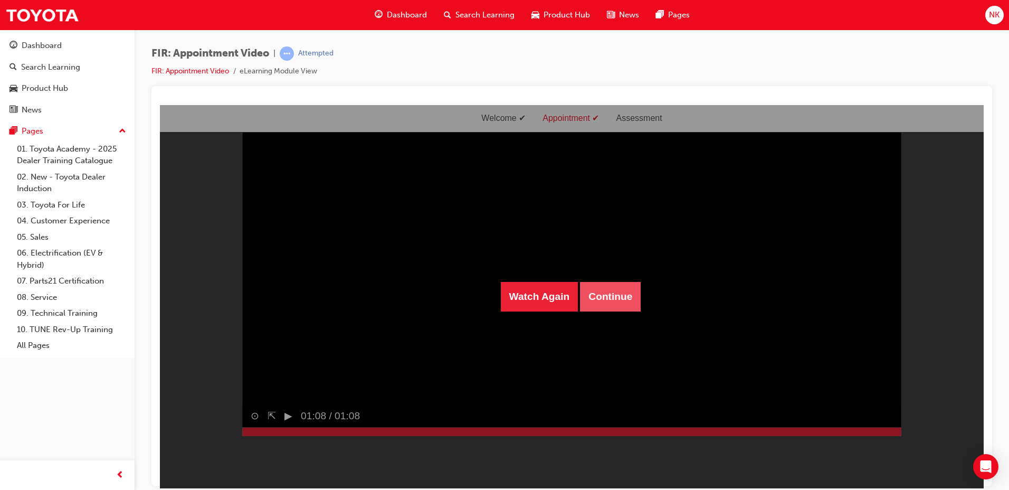
click at [612, 290] on button "Continue" at bounding box center [610, 296] width 61 height 30
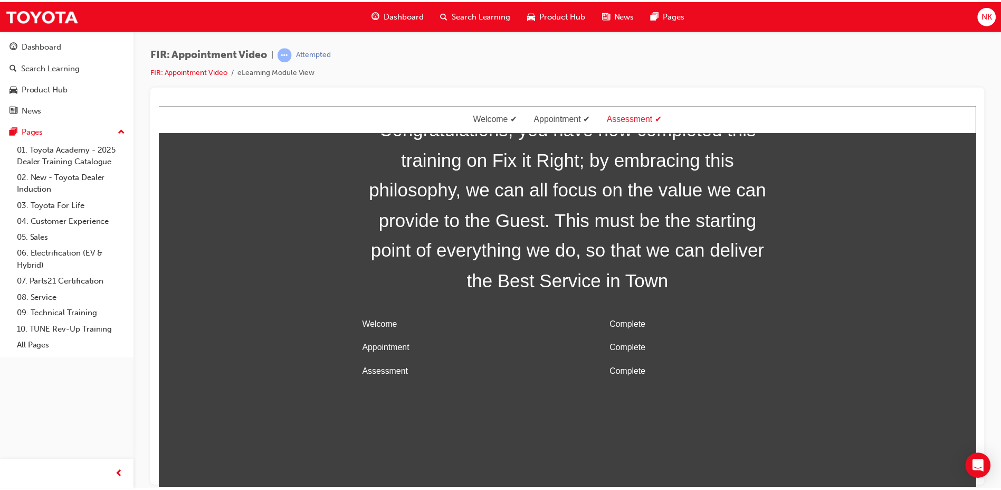
scroll to position [34, 0]
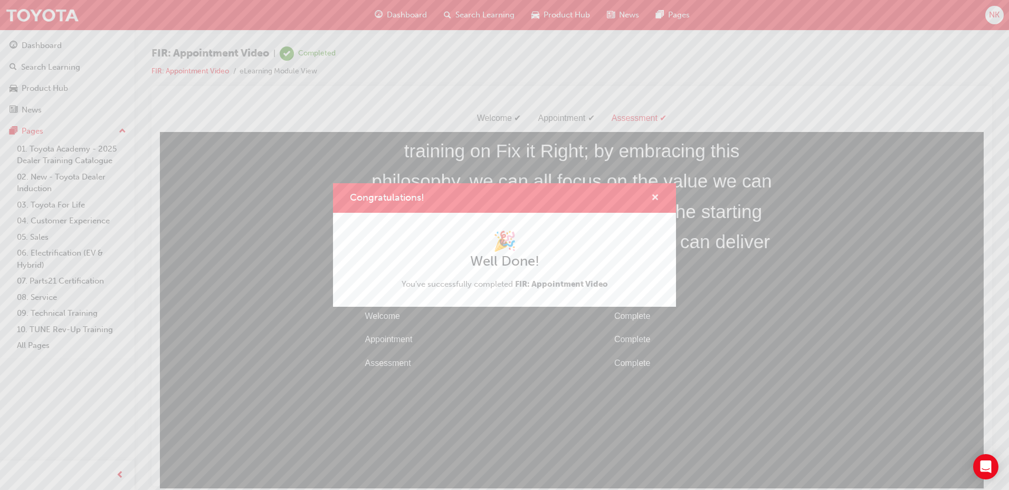
drag, startPoint x: 656, startPoint y: 200, endPoint x: 210, endPoint y: 53, distance: 469.1
click at [656, 200] on span "cross-icon" at bounding box center [655, 199] width 8 height 10
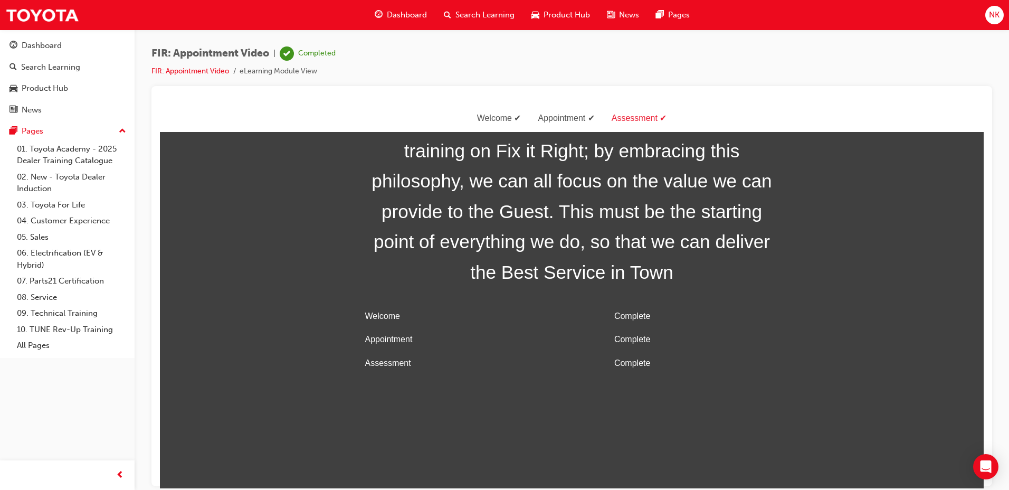
drag, startPoint x: 43, startPoint y: 49, endPoint x: 93, endPoint y: 56, distance: 50.7
click at [43, 49] on div "Dashboard" at bounding box center [42, 46] width 40 height 12
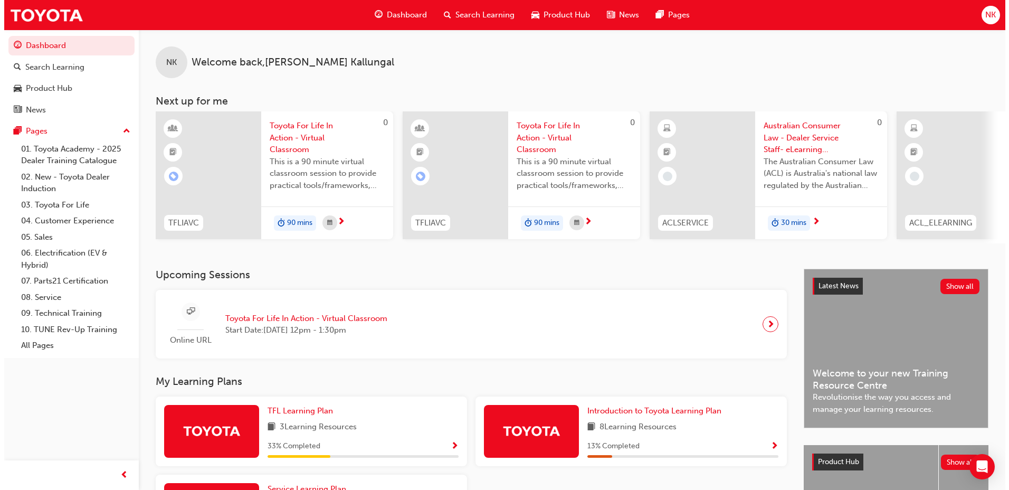
scroll to position [0, 631]
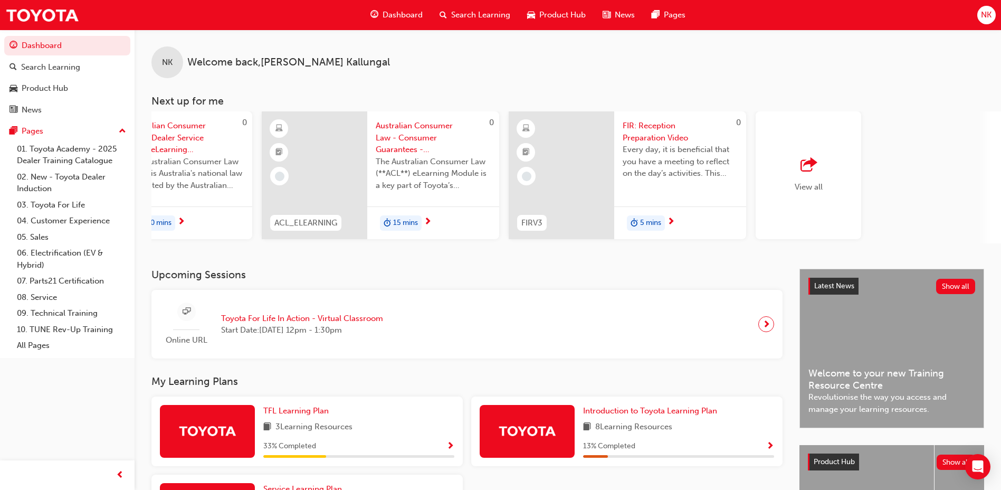
click at [655, 128] on span "FIR: Reception Preparation Video" at bounding box center [680, 132] width 115 height 24
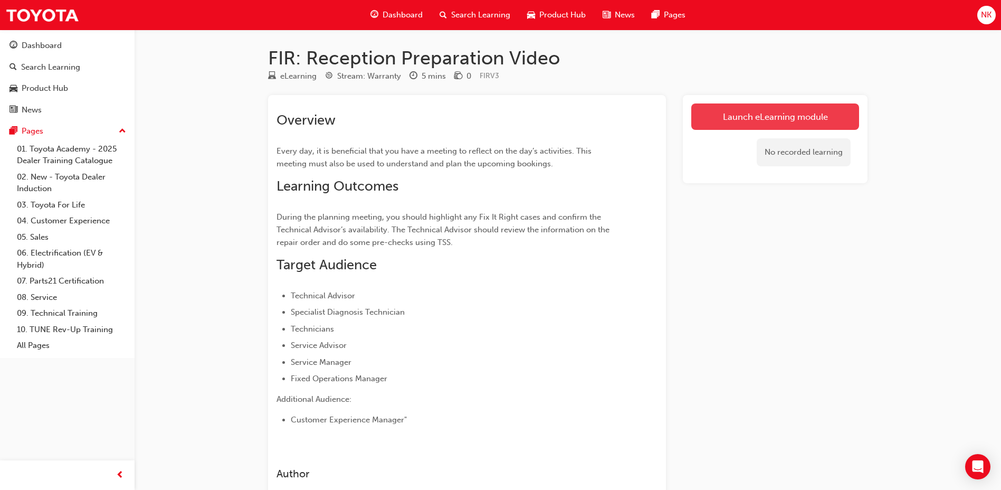
click at [773, 119] on link "Launch eLearning module" at bounding box center [775, 116] width 168 height 26
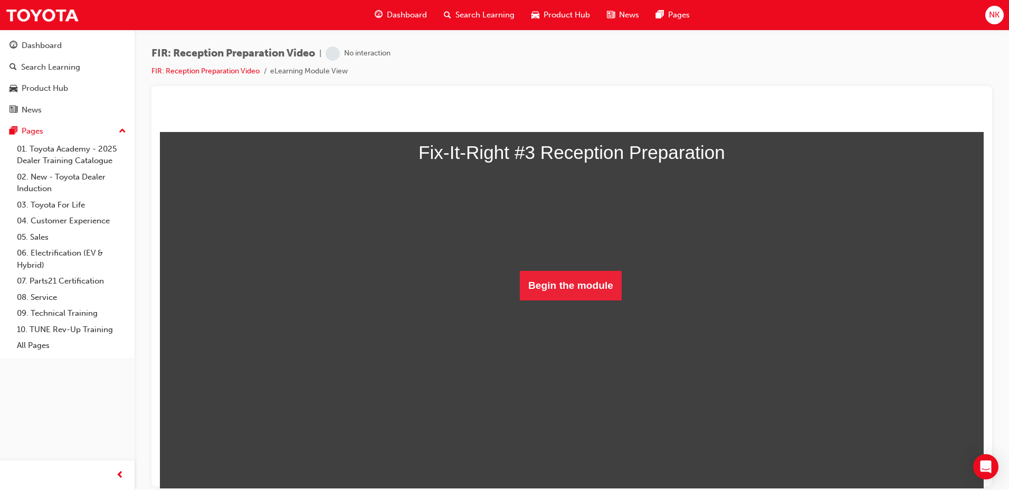
scroll to position [60, 0]
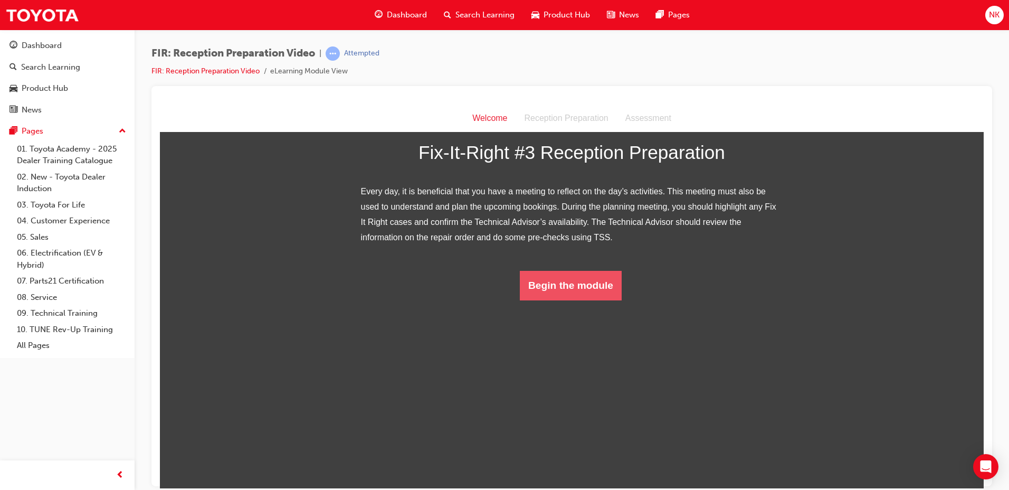
click at [577, 300] on button "Begin the module" at bounding box center [571, 285] width 102 height 30
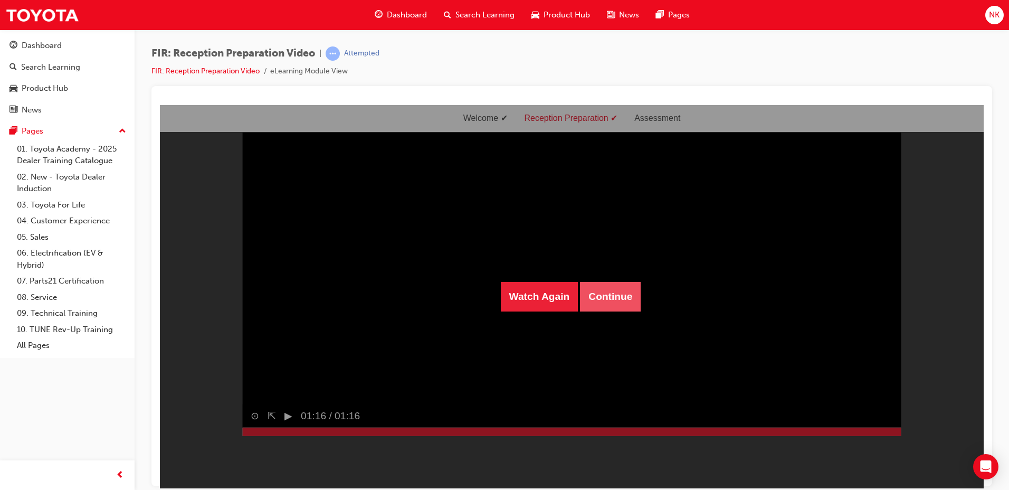
click at [605, 295] on button "Continue" at bounding box center [610, 296] width 61 height 30
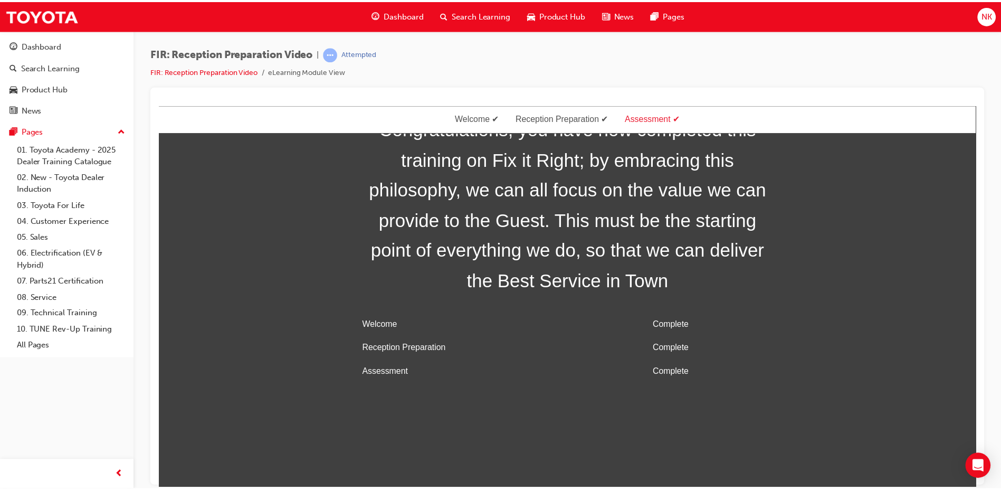
scroll to position [34, 0]
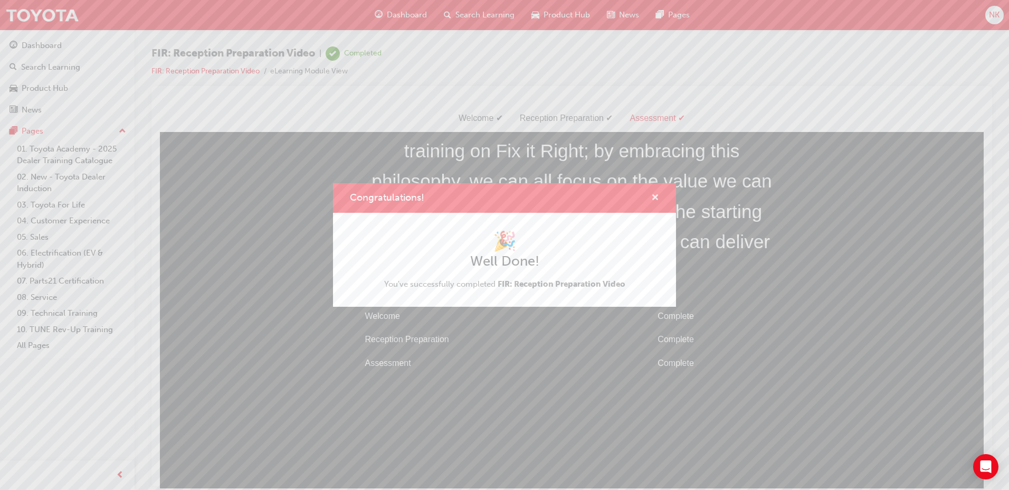
click at [657, 198] on span "cross-icon" at bounding box center [655, 199] width 8 height 10
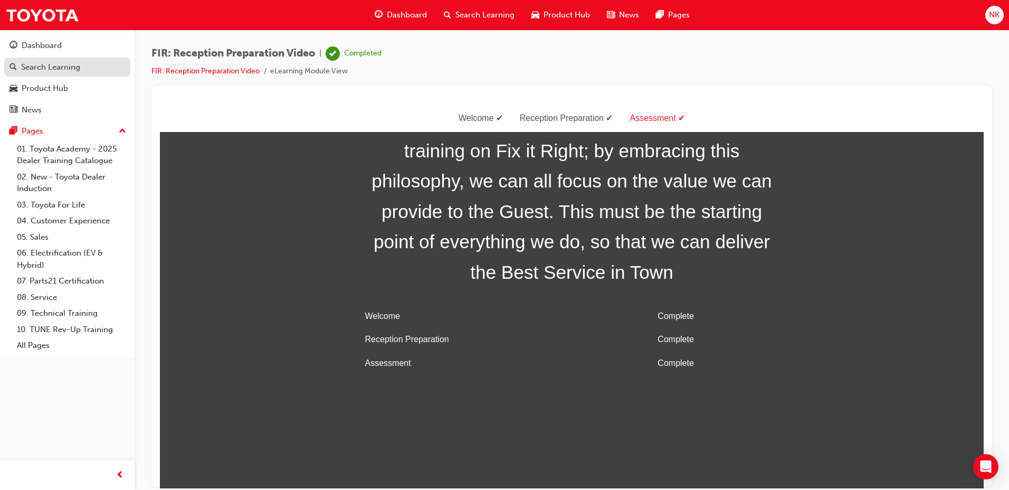
click at [47, 58] on link "Search Learning" at bounding box center [67, 68] width 126 height 20
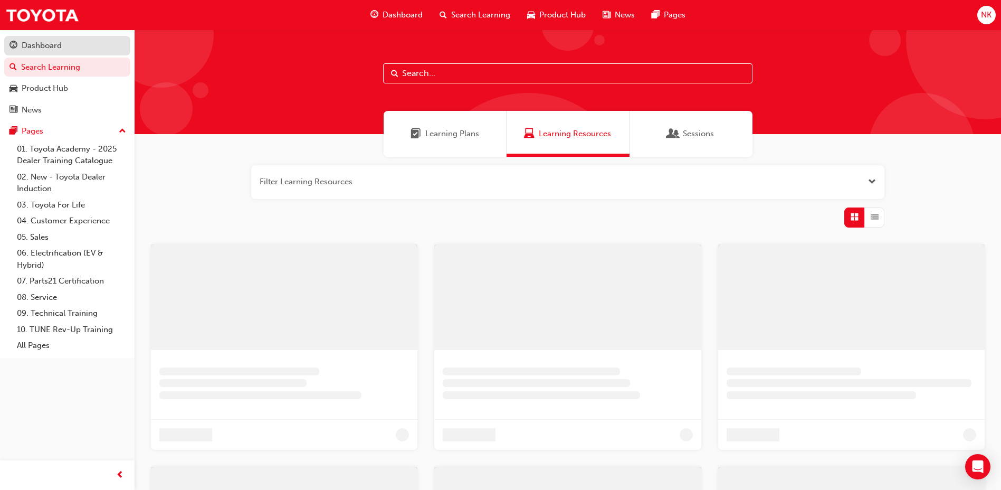
click at [52, 40] on div "Dashboard" at bounding box center [42, 46] width 40 height 12
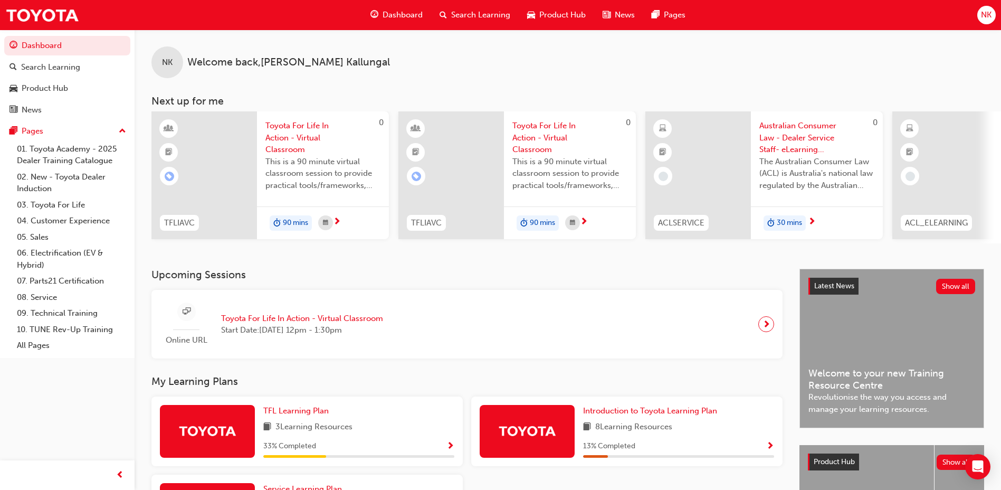
click at [756, 241] on div "0 ACLSERVICE Australian Consumer Law - Dealer Service Staff- eLearning Module T…" at bounding box center [765, 177] width 238 height 132
drag, startPoint x: 617, startPoint y: 248, endPoint x: 655, endPoint y: 249, distance: 38.0
click at [655, 249] on div "NK Welcome back , Neil Kallungal Next up for me 0 TFLIAVC Toyota For Life In Ac…" at bounding box center [568, 149] width 867 height 239
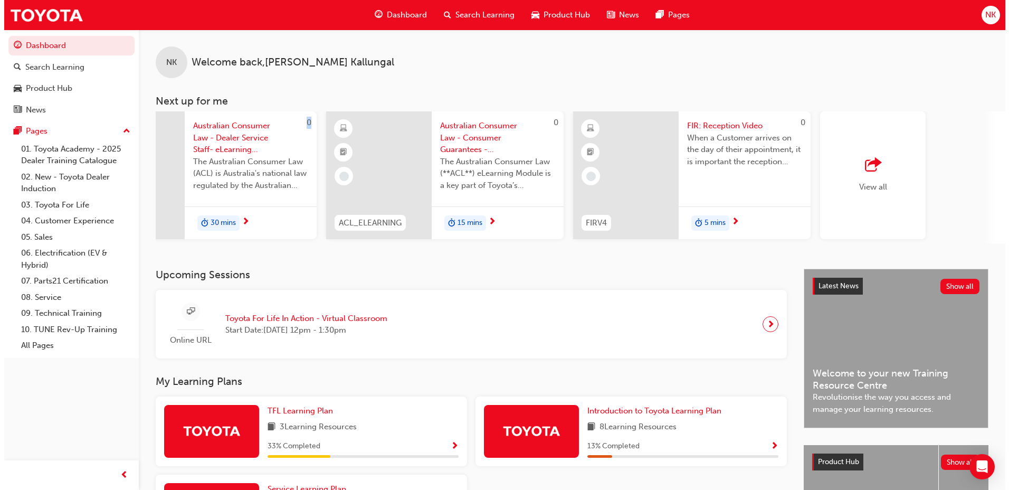
scroll to position [0, 597]
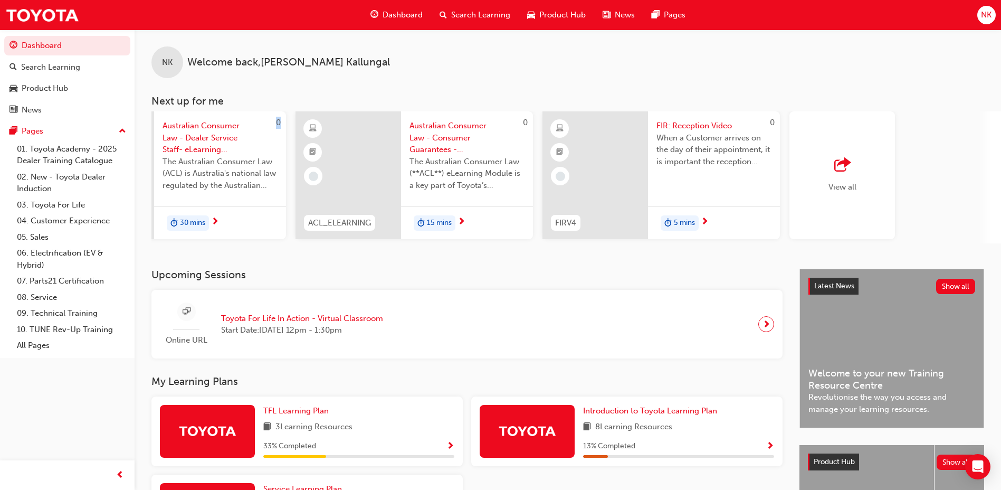
click at [696, 125] on span "FIR: Reception Video" at bounding box center [714, 126] width 115 height 12
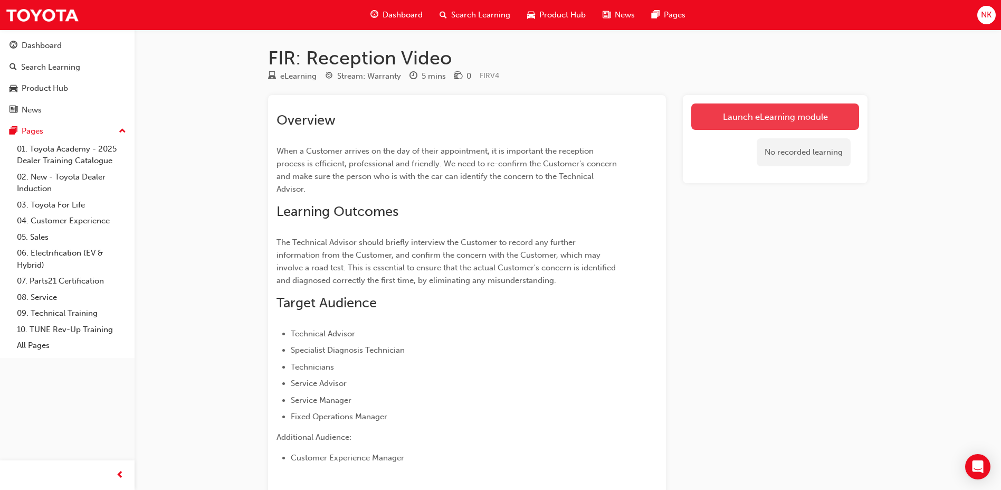
click at [769, 119] on link "Launch eLearning module" at bounding box center [775, 116] width 168 height 26
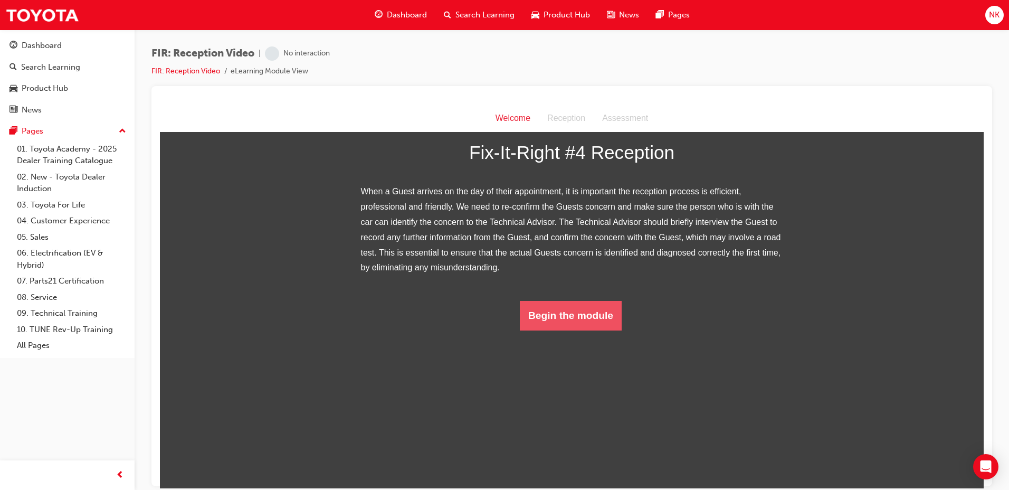
click at [562, 330] on button "Begin the module" at bounding box center [571, 315] width 102 height 30
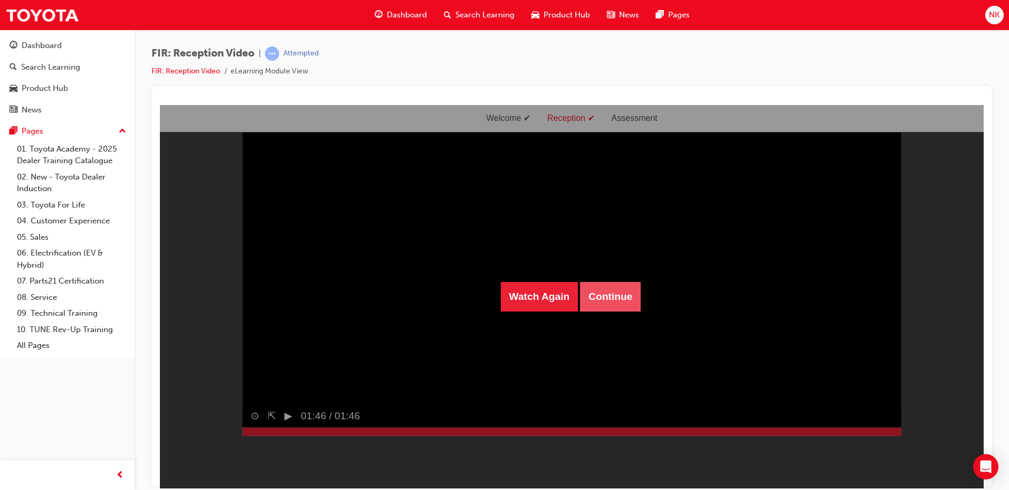
click at [616, 295] on button "Continue" at bounding box center [610, 296] width 61 height 30
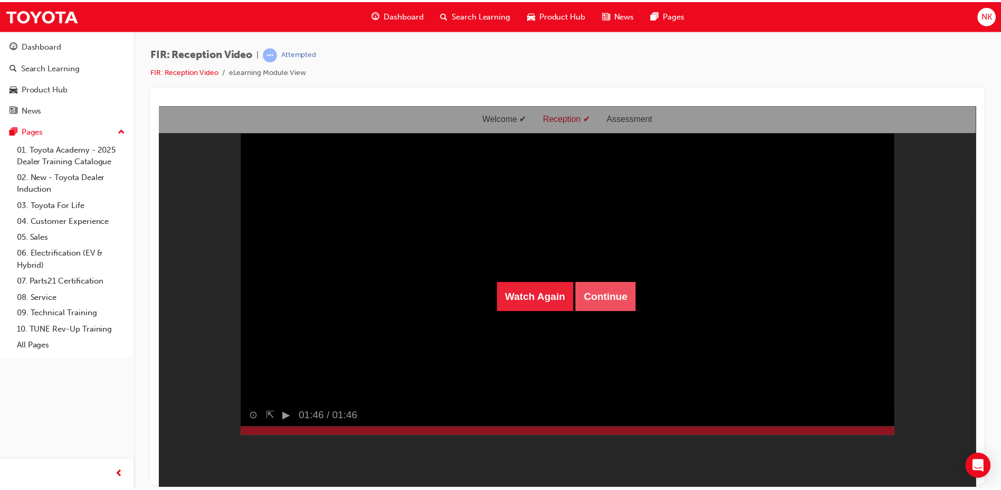
scroll to position [34, 0]
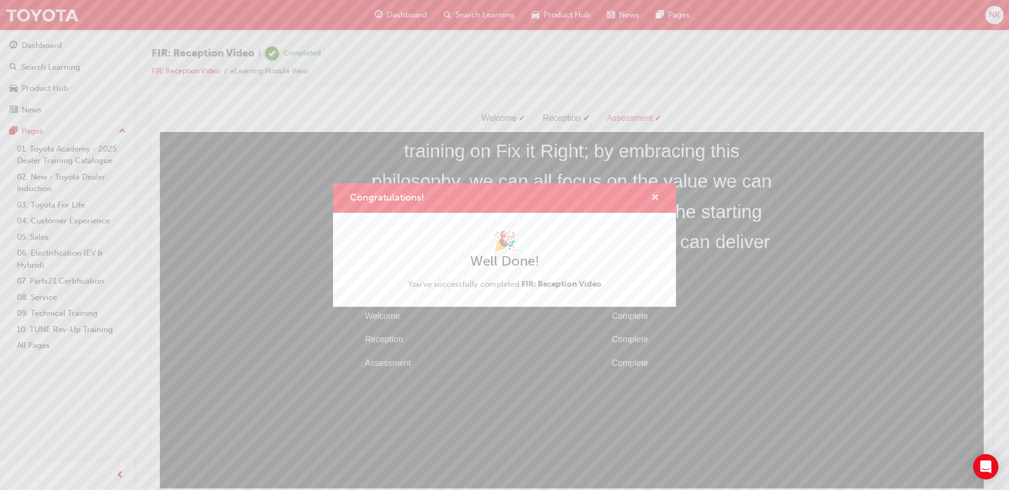
click at [655, 195] on span "cross-icon" at bounding box center [655, 199] width 8 height 10
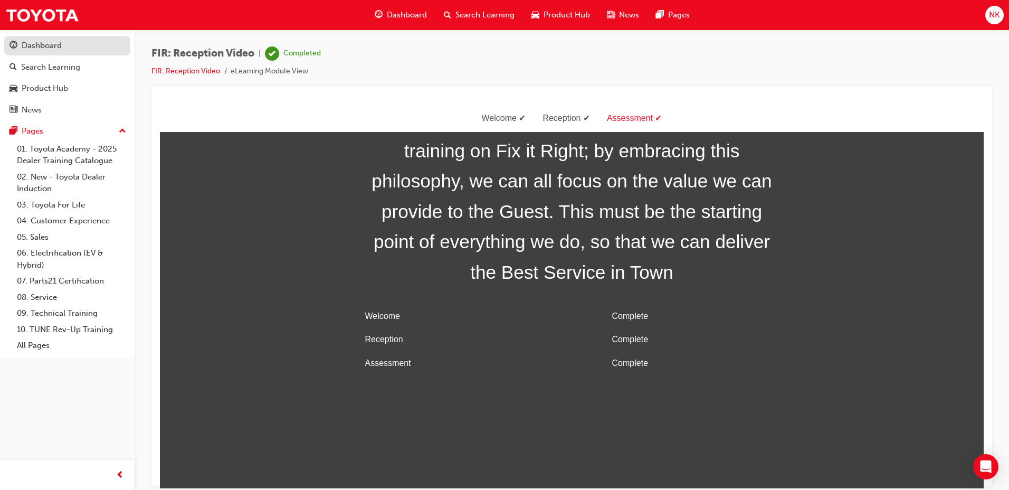
click at [71, 46] on div "Dashboard" at bounding box center [68, 45] width 116 height 13
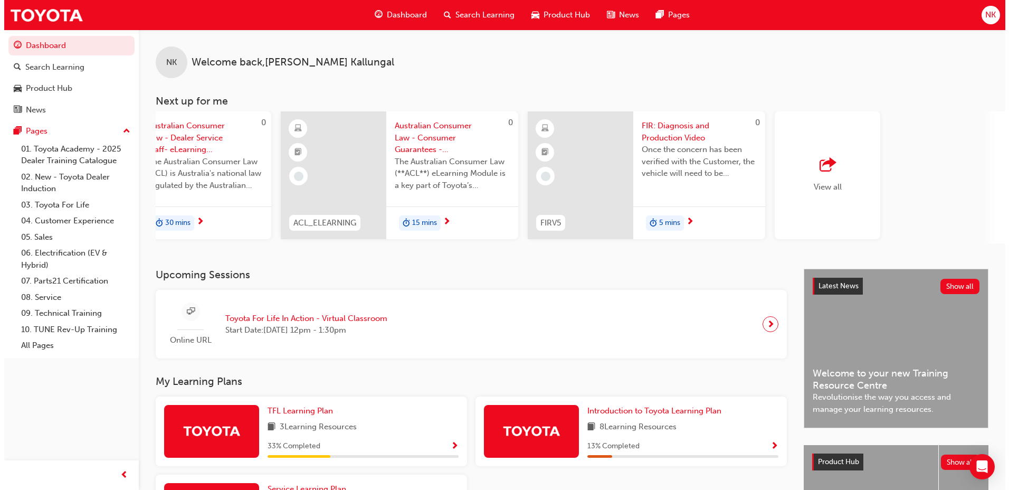
scroll to position [0, 617]
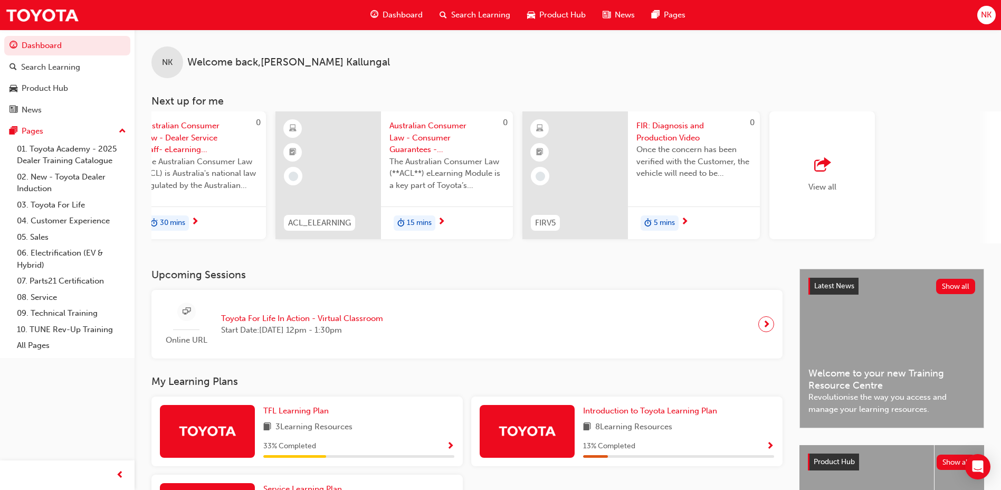
click at [680, 127] on span "FIR: Diagnosis and Production Video" at bounding box center [694, 132] width 115 height 24
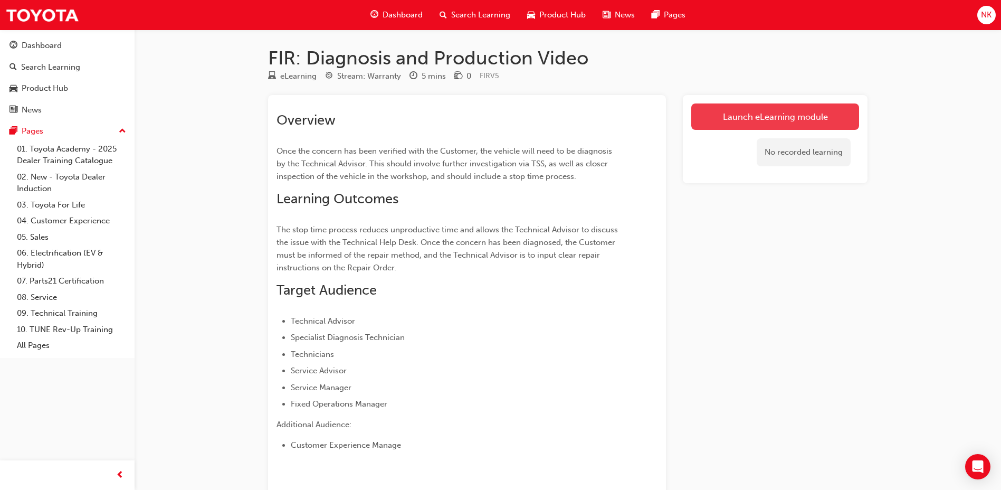
click at [742, 123] on link "Launch eLearning module" at bounding box center [775, 116] width 168 height 26
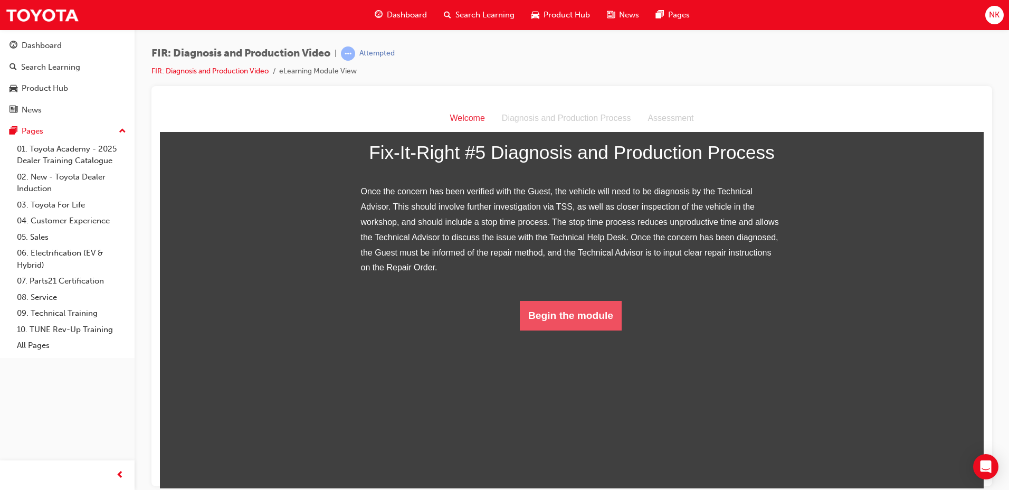
click at [582, 330] on button "Begin the module" at bounding box center [571, 315] width 102 height 30
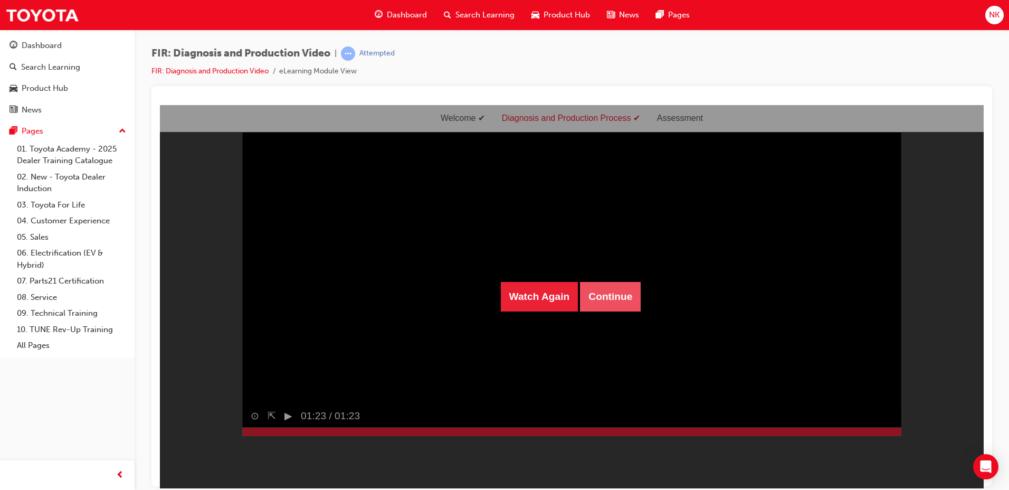
click at [615, 300] on button "Continue" at bounding box center [610, 296] width 61 height 30
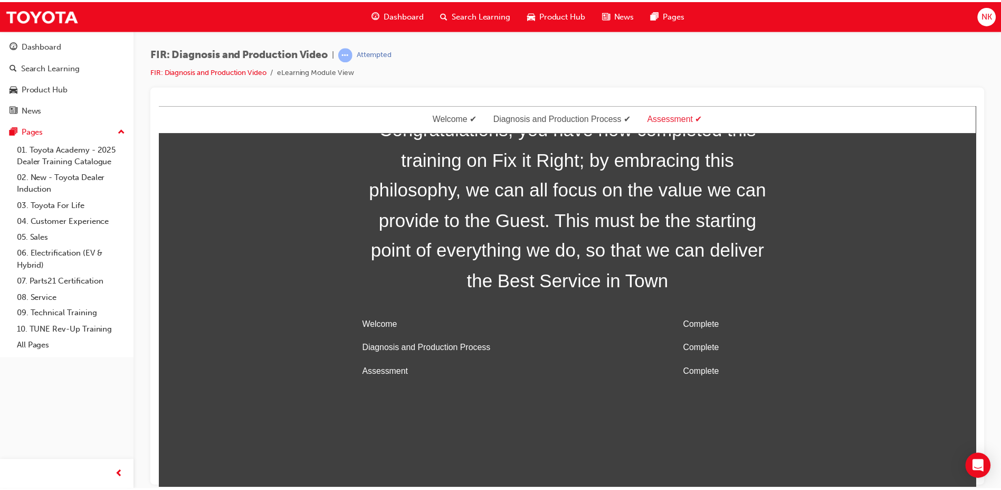
scroll to position [34, 0]
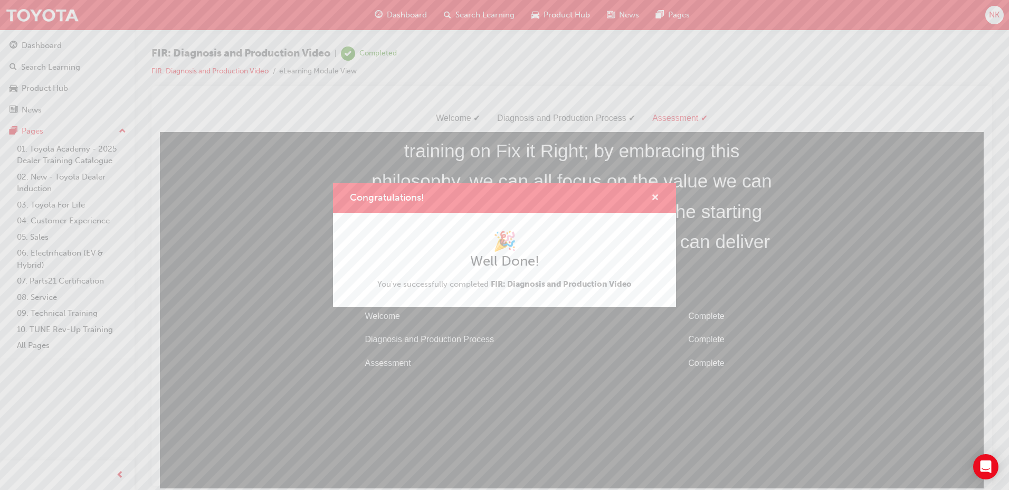
click at [656, 197] on span "cross-icon" at bounding box center [655, 199] width 8 height 10
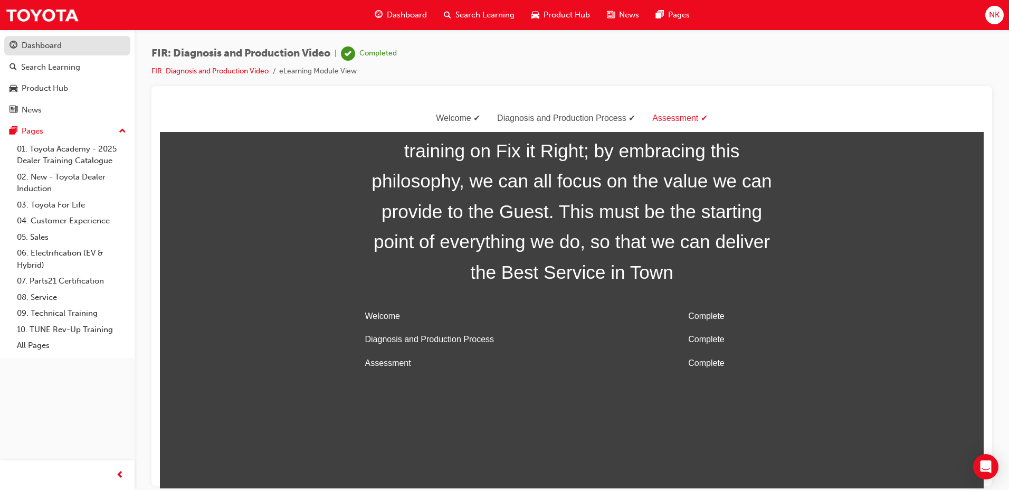
click at [60, 44] on div "Dashboard" at bounding box center [42, 46] width 40 height 12
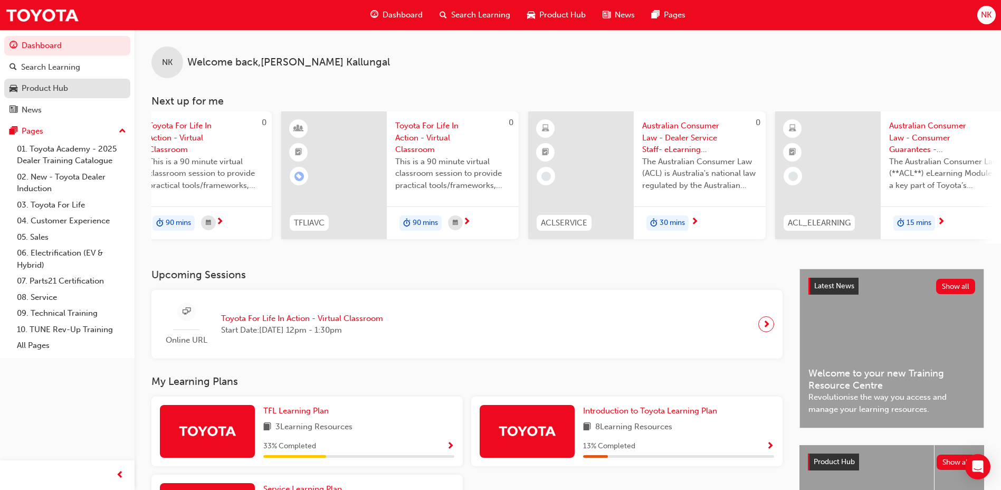
click at [52, 86] on div "Product Hub" at bounding box center [45, 88] width 46 height 12
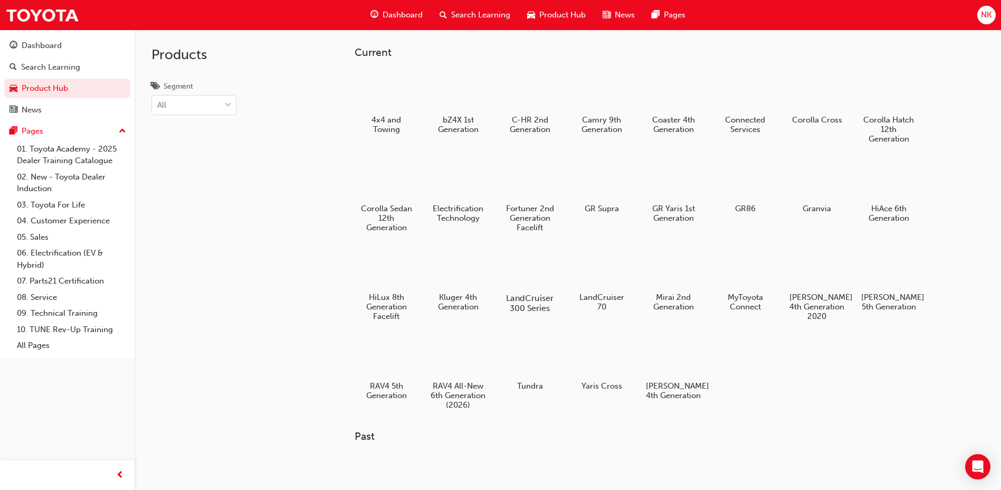
click at [530, 261] on div at bounding box center [530, 268] width 59 height 42
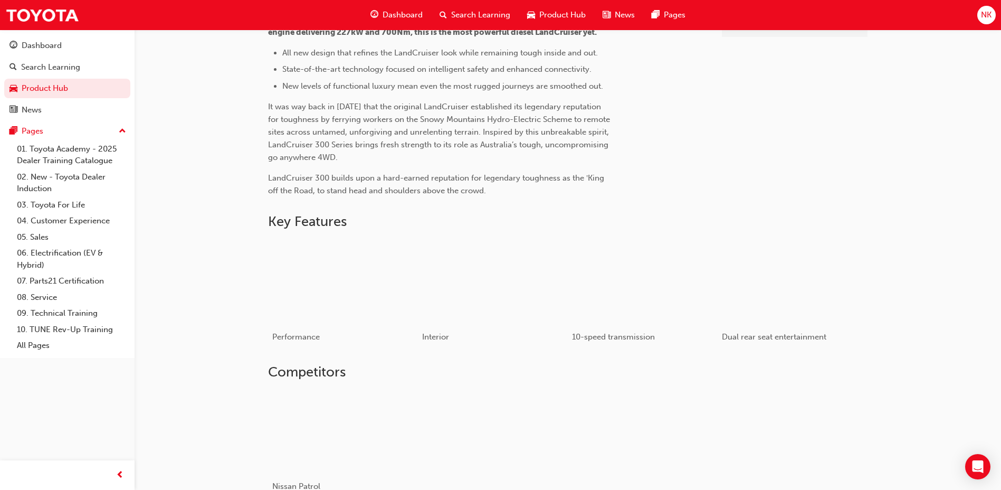
scroll to position [370, 0]
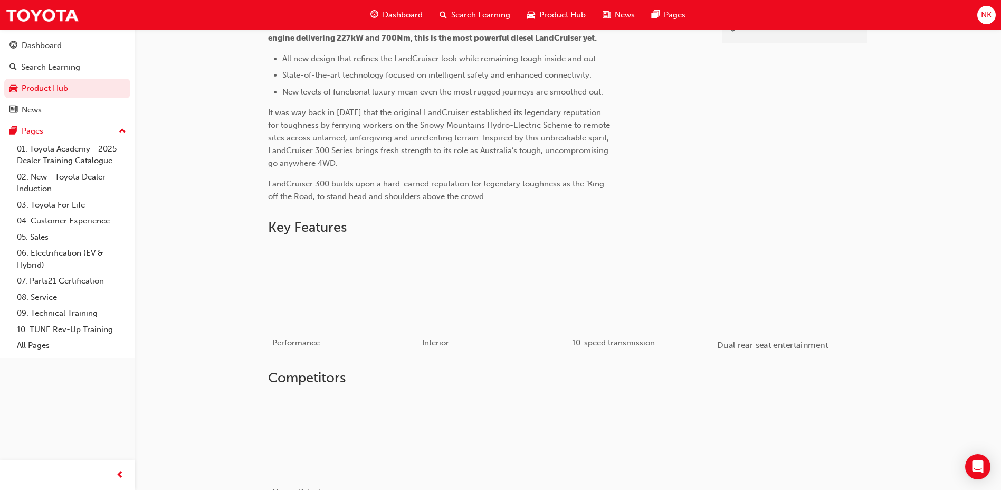
click at [810, 301] on div "button" at bounding box center [792, 287] width 150 height 84
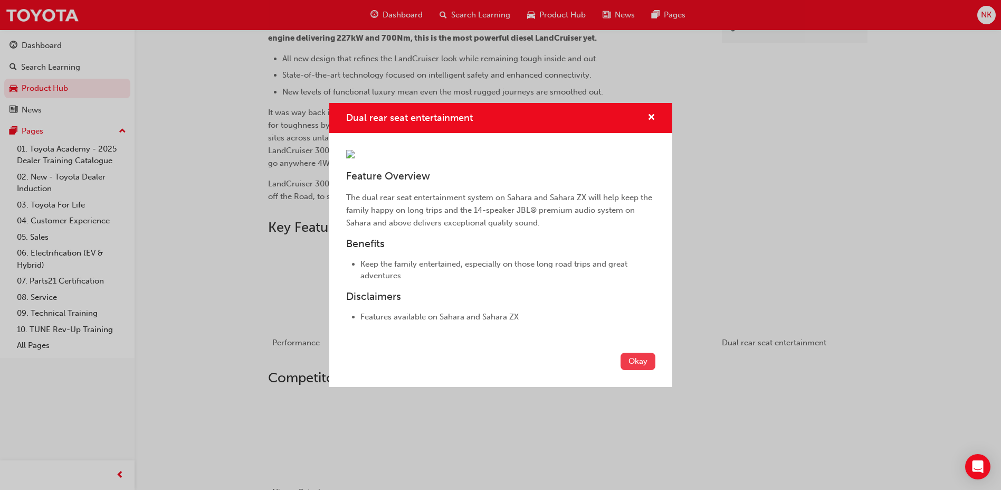
click at [637, 370] on button "Okay" at bounding box center [638, 361] width 35 height 17
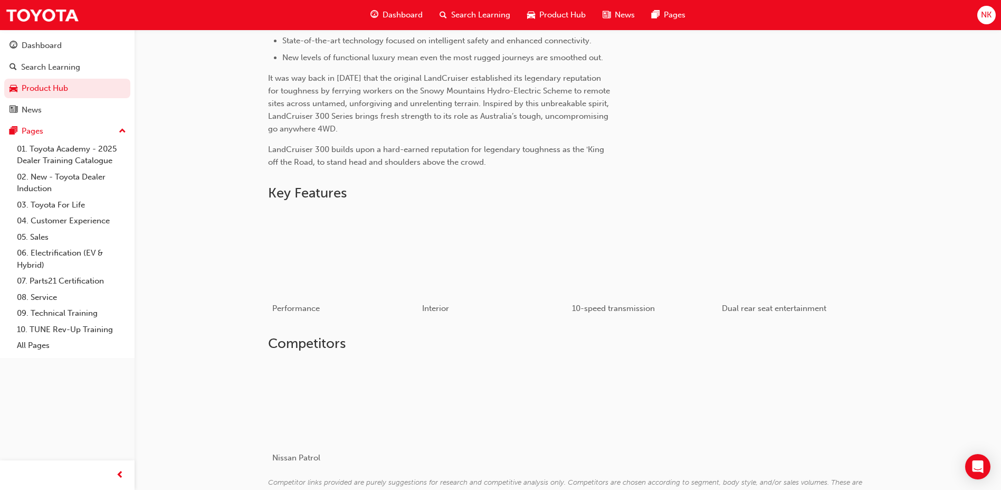
scroll to position [422, 0]
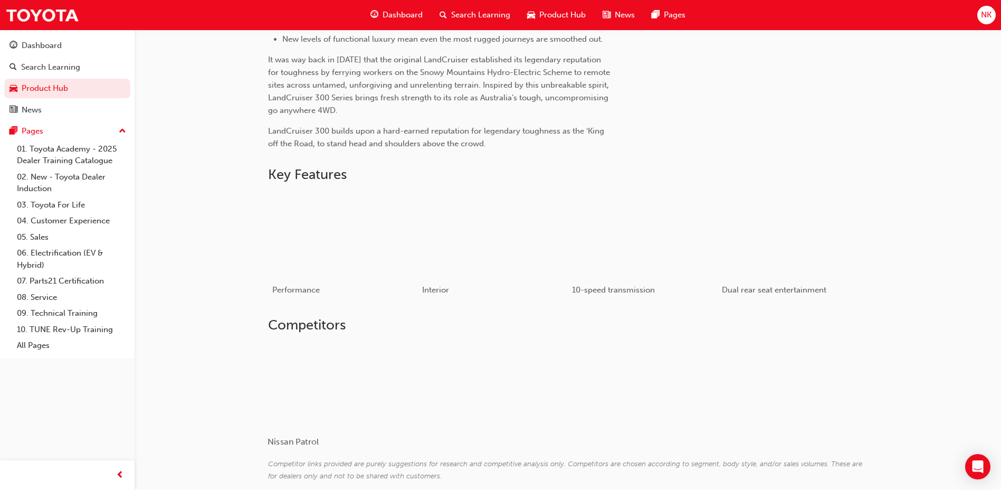
click at [373, 396] on div at bounding box center [331, 385] width 126 height 84
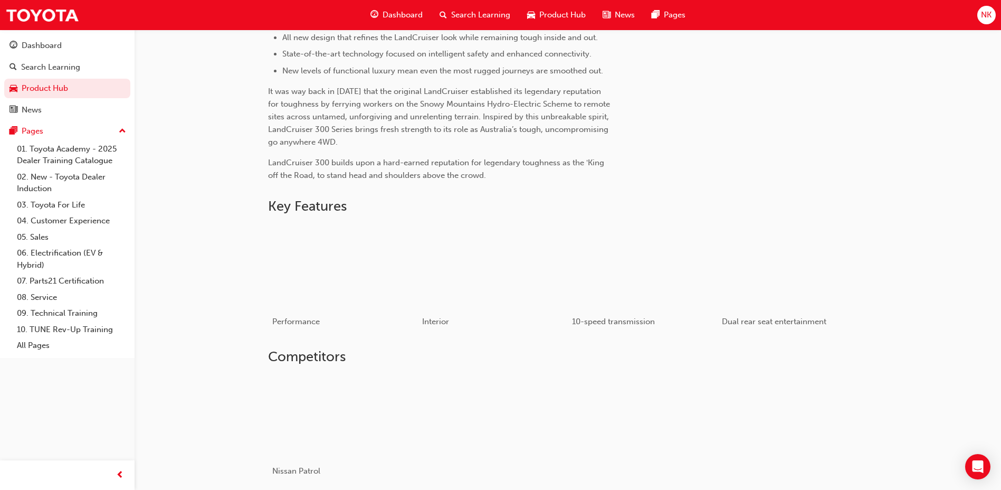
scroll to position [422, 0]
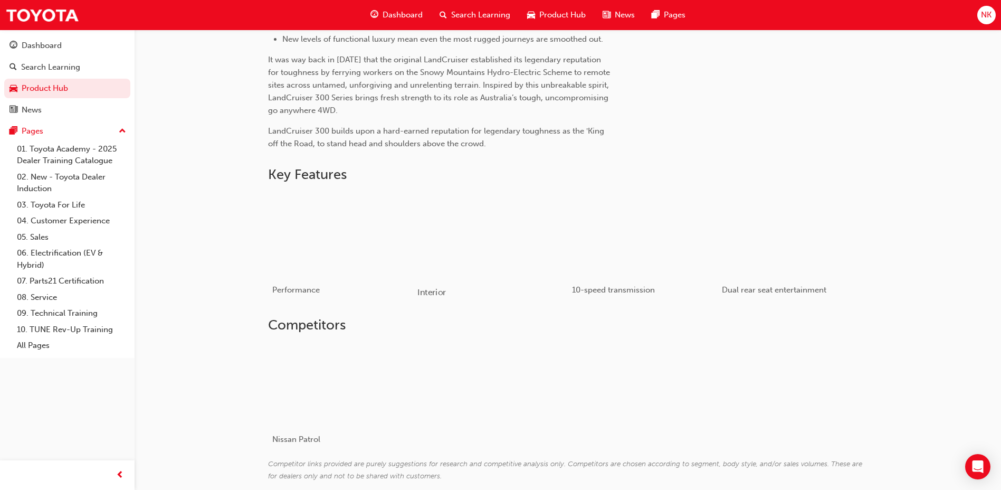
click at [456, 239] on div "button" at bounding box center [493, 234] width 150 height 84
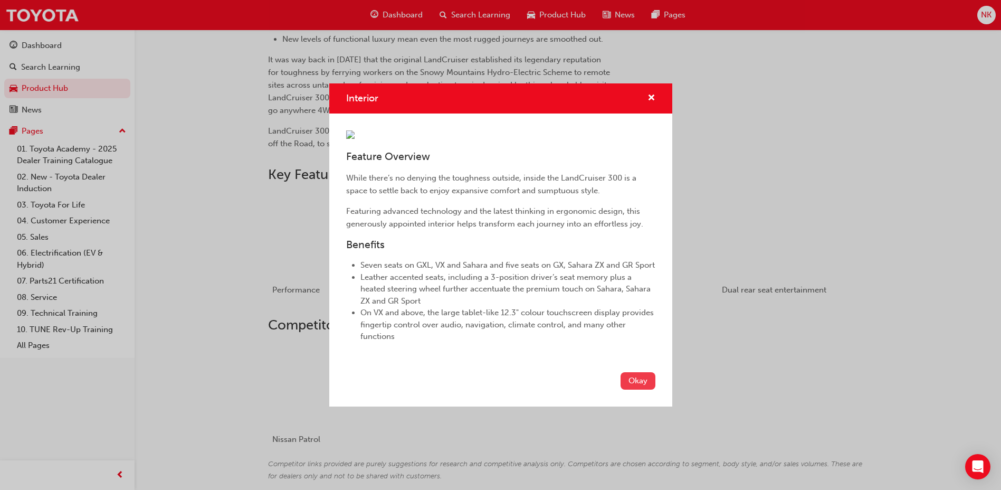
click at [640, 390] on button "Okay" at bounding box center [638, 380] width 35 height 17
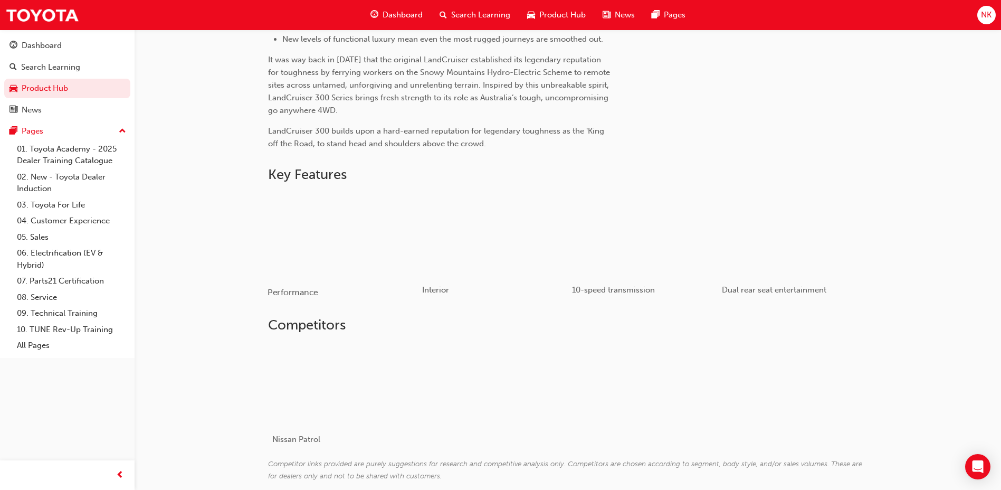
click at [334, 227] on div "button" at bounding box center [343, 234] width 150 height 84
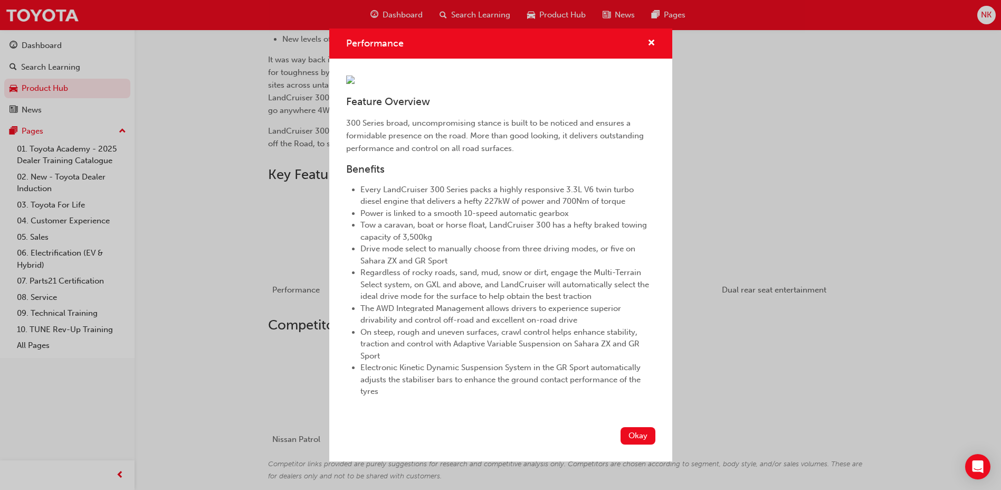
scroll to position [90, 0]
click at [630, 444] on button "Okay" at bounding box center [638, 435] width 35 height 17
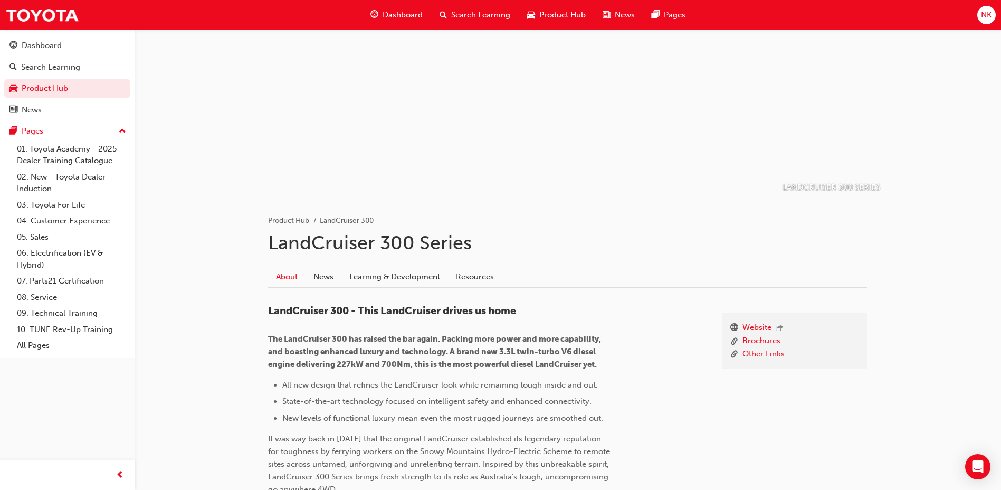
scroll to position [0, 0]
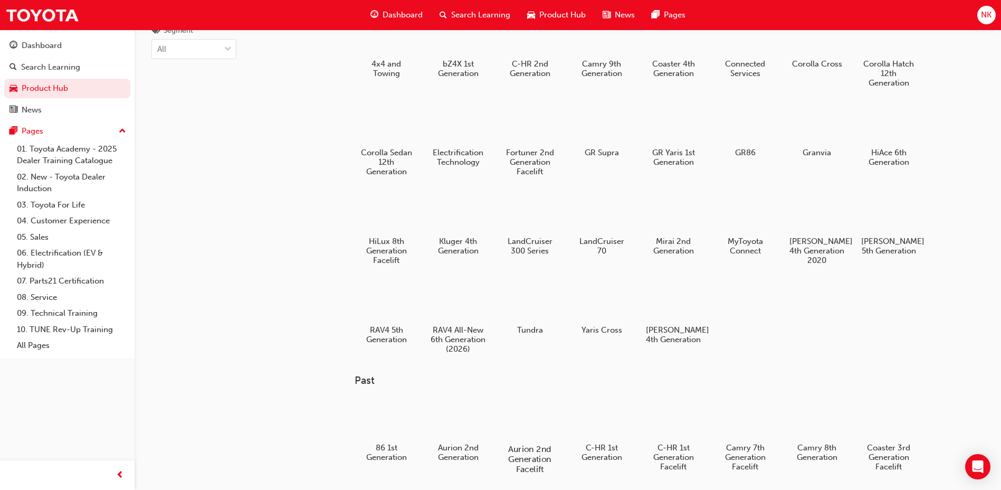
scroll to position [53, 0]
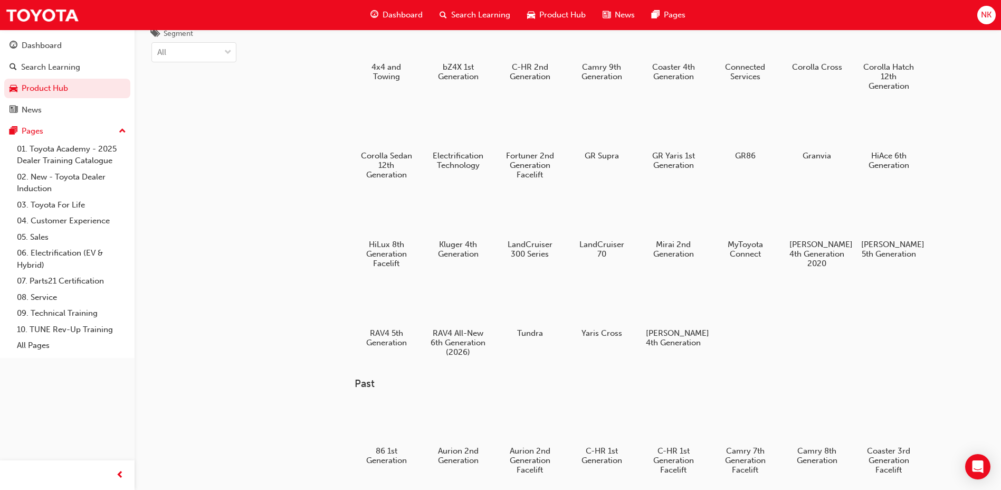
click at [524, 298] on div at bounding box center [530, 305] width 55 height 40
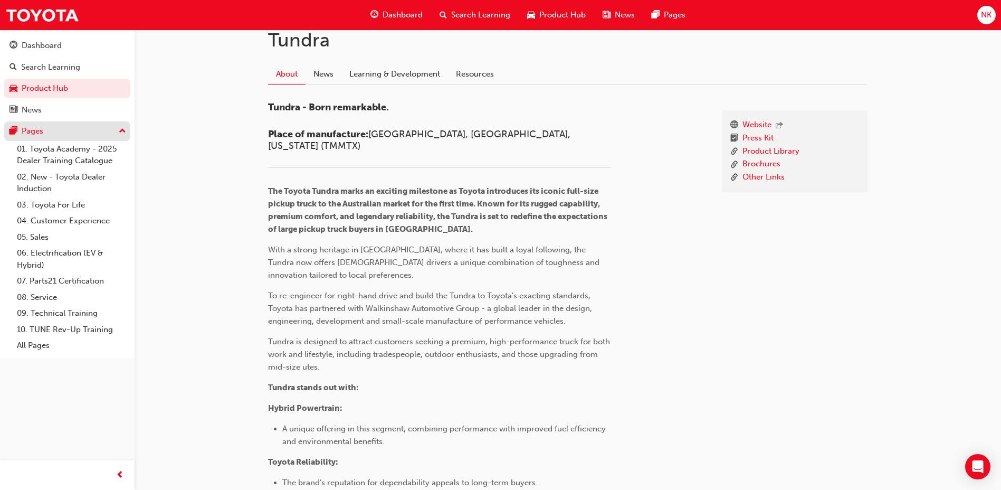
scroll to position [227, 0]
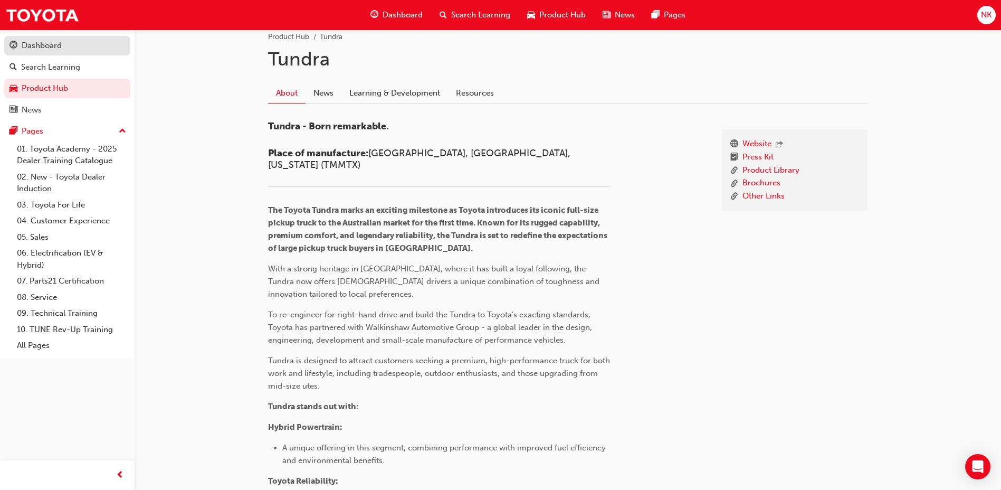
click at [53, 46] on div "Dashboard" at bounding box center [42, 46] width 40 height 12
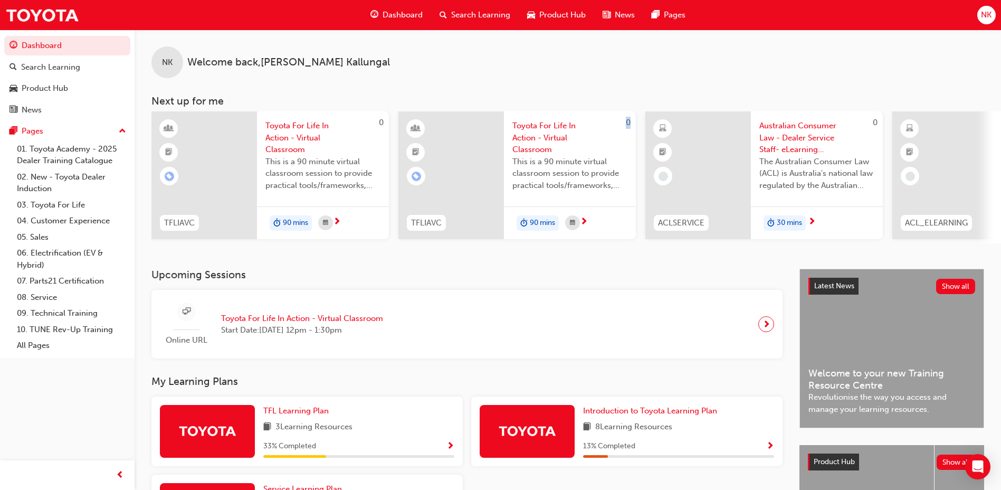
drag, startPoint x: 338, startPoint y: 248, endPoint x: 417, endPoint y: 254, distance: 79.4
click at [417, 254] on div "NK Welcome back , [PERSON_NAME] Next up for me 0 TFLIAVC Toyota For Life In Act…" at bounding box center [568, 149] width 867 height 239
